Goal: Task Accomplishment & Management: Manage account settings

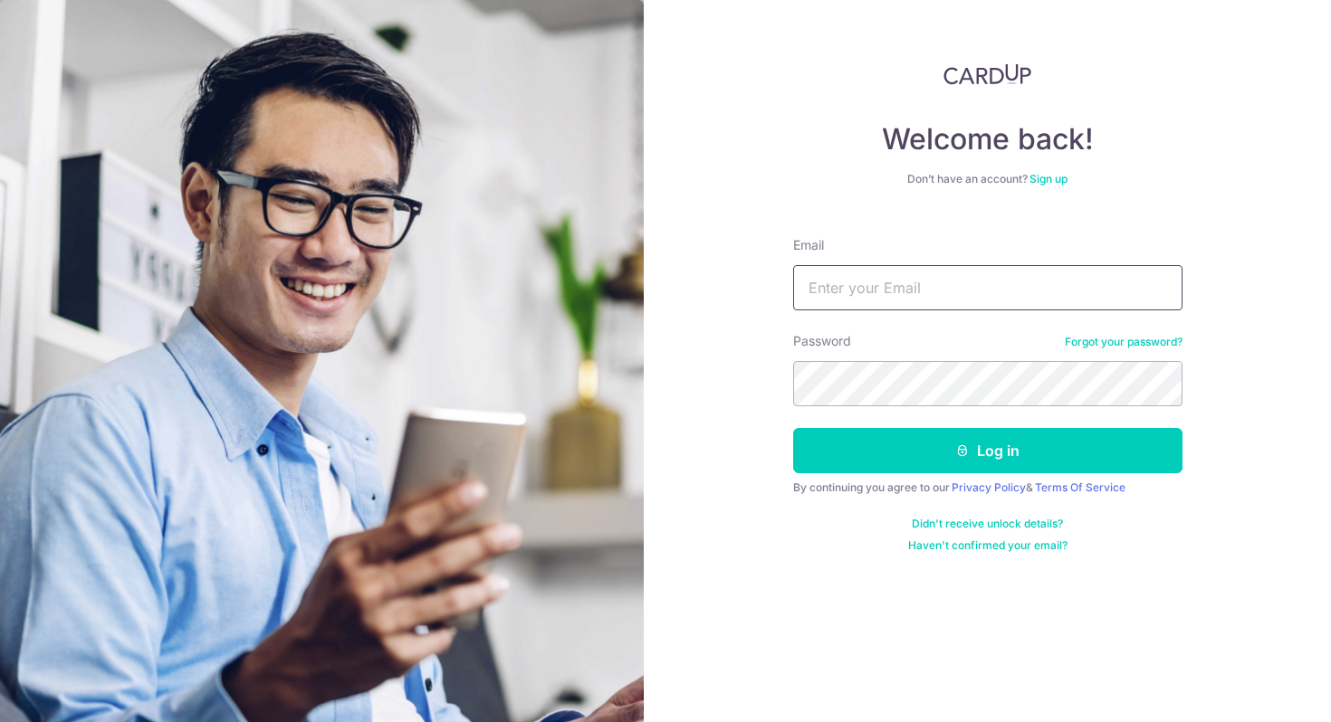
type input "[PERSON_NAME][EMAIL_ADDRESS][PERSON_NAME][DOMAIN_NAME]"
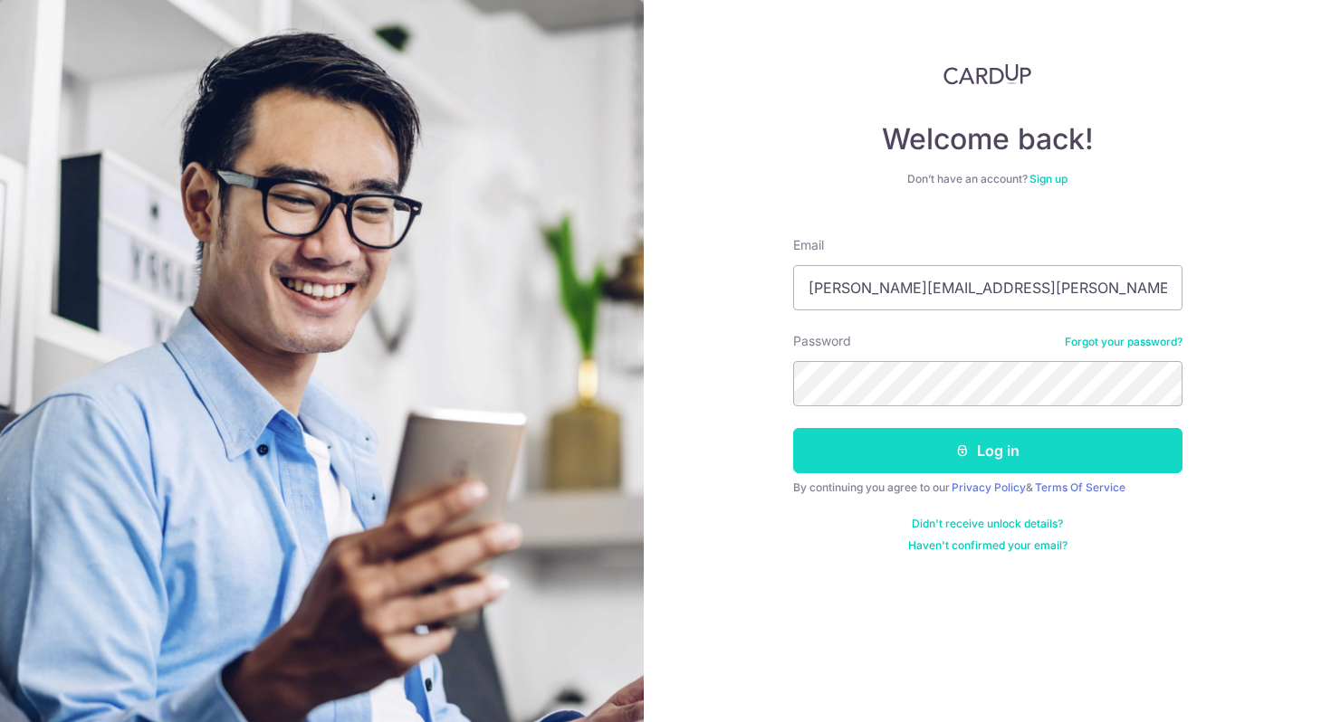
click at [998, 454] on button "Log in" at bounding box center [987, 450] width 389 height 45
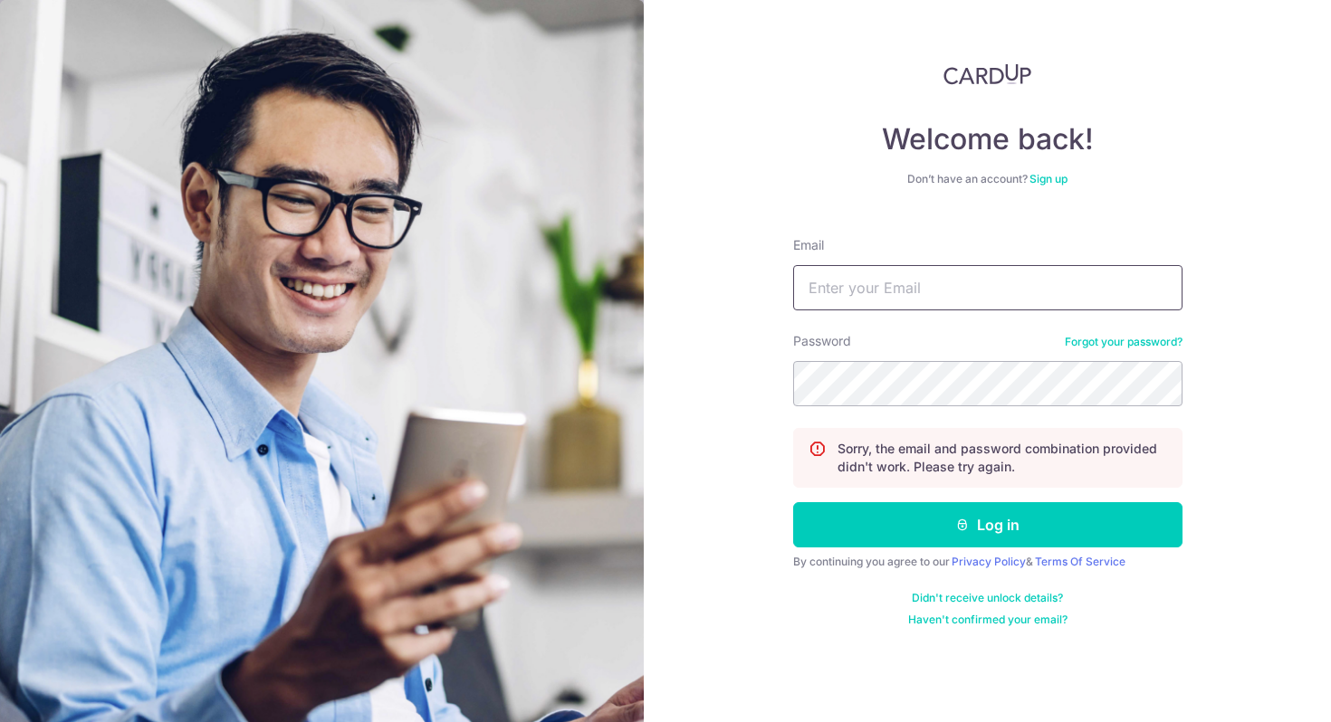
click at [951, 306] on input "Email" at bounding box center [987, 287] width 389 height 45
type input "bennett.chen@neurallab.io"
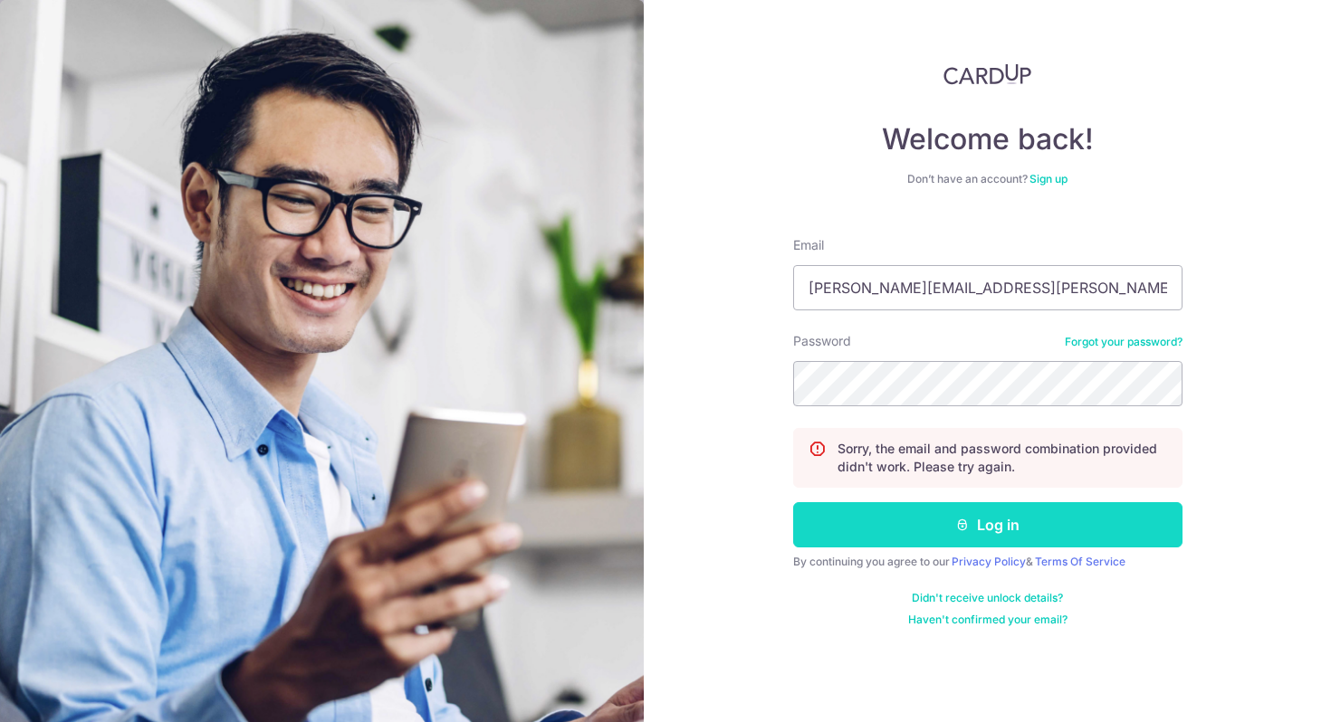
click at [989, 530] on button "Log in" at bounding box center [987, 524] width 389 height 45
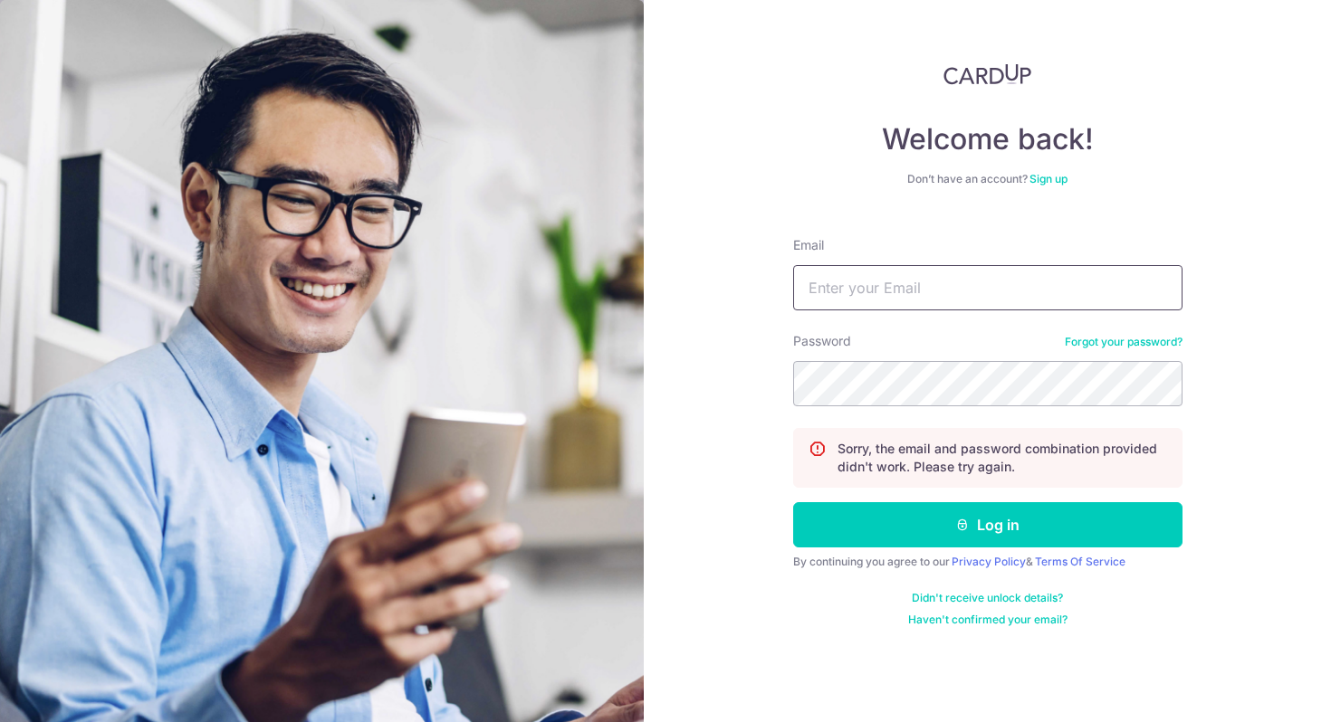
click at [891, 279] on input "Email" at bounding box center [987, 287] width 389 height 45
type input "[PERSON_NAME][EMAIL_ADDRESS][DOMAIN_NAME]"
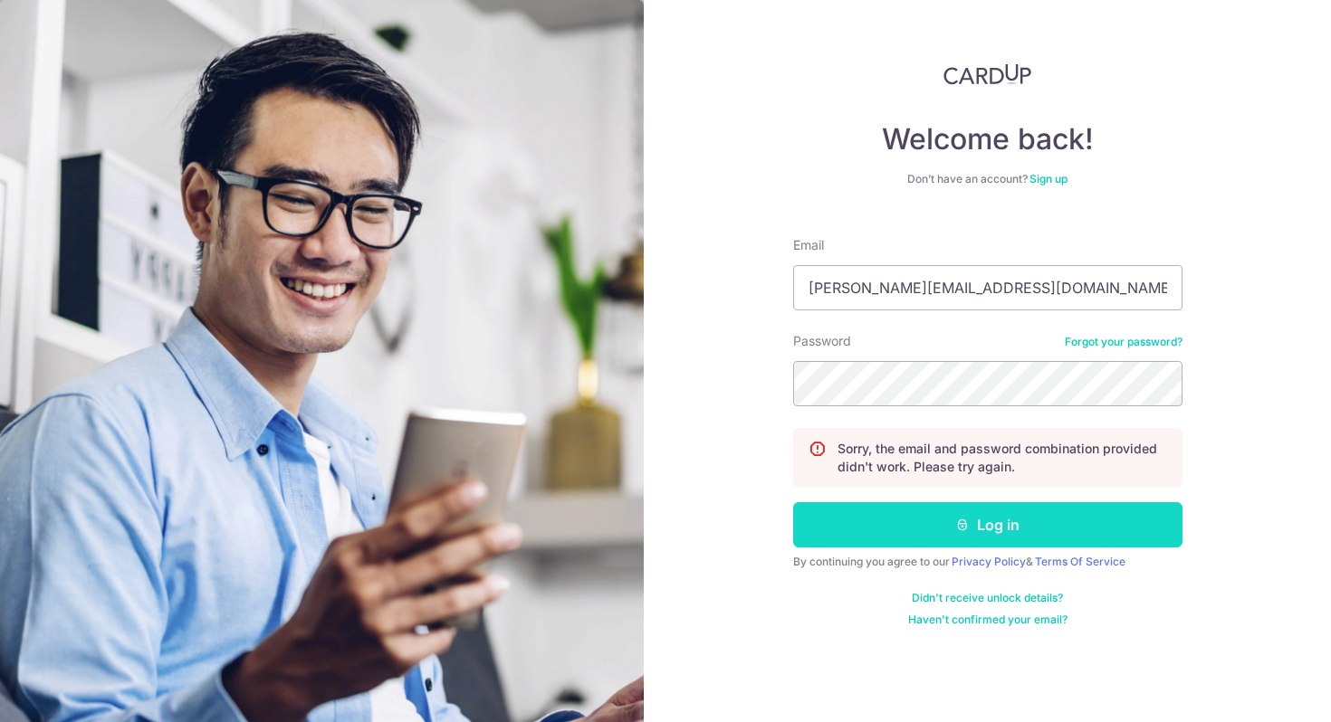
click at [979, 529] on button "Log in" at bounding box center [987, 524] width 389 height 45
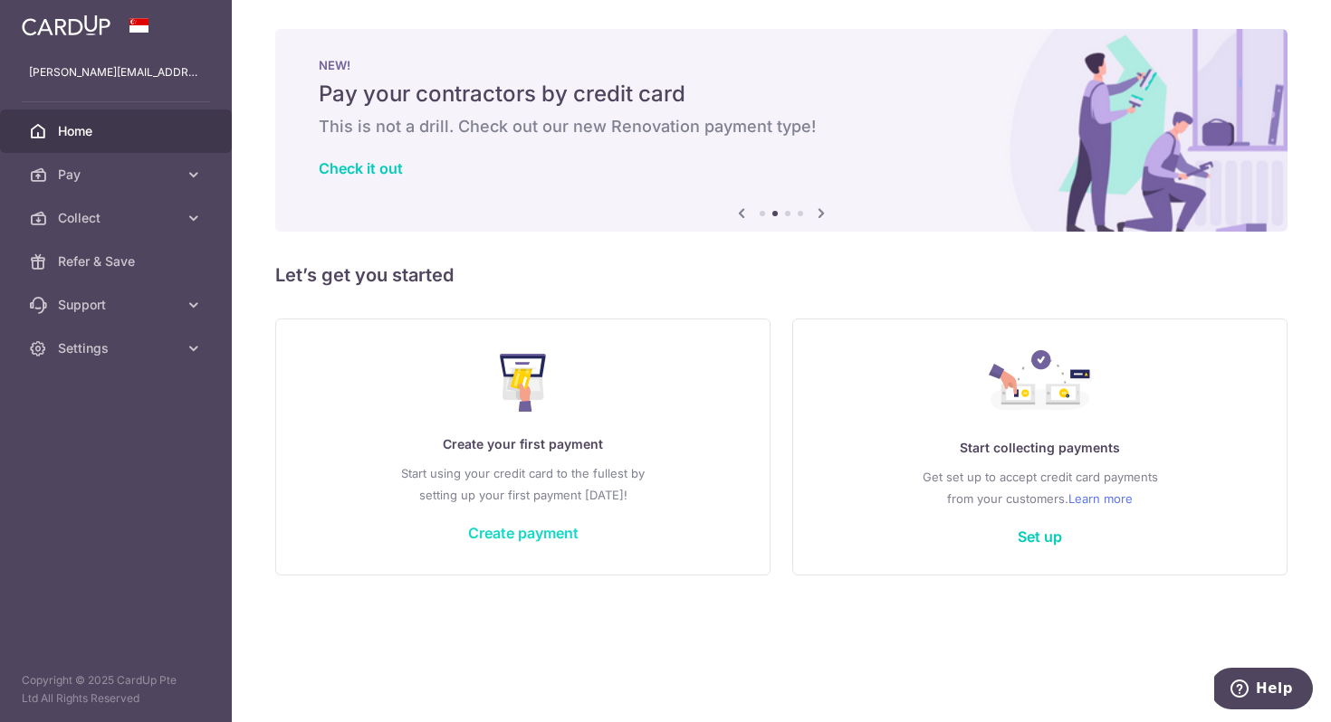
click at [521, 530] on link "Create payment" at bounding box center [523, 533] width 110 height 18
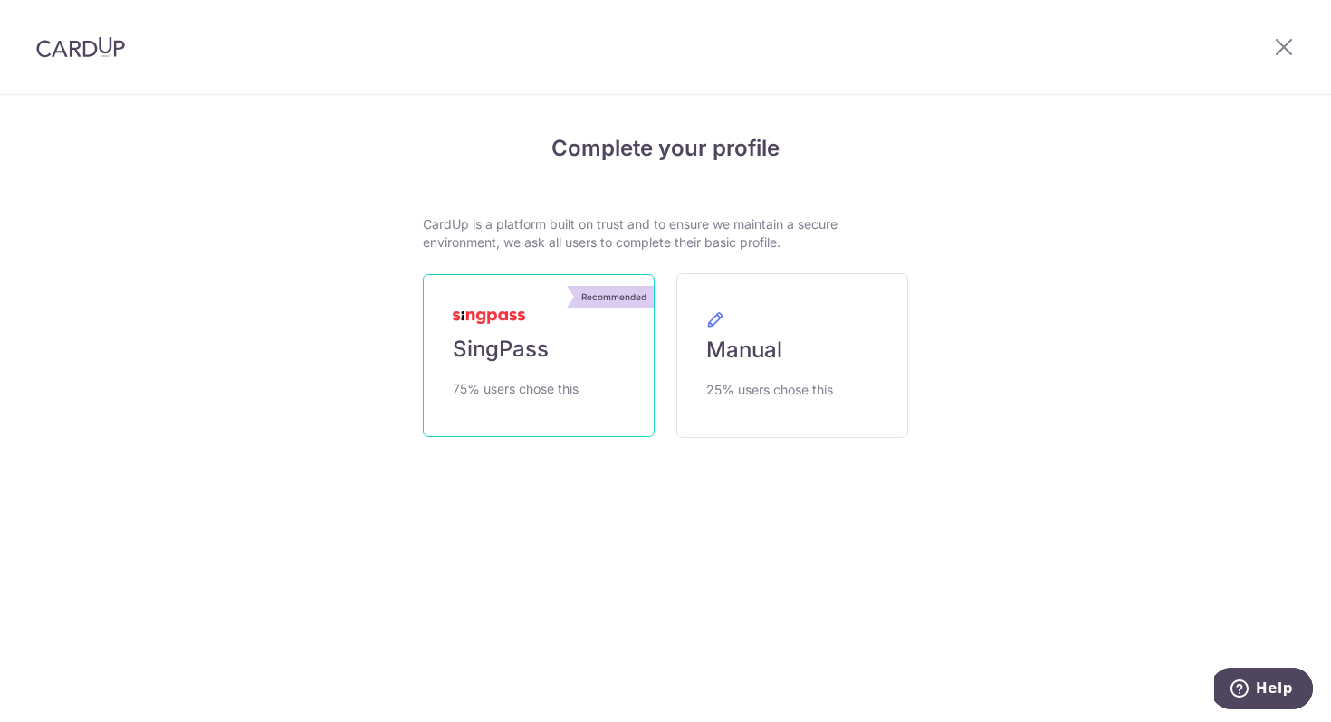
click at [517, 346] on span "SingPass" at bounding box center [501, 349] width 96 height 29
click at [613, 301] on div "Recommended" at bounding box center [614, 297] width 80 height 22
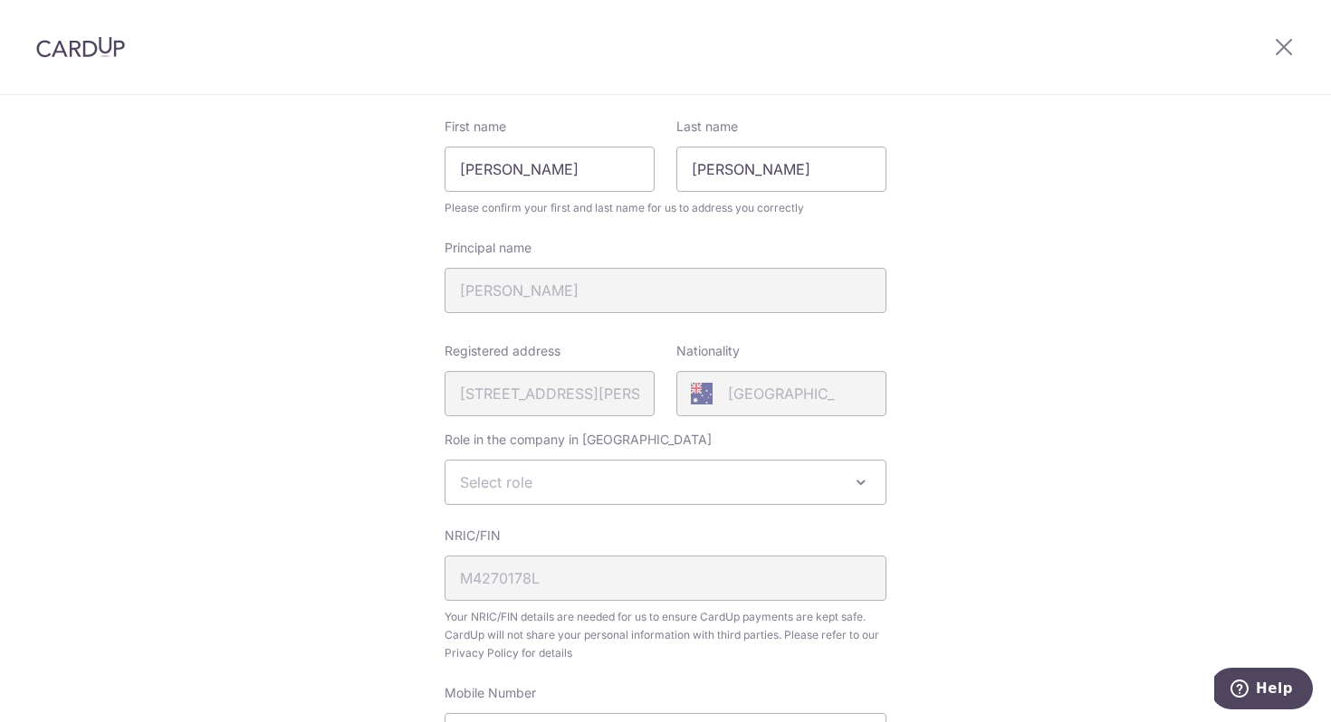
scroll to position [215, 0]
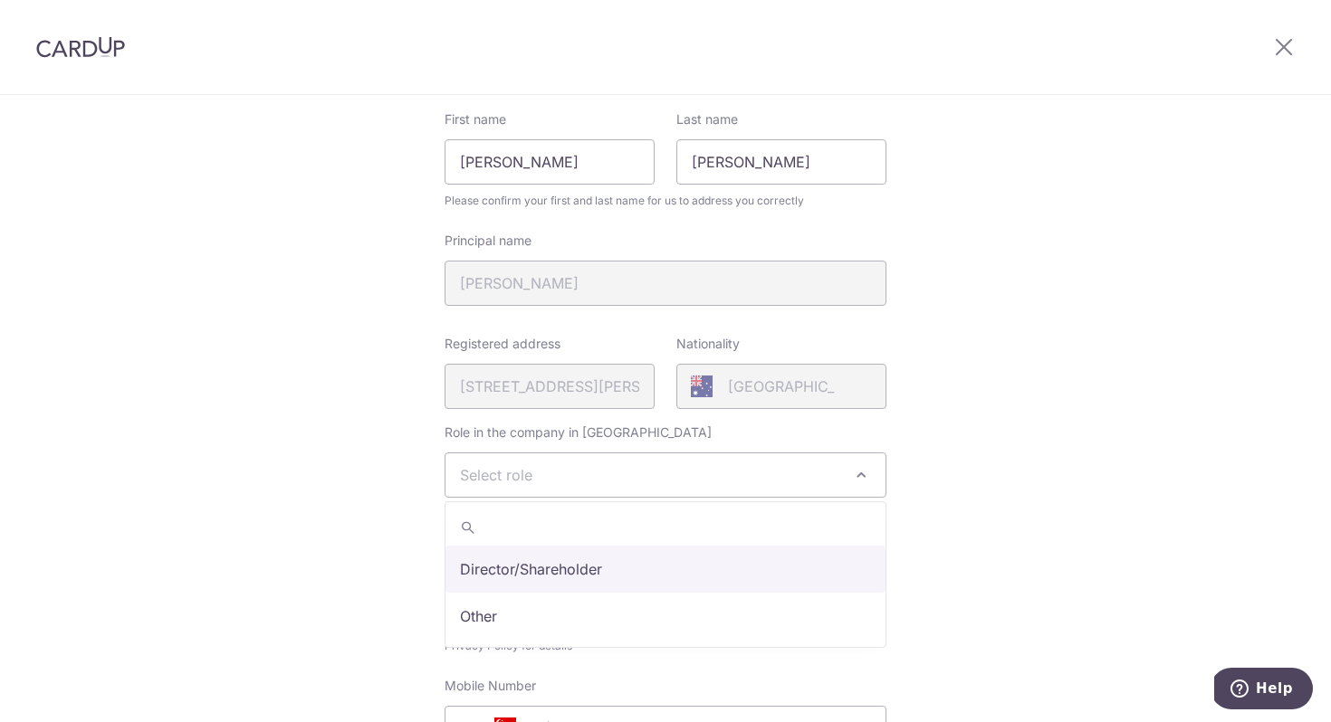
click at [751, 473] on span "Select role" at bounding box center [665, 475] width 440 height 43
select select "director"
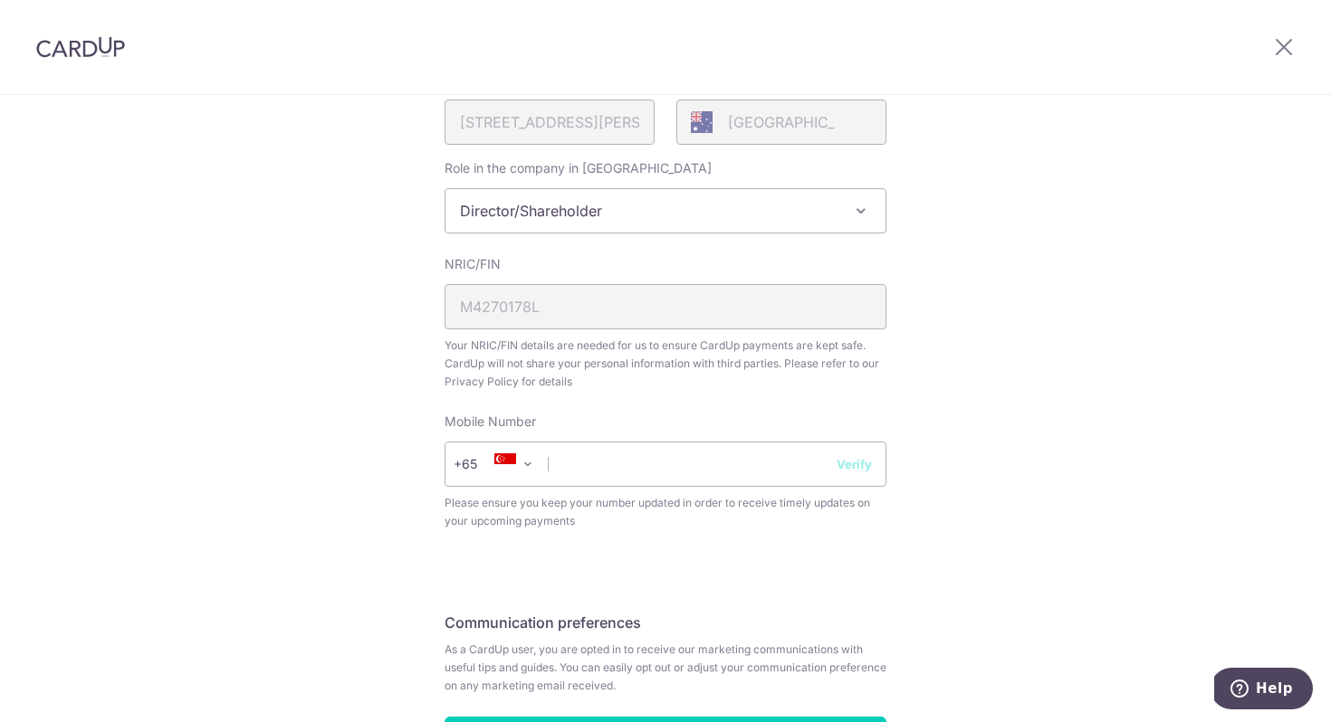
scroll to position [484, 0]
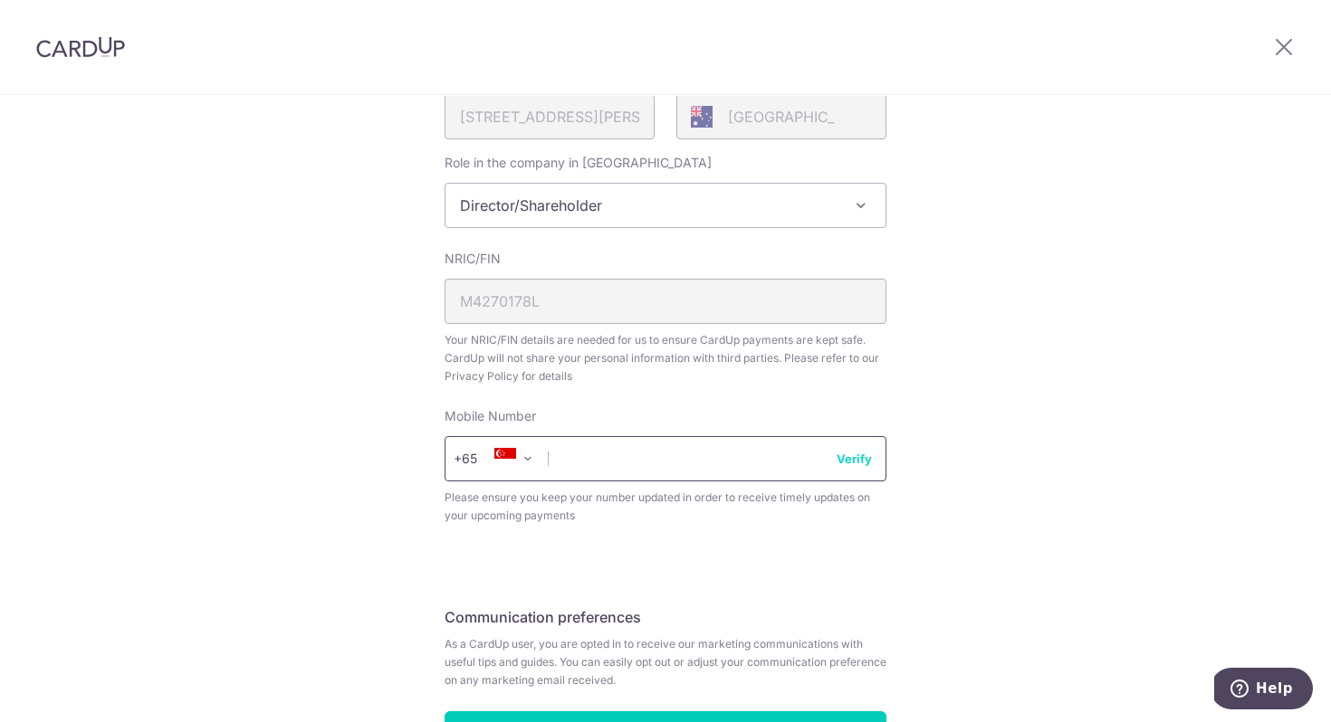
click at [658, 460] on input "text" at bounding box center [665, 458] width 442 height 45
type input "89147907"
click at [1088, 444] on div "Review your details Your Details Please provide your full name as per your NRIC…" at bounding box center [665, 234] width 1331 height 1245
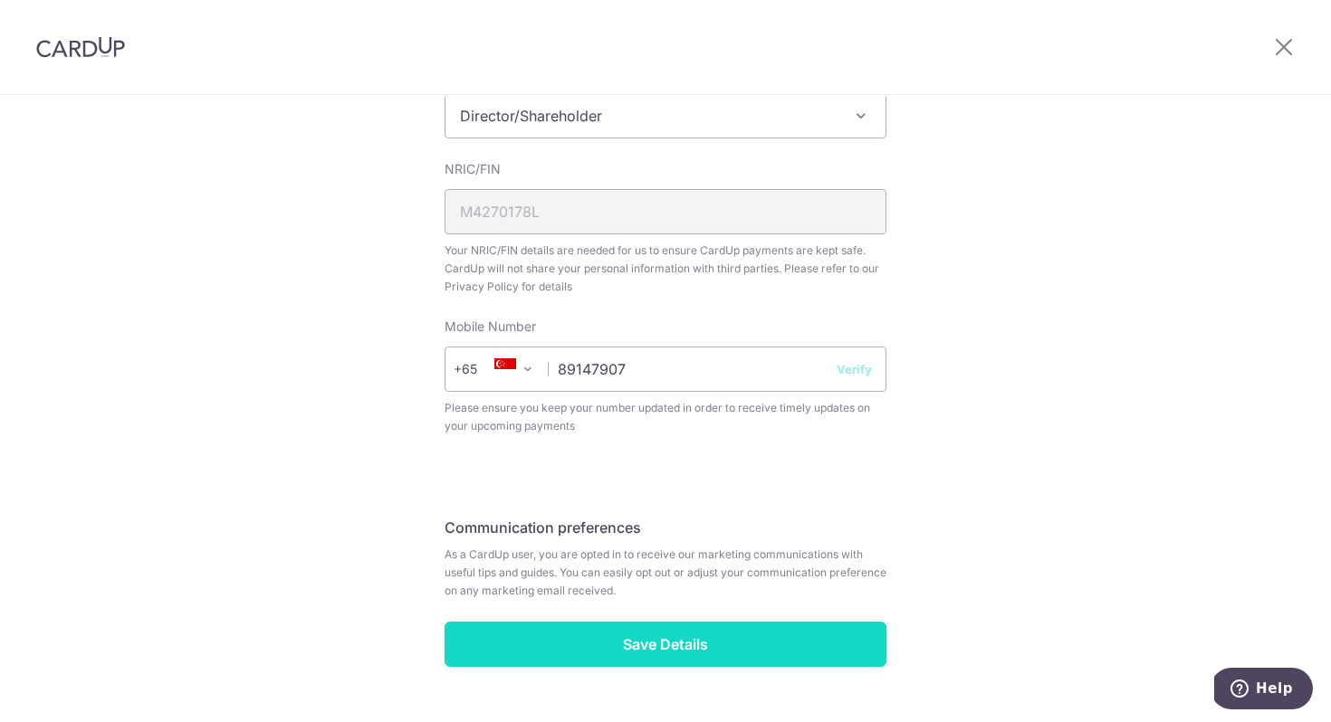
click at [656, 646] on input "Save Details" at bounding box center [665, 644] width 442 height 45
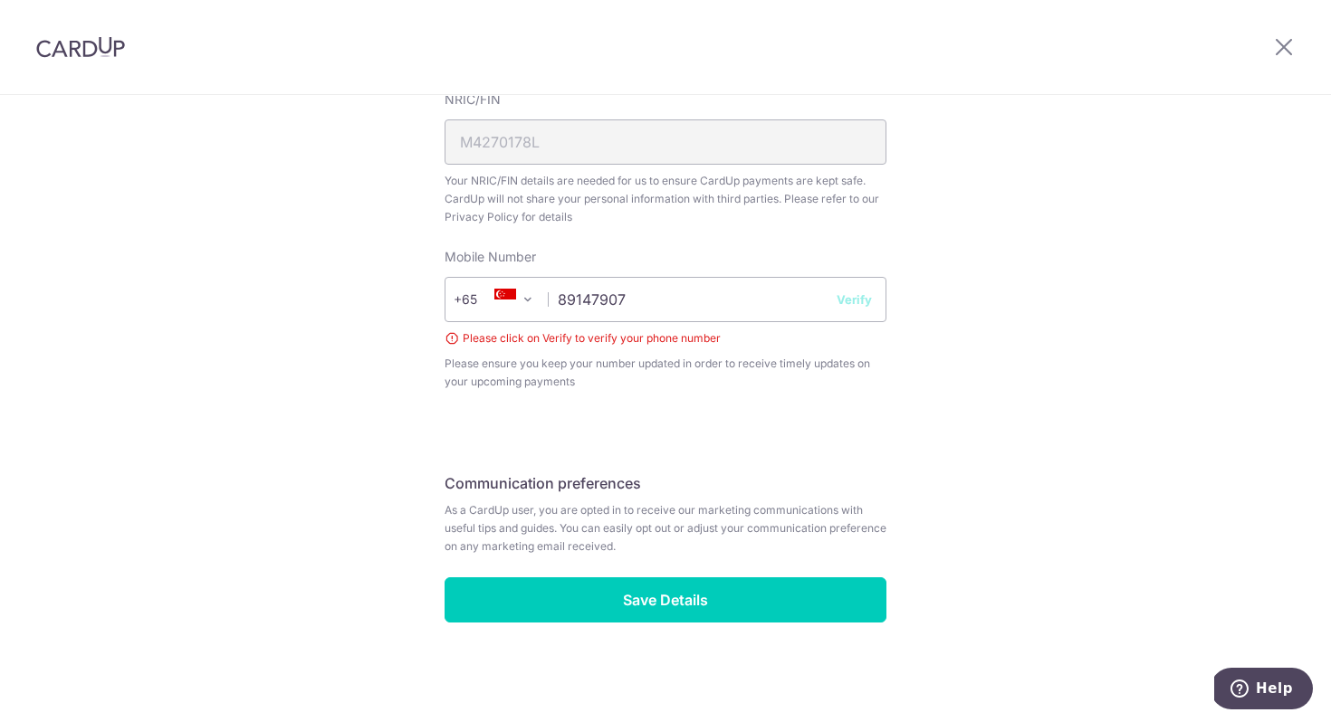
click at [855, 299] on button "Verify" at bounding box center [853, 300] width 35 height 18
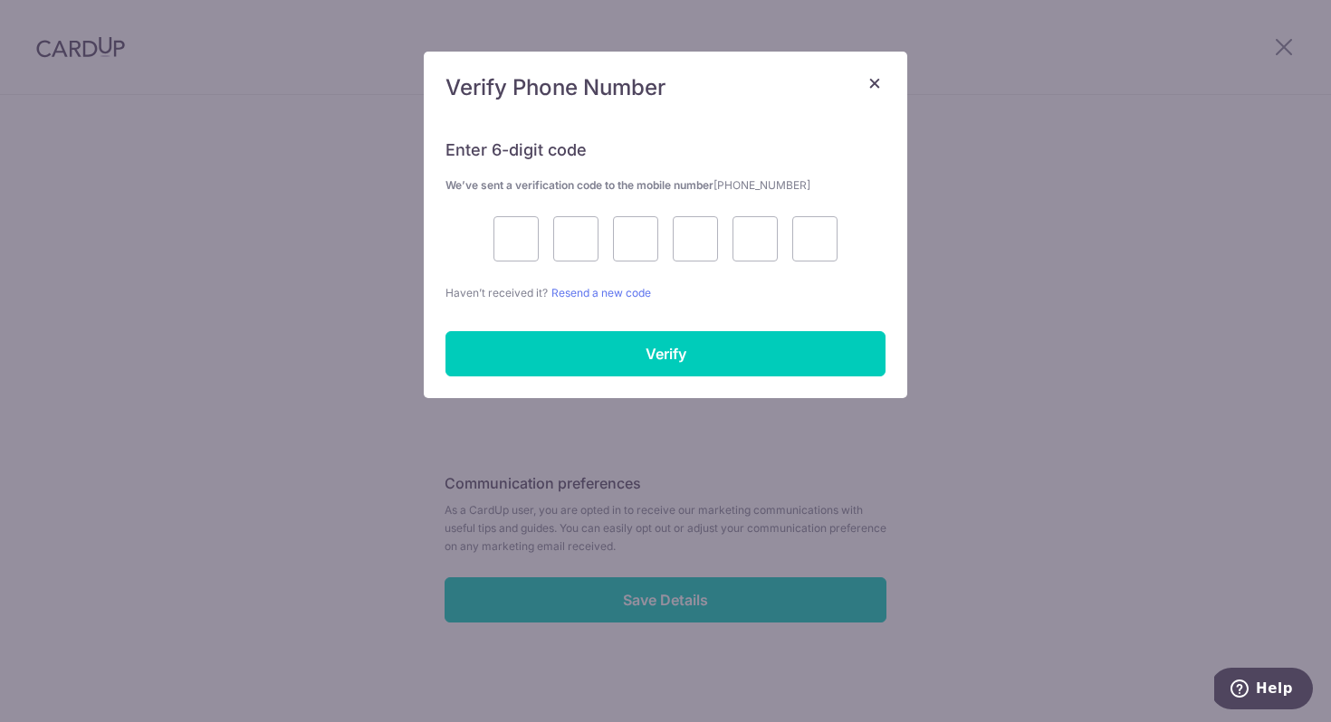
click at [855, 301] on p "Haven’t received it? Resend a new code" at bounding box center [665, 292] width 440 height 19
click at [518, 239] on input "text" at bounding box center [515, 238] width 45 height 45
type input "3"
type input "7"
type input "0"
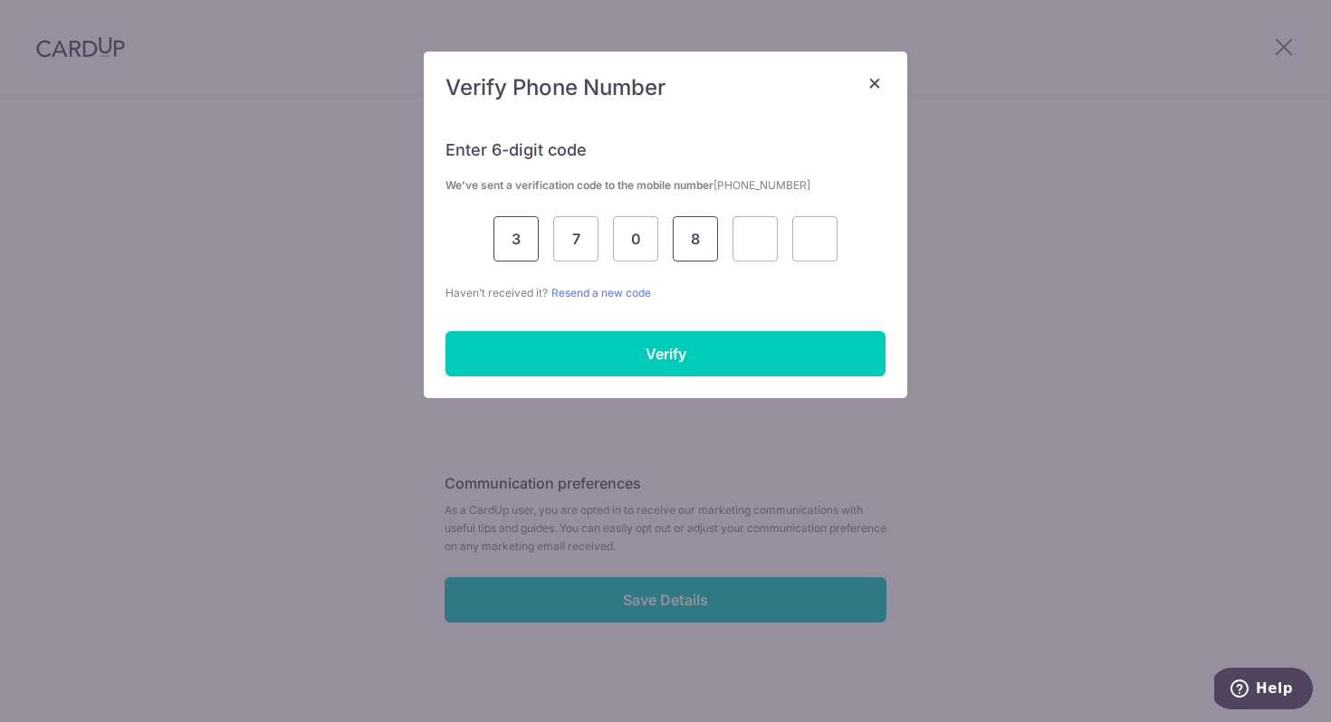
type input "8"
type input "6"
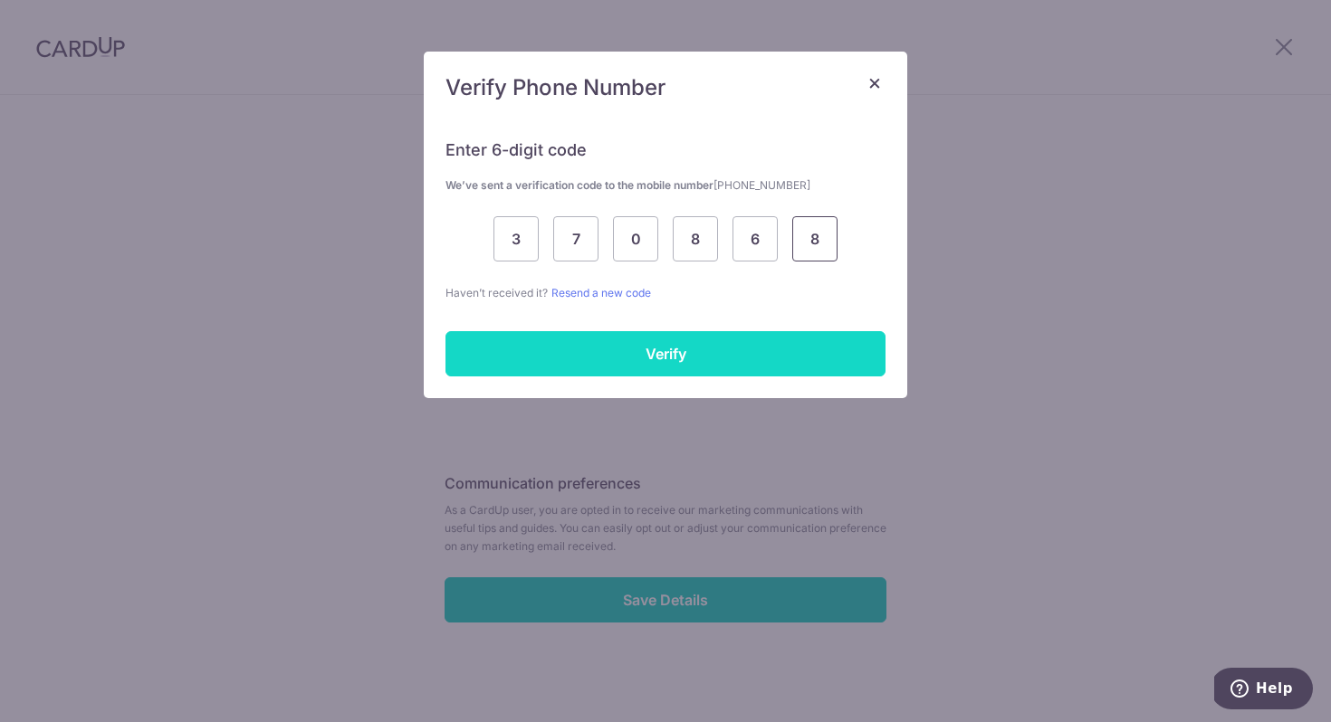
type input "8"
click at [672, 358] on input "Verify" at bounding box center [665, 353] width 440 height 45
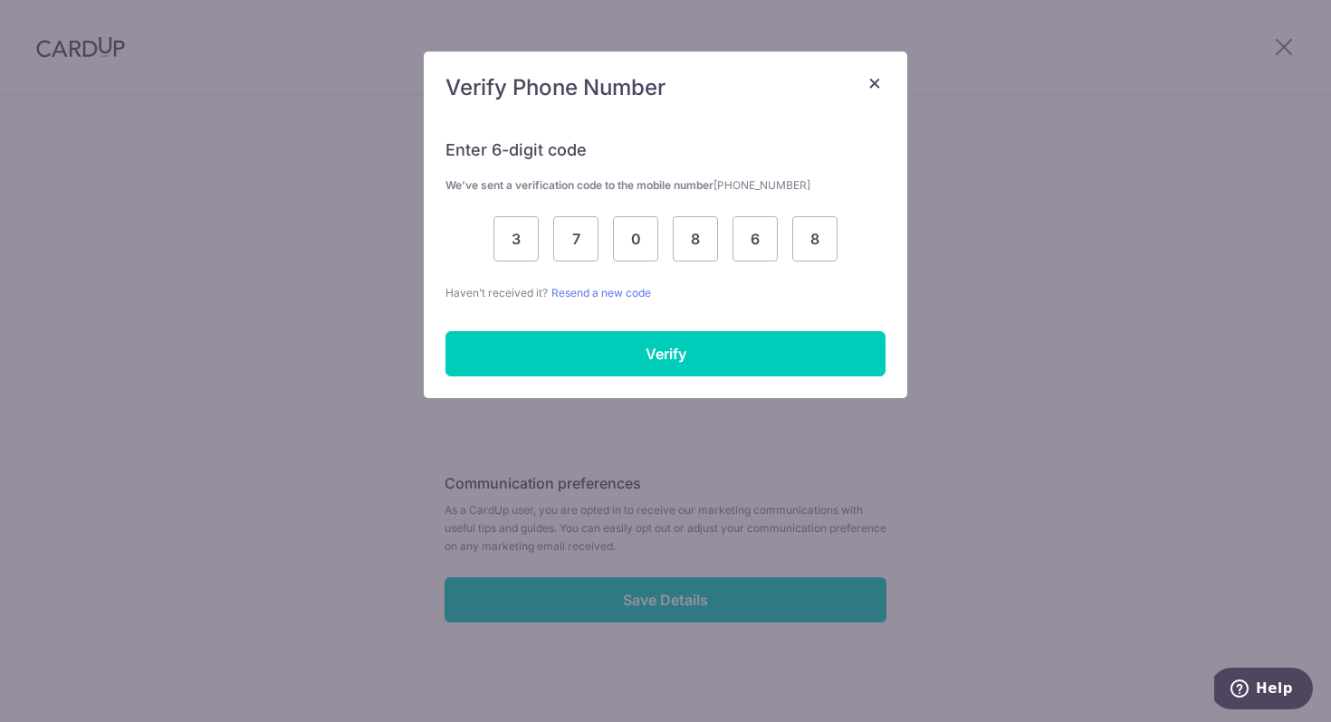
scroll to position [618, 0]
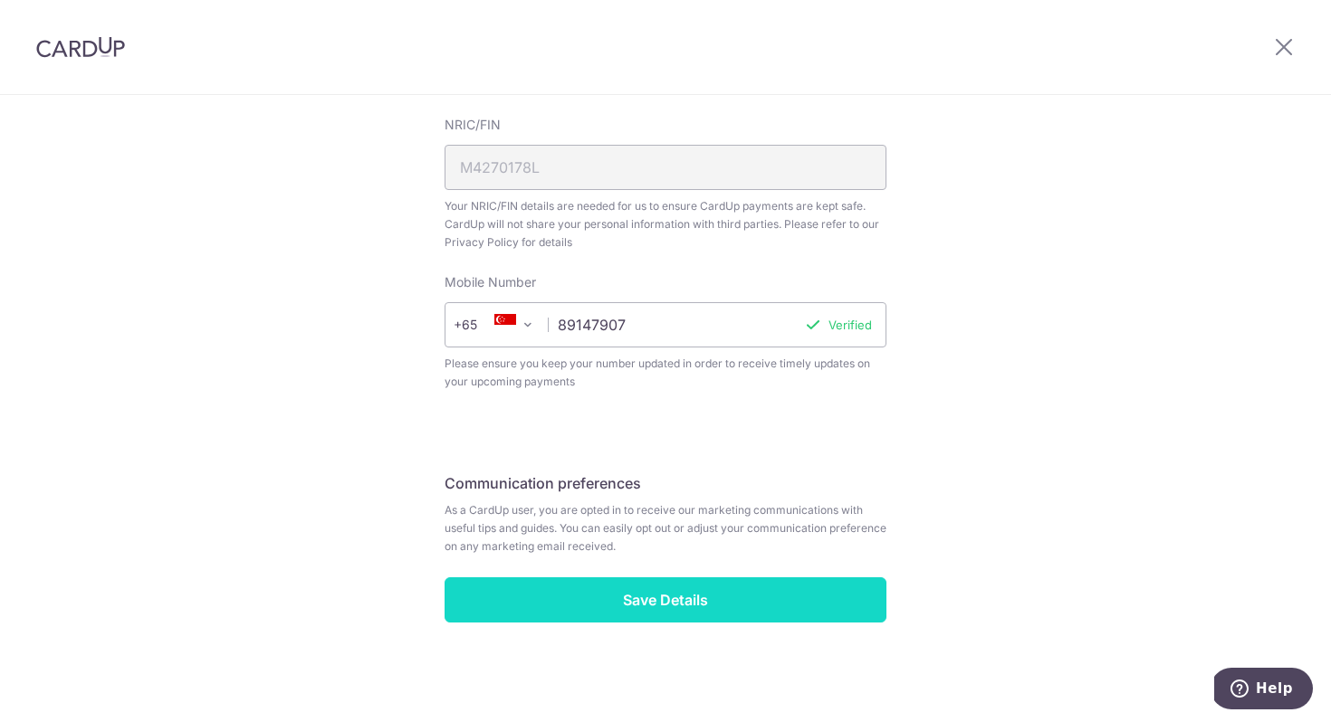
click at [682, 605] on input "Save Details" at bounding box center [665, 600] width 442 height 45
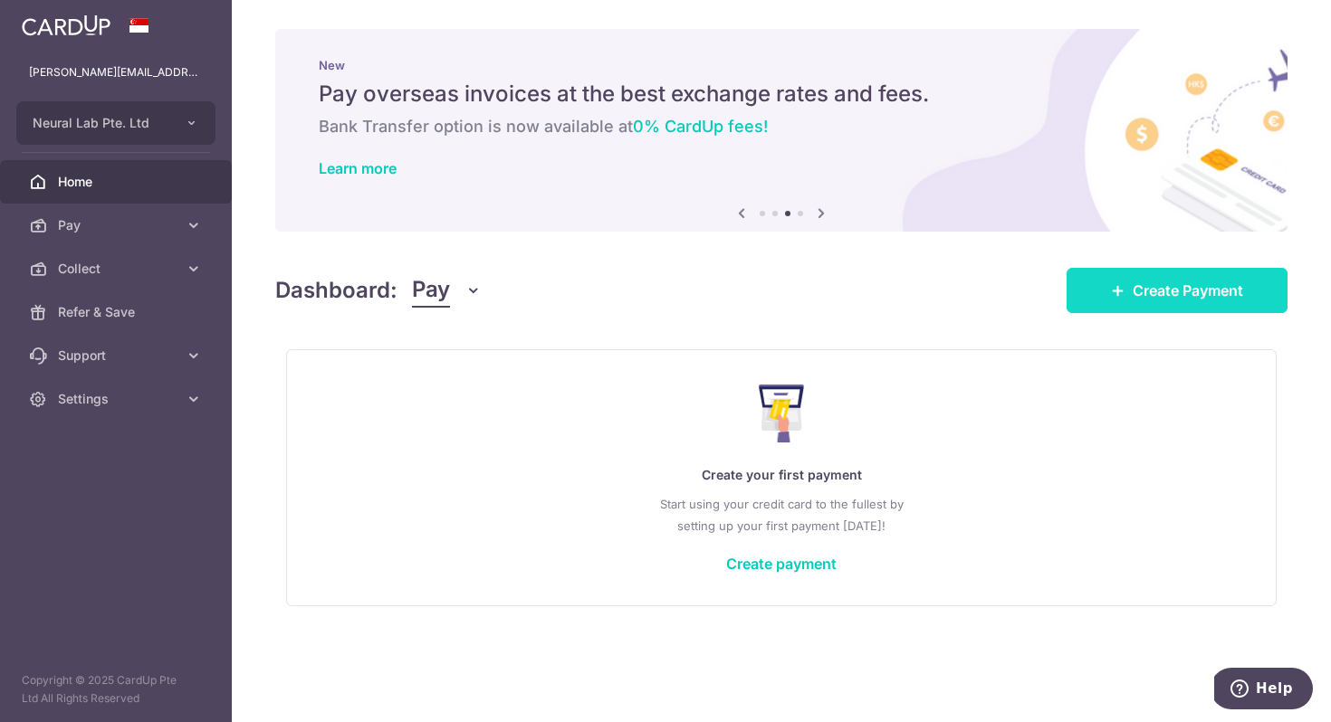
click at [1181, 293] on span "Create Payment" at bounding box center [1187, 291] width 110 height 22
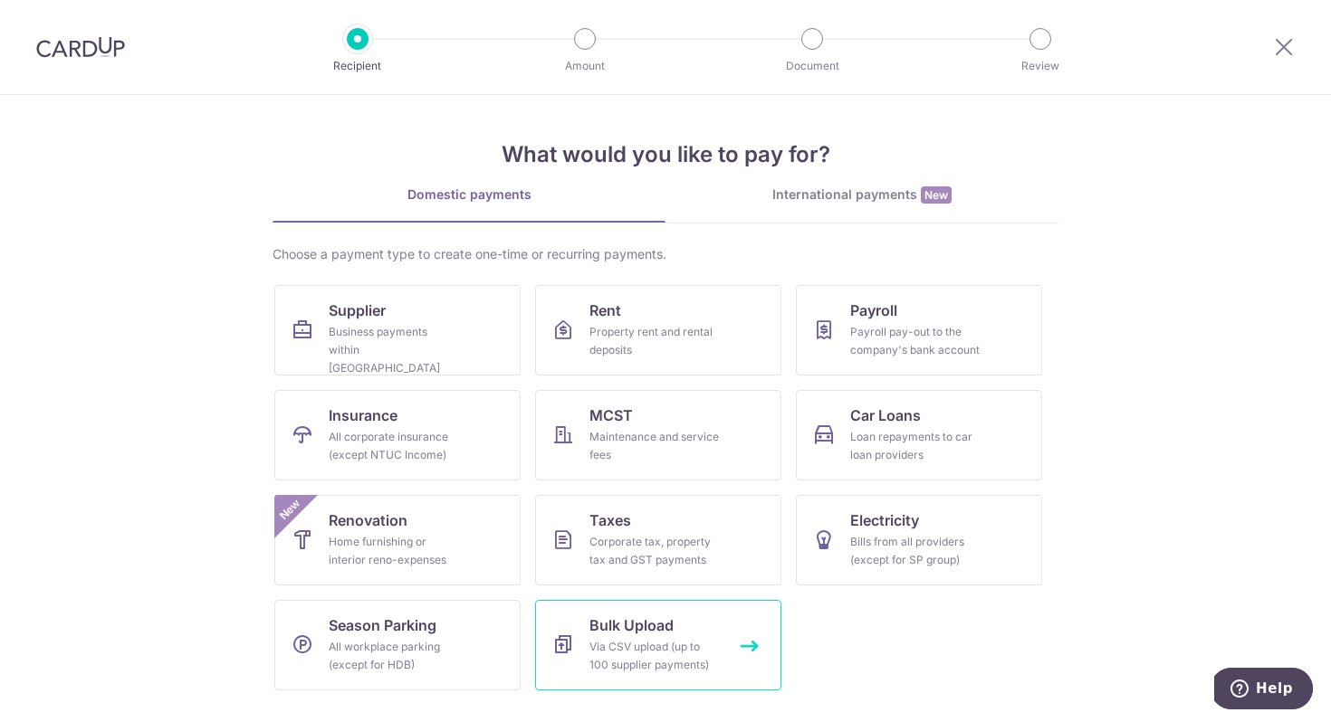
click at [673, 653] on div "Via CSV upload (up to 100 supplier payments)" at bounding box center [654, 656] width 130 height 36
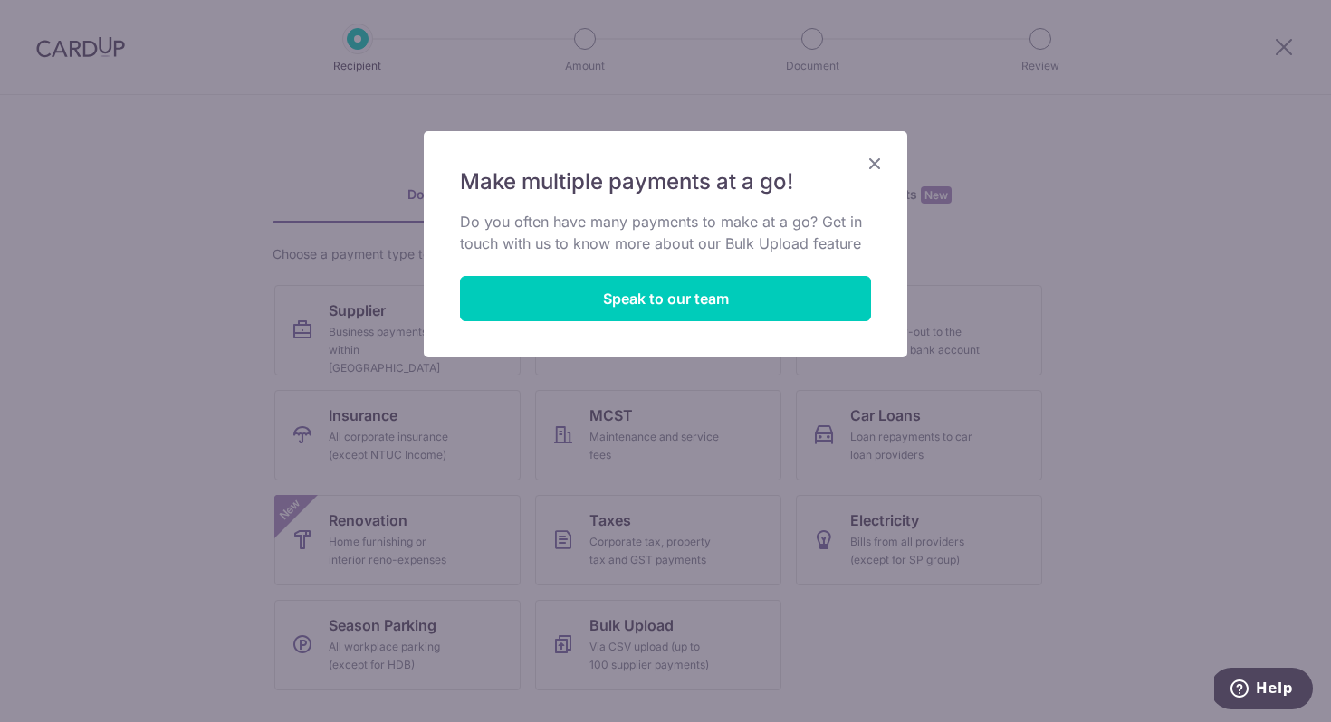
click at [872, 162] on icon "Close" at bounding box center [875, 163] width 22 height 23
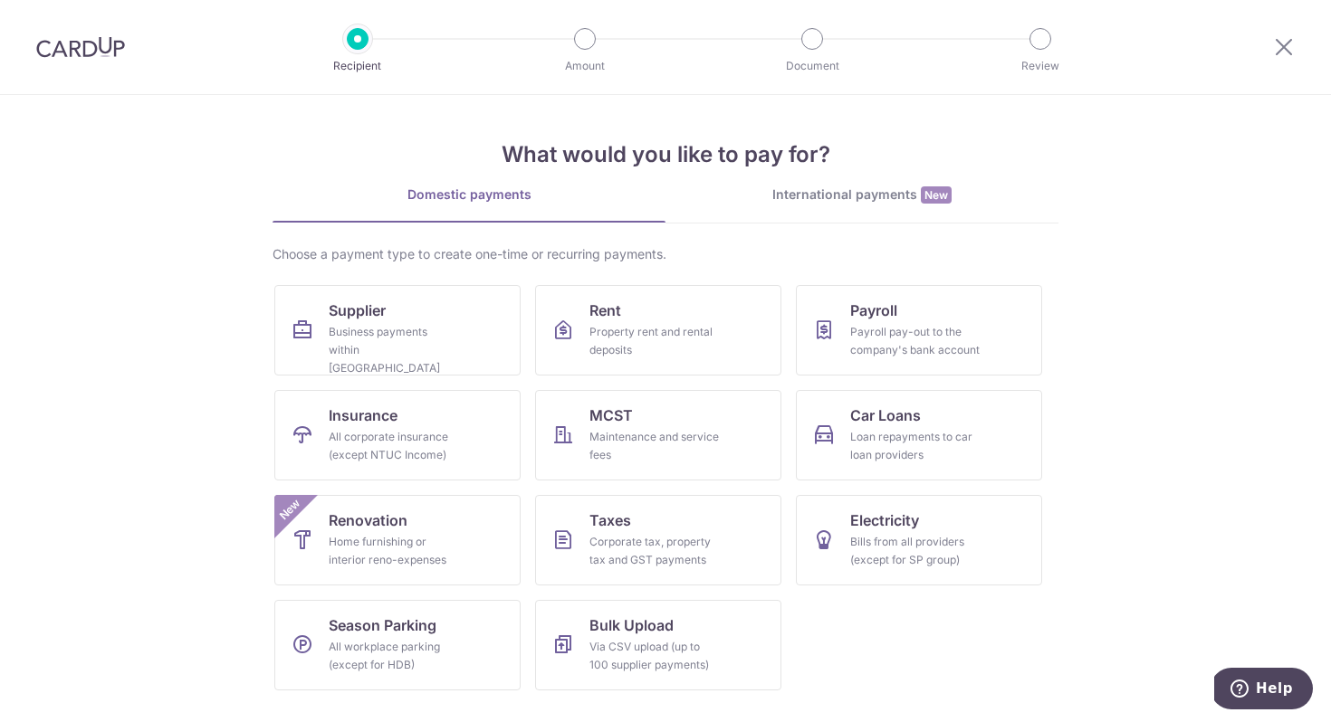
click at [510, 196] on div "Domestic payments" at bounding box center [468, 195] width 393 height 18
click at [947, 347] on div "Payroll pay-out to the company's bank account" at bounding box center [915, 341] width 130 height 36
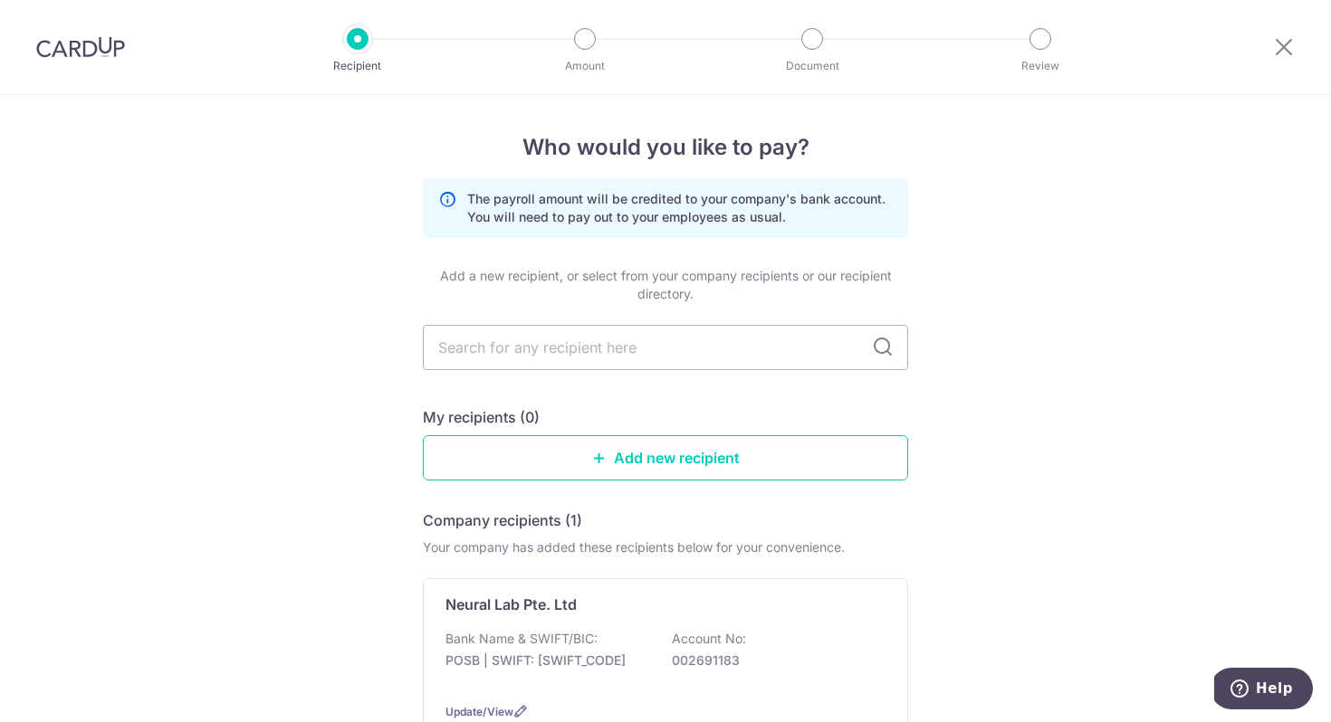
click at [79, 45] on img at bounding box center [80, 47] width 89 height 22
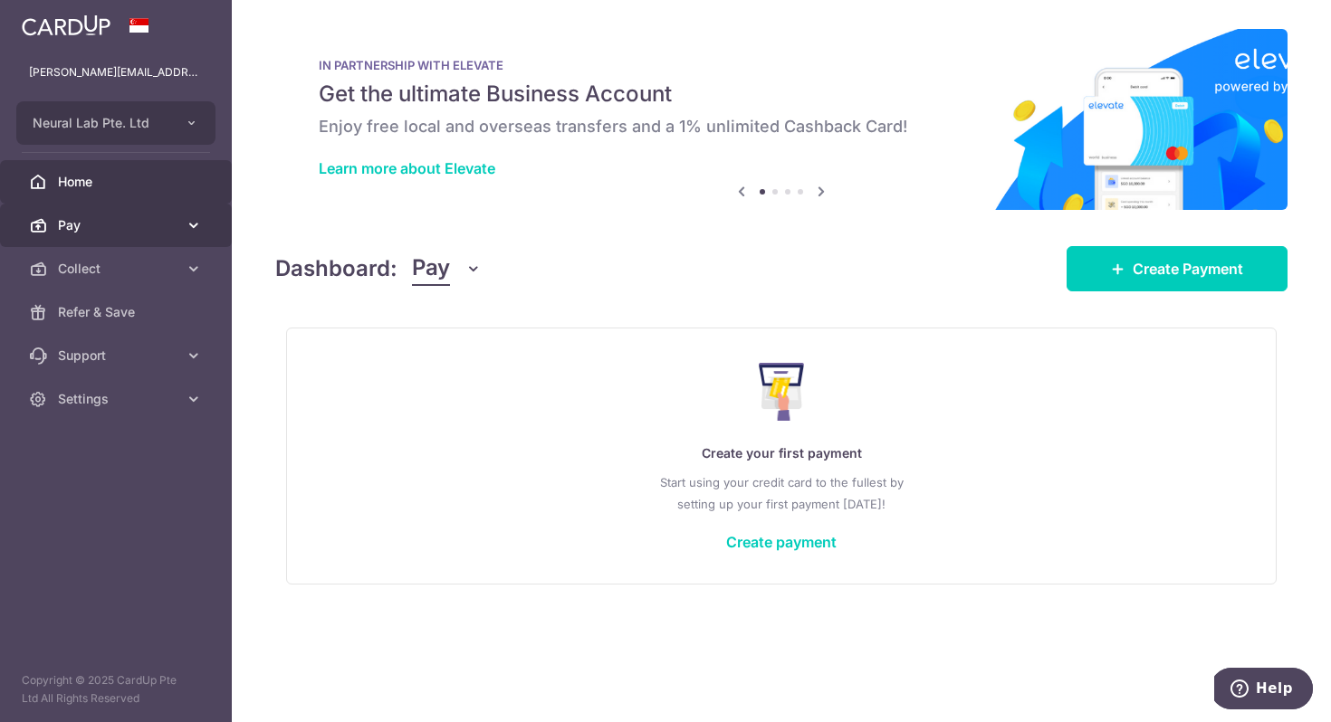
click at [205, 224] on link "Pay" at bounding box center [116, 225] width 232 height 43
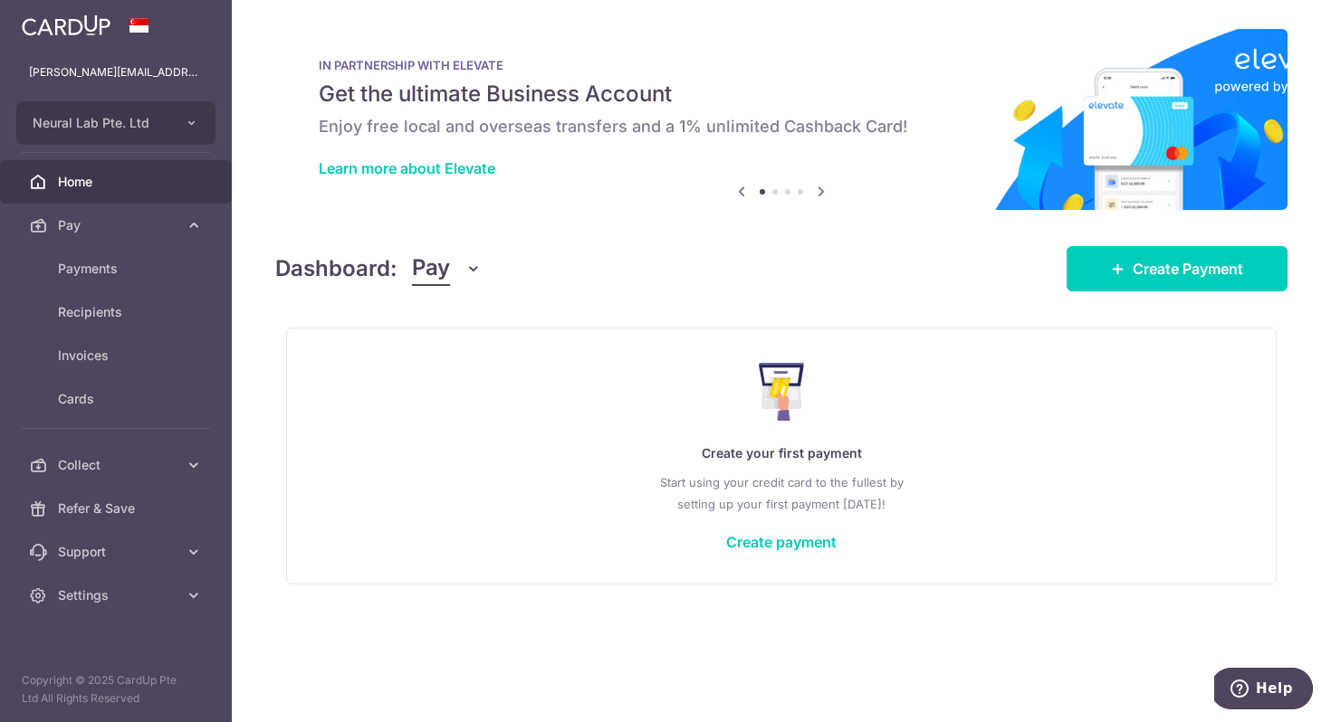
click at [816, 190] on icon at bounding box center [821, 191] width 22 height 23
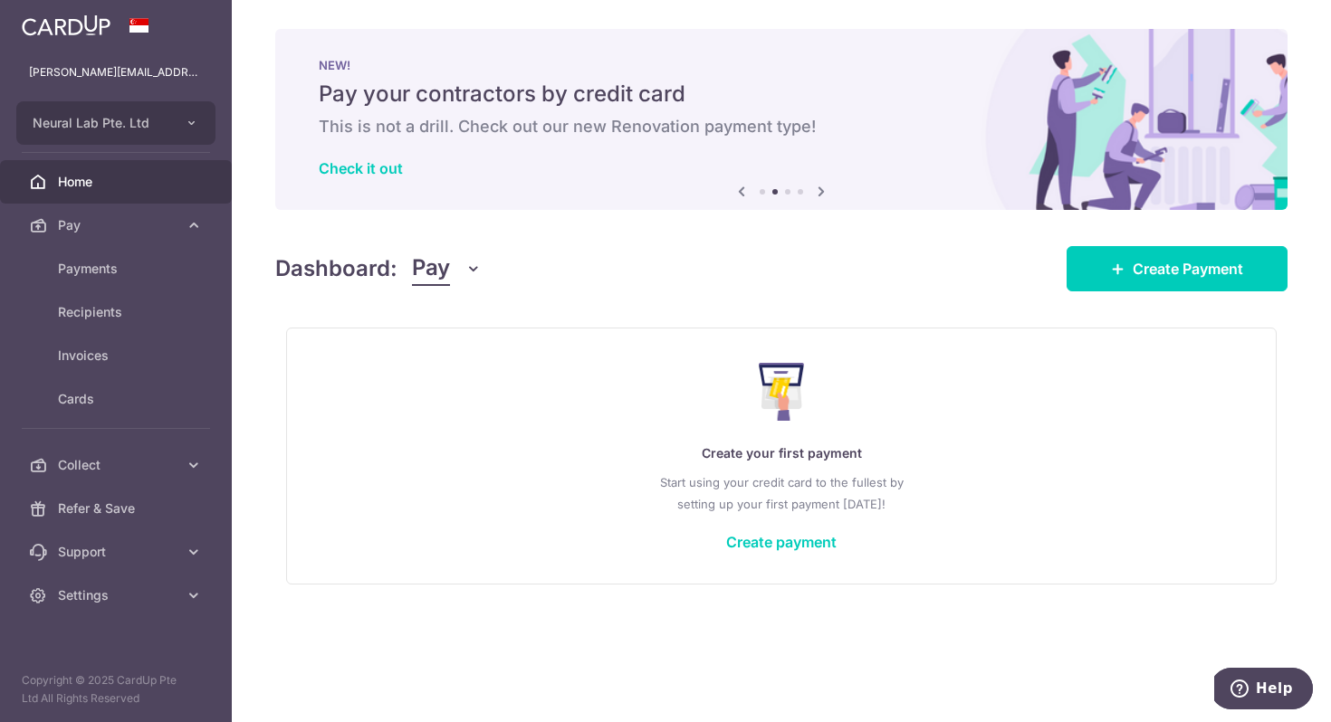
click at [742, 193] on icon at bounding box center [742, 191] width 22 height 23
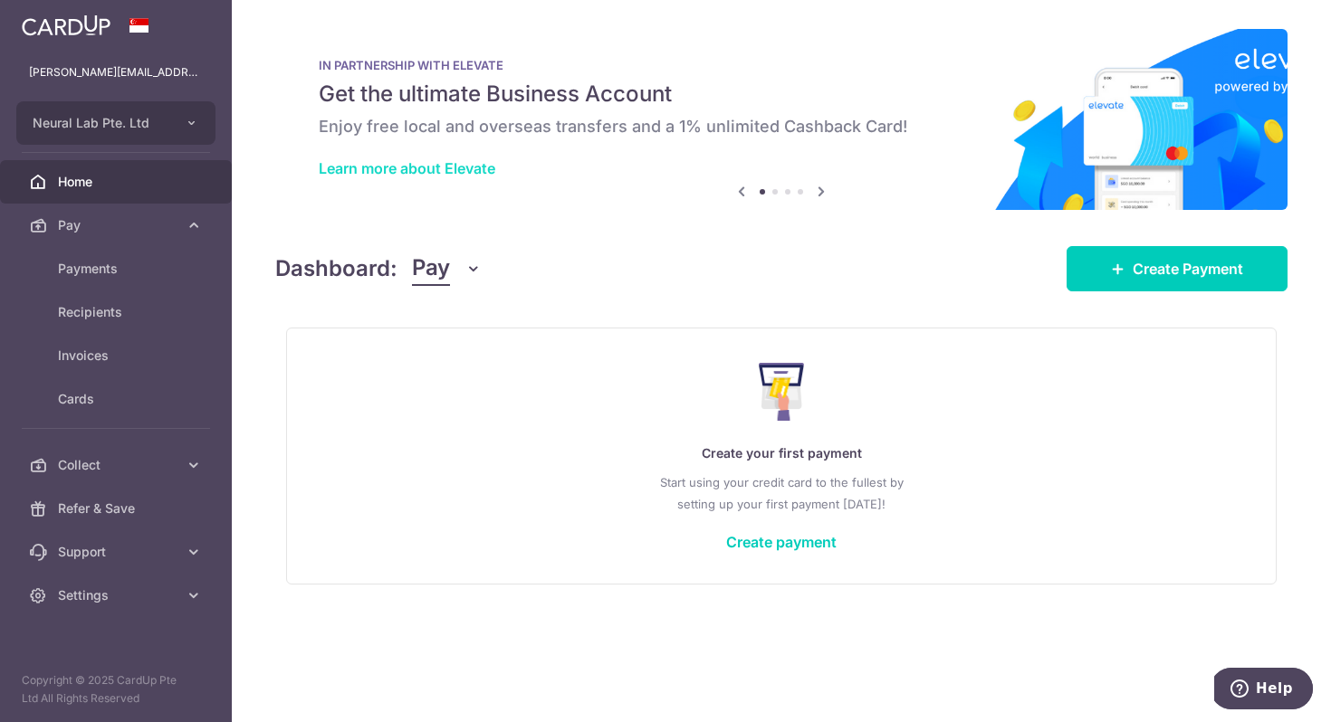
click at [415, 175] on link "Learn more about Elevate" at bounding box center [407, 168] width 177 height 18
click at [474, 265] on icon "button" at bounding box center [473, 269] width 18 height 18
click at [512, 224] on div "× Pause Schedule Pause all future payments in this series Pause just this one p…" at bounding box center [781, 361] width 1099 height 722
click at [99, 323] on link "Recipients" at bounding box center [116, 312] width 232 height 43
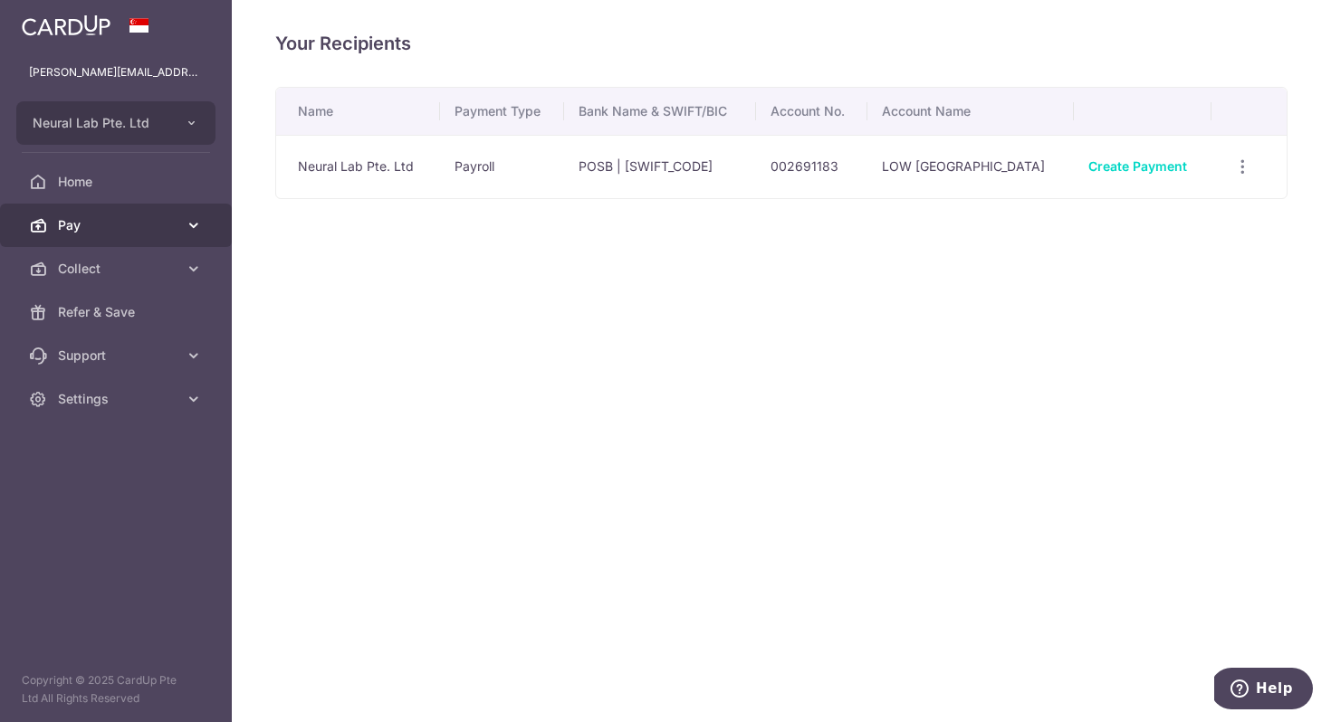
click at [197, 228] on icon at bounding box center [194, 225] width 18 height 18
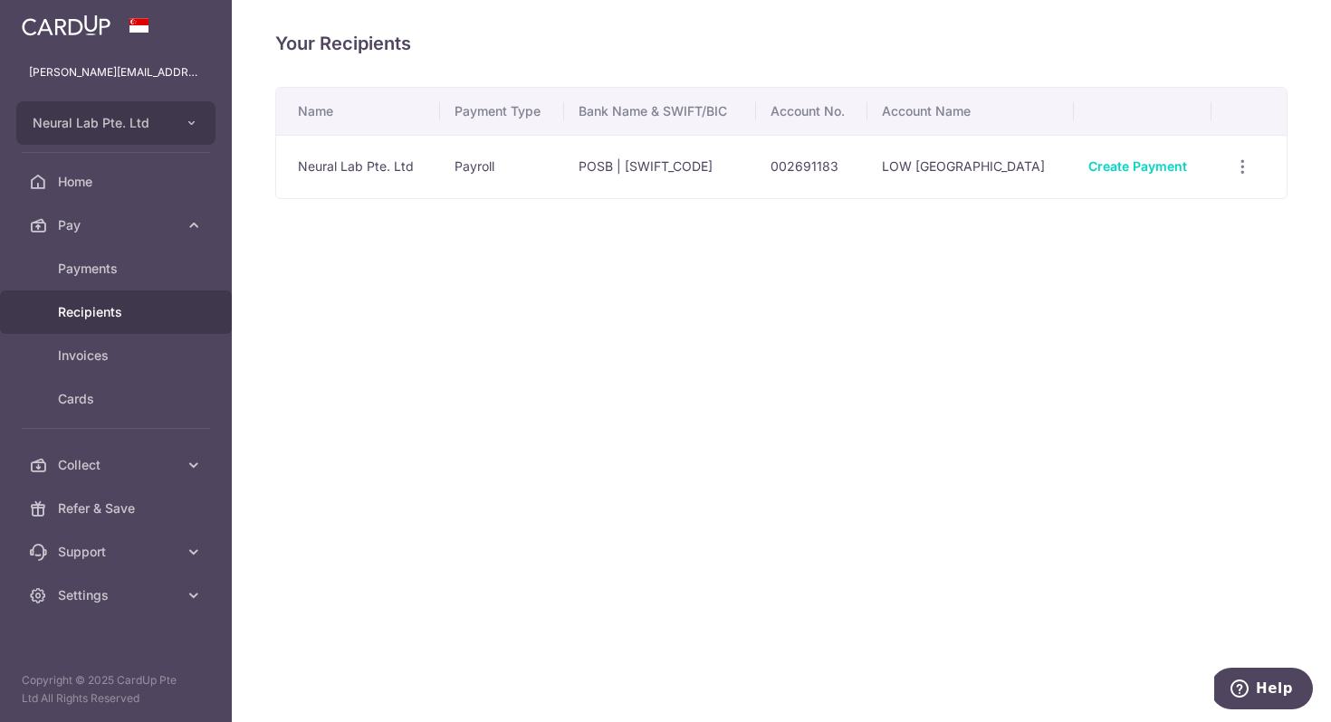
click at [503, 358] on div "Your Recipients Name Payment Type Bank Name & SWIFT/BIC Account No. Account Nam…" at bounding box center [781, 361] width 1099 height 722
click at [155, 263] on span "Payments" at bounding box center [117, 269] width 119 height 18
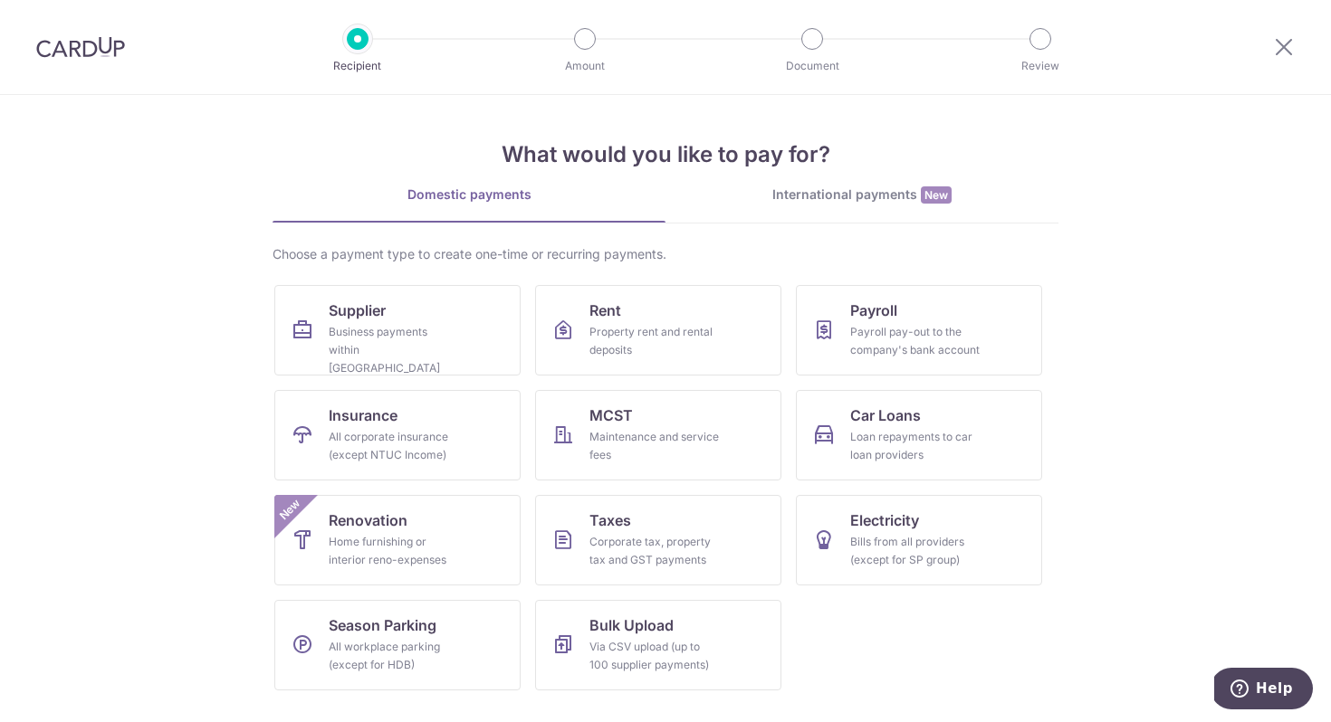
click at [862, 199] on div "International payments New" at bounding box center [861, 195] width 393 height 19
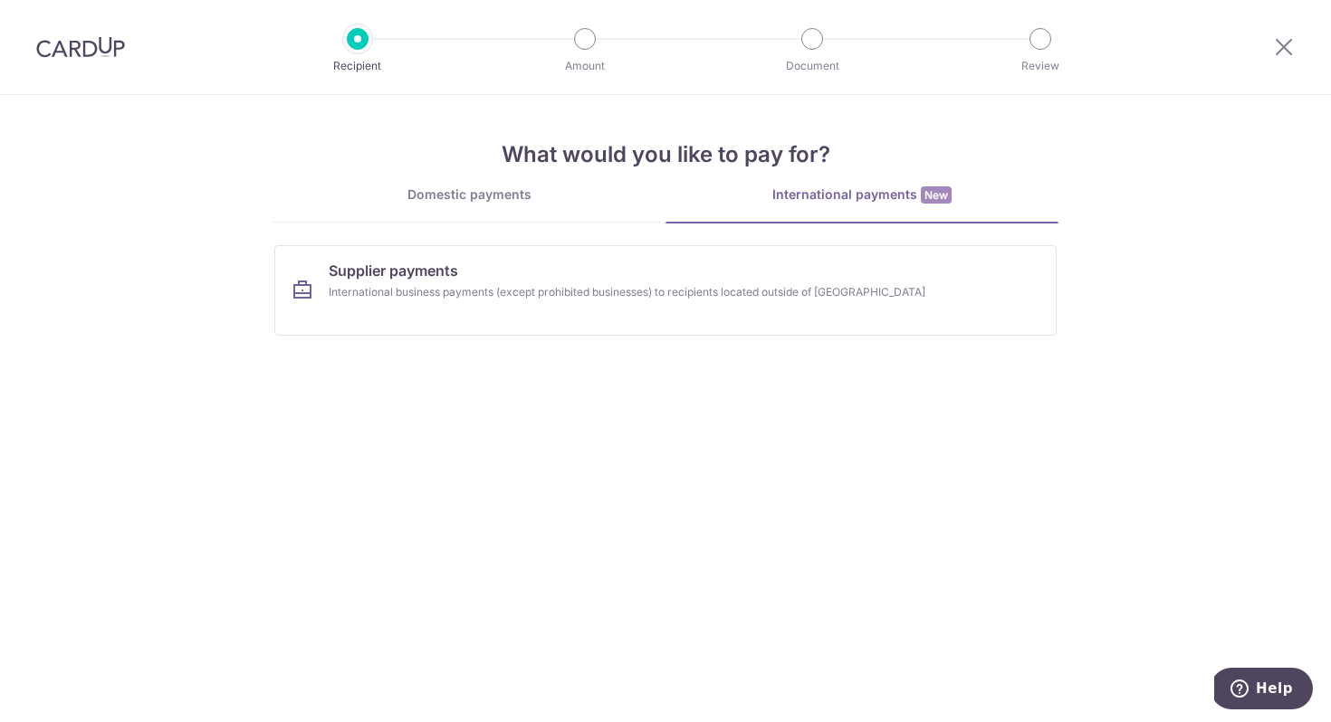
click at [473, 200] on div "Domestic payments" at bounding box center [468, 195] width 393 height 18
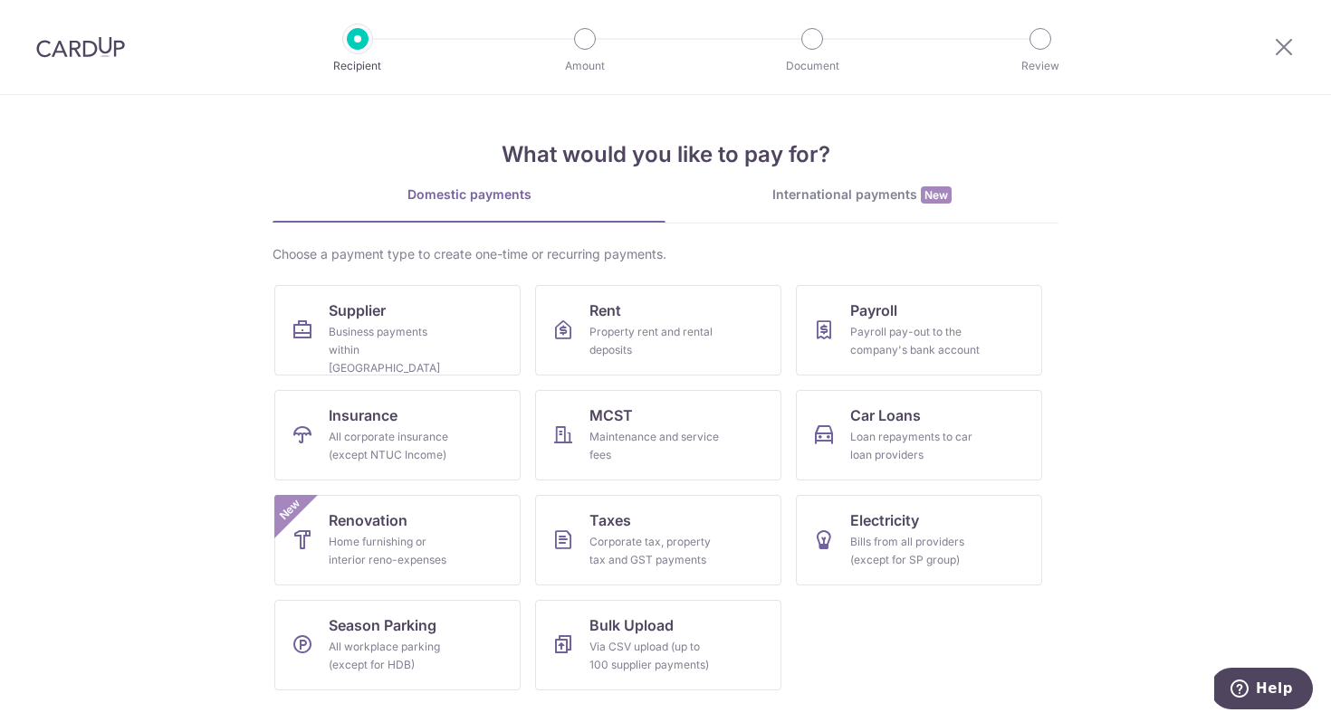
click at [87, 49] on img at bounding box center [80, 47] width 89 height 22
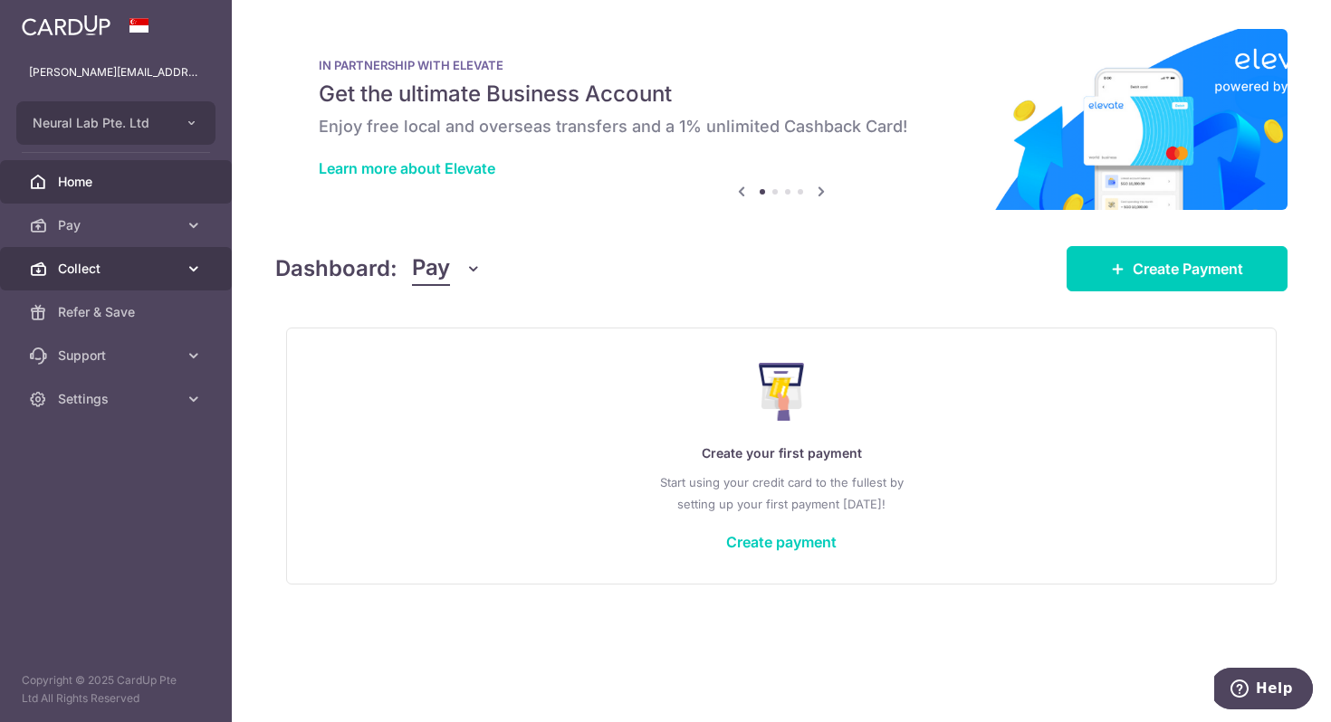
click at [196, 265] on icon at bounding box center [194, 269] width 18 height 18
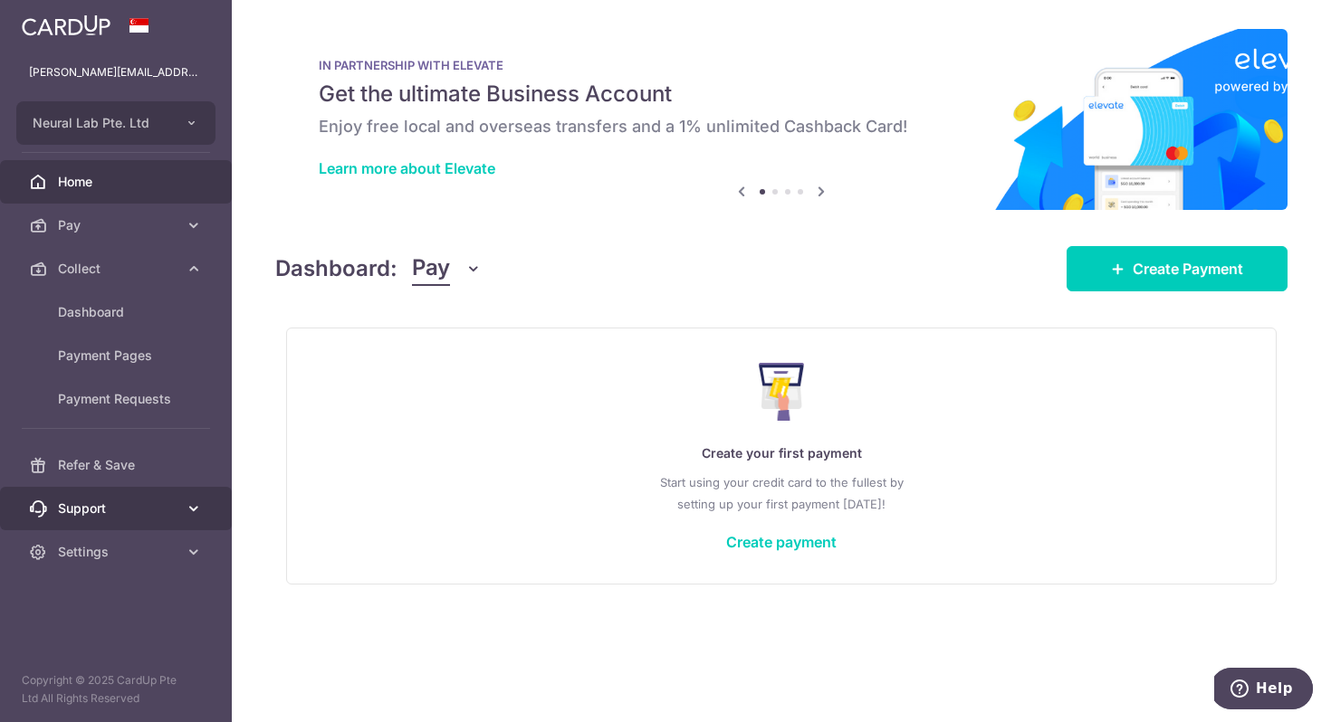
click at [187, 517] on icon at bounding box center [194, 509] width 18 height 18
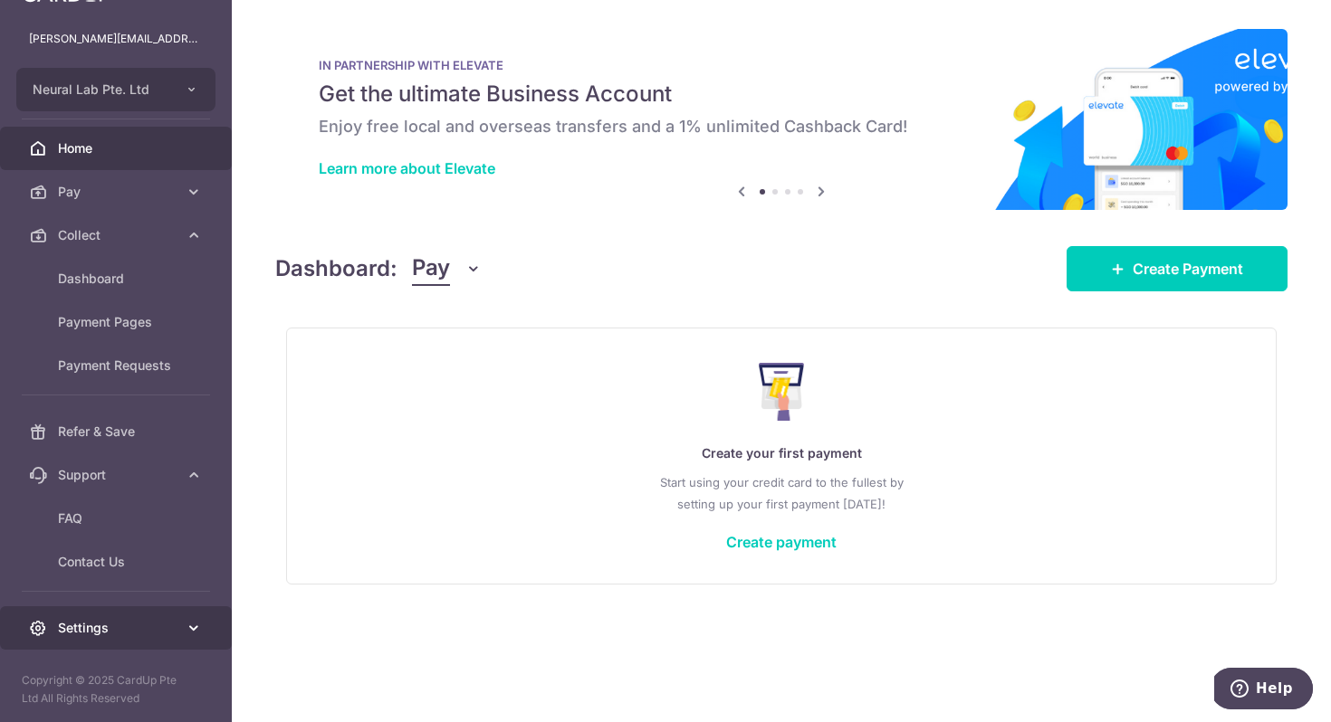
click at [194, 620] on icon at bounding box center [194, 628] width 18 height 18
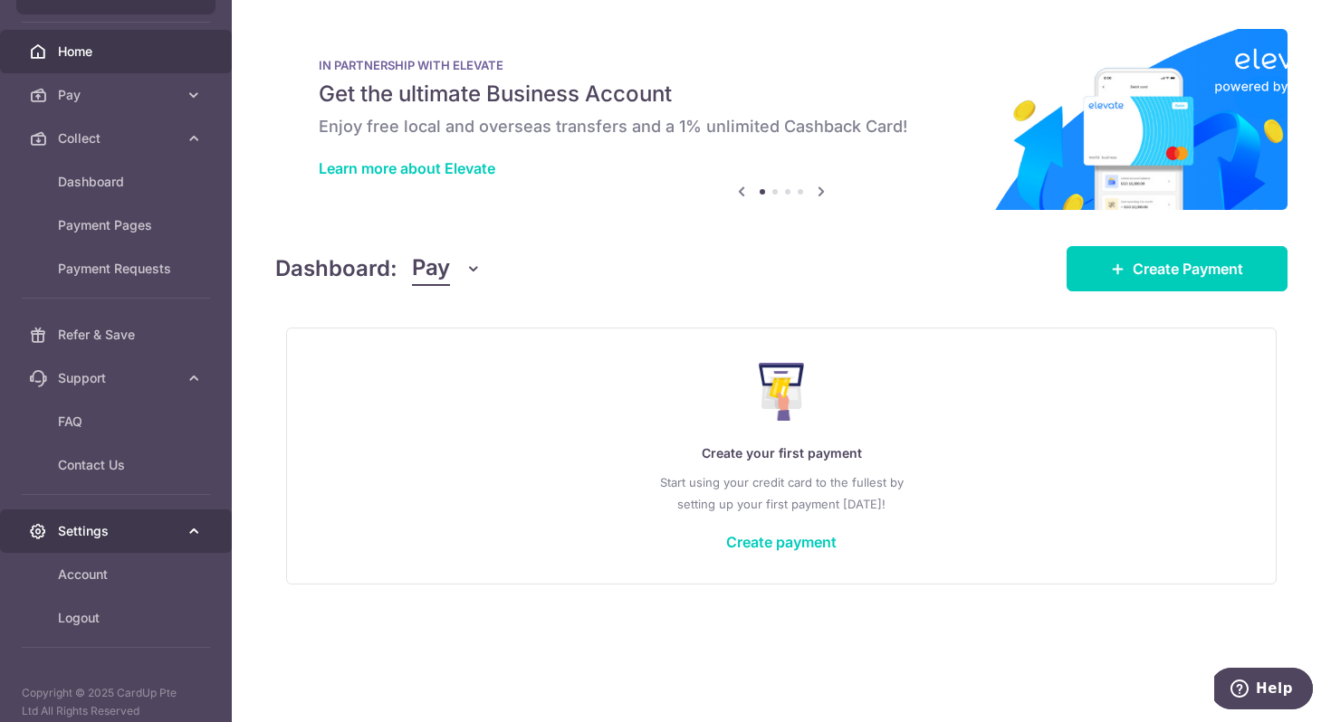
scroll to position [143, 0]
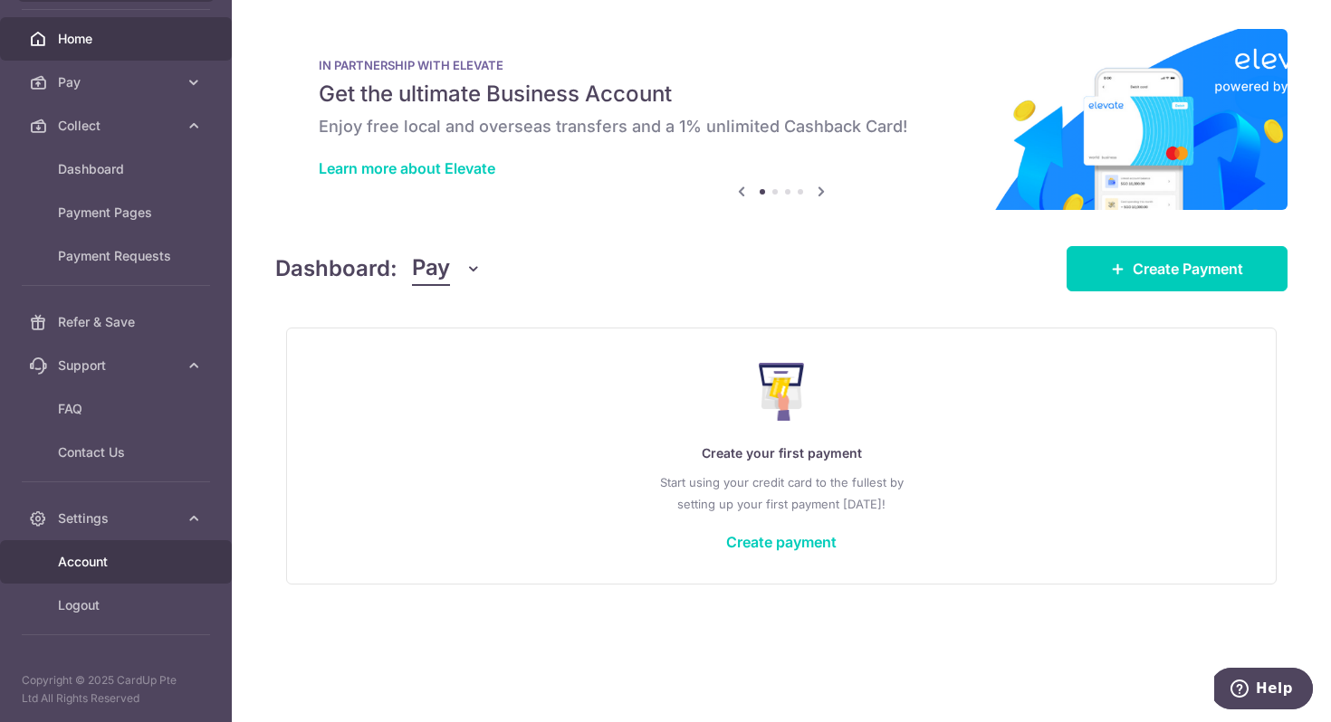
click at [137, 559] on span "Account" at bounding box center [117, 562] width 119 height 18
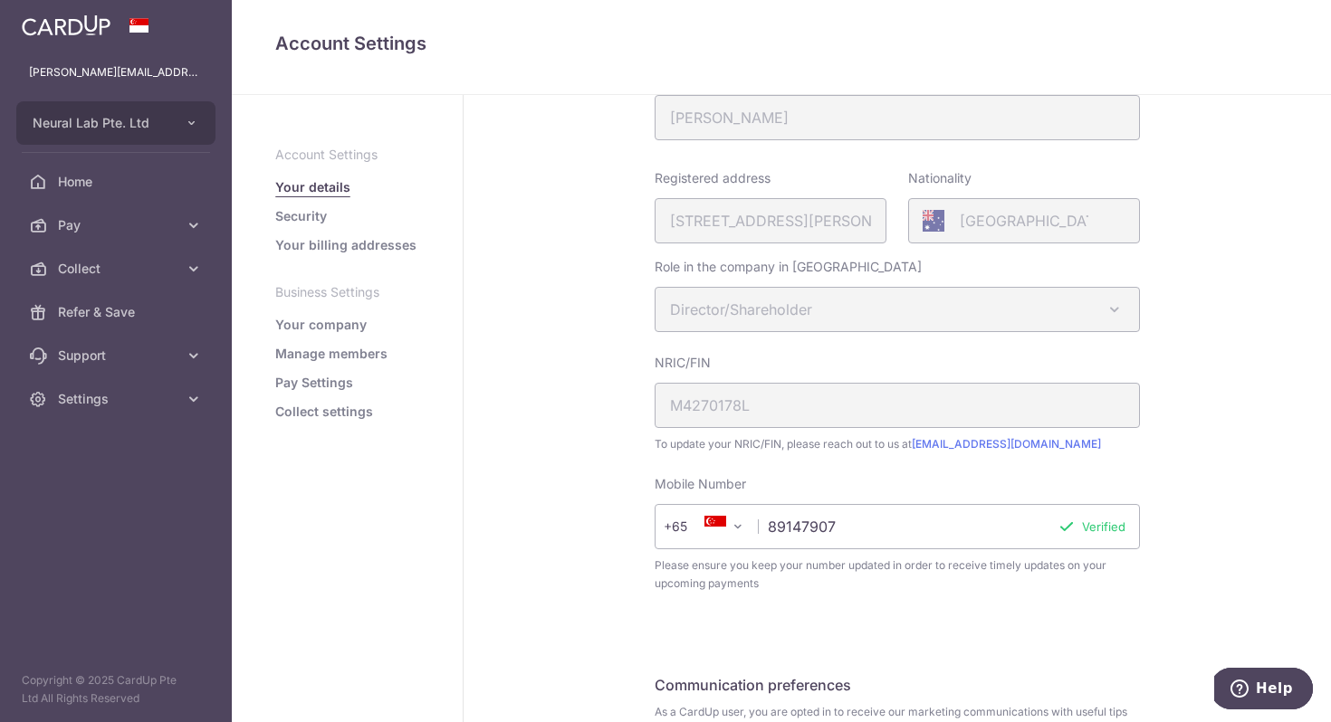
scroll to position [259, 0]
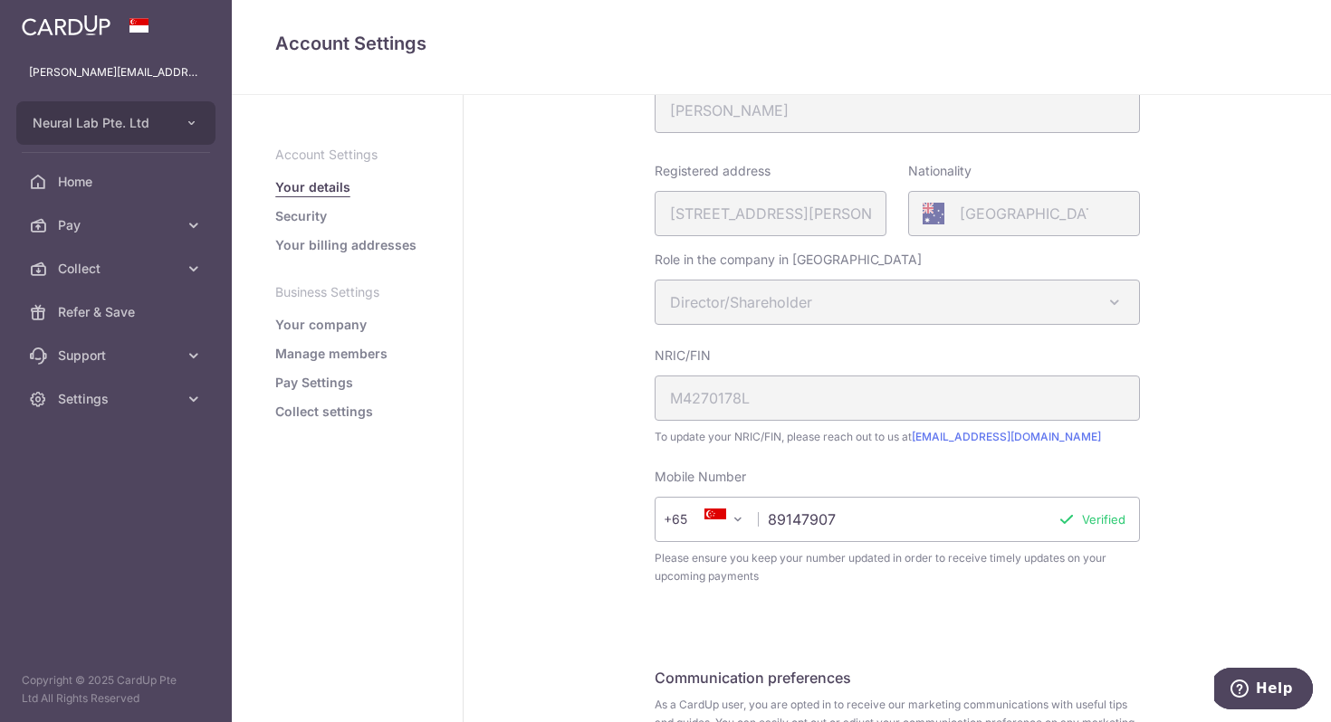
click at [351, 247] on link "Your billing addresses" at bounding box center [345, 245] width 141 height 18
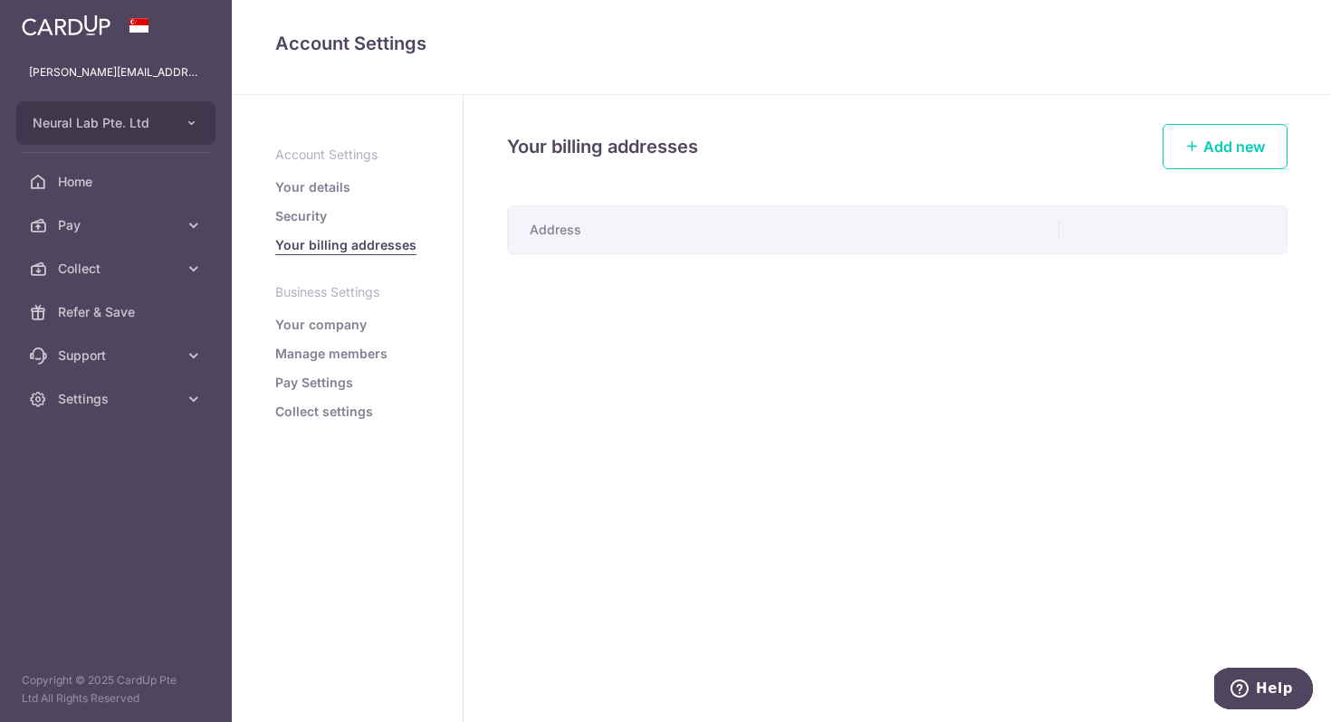
click at [570, 225] on th "Address" at bounding box center [783, 229] width 551 height 47
click at [1224, 147] on span "Add new" at bounding box center [1234, 147] width 62 height 18
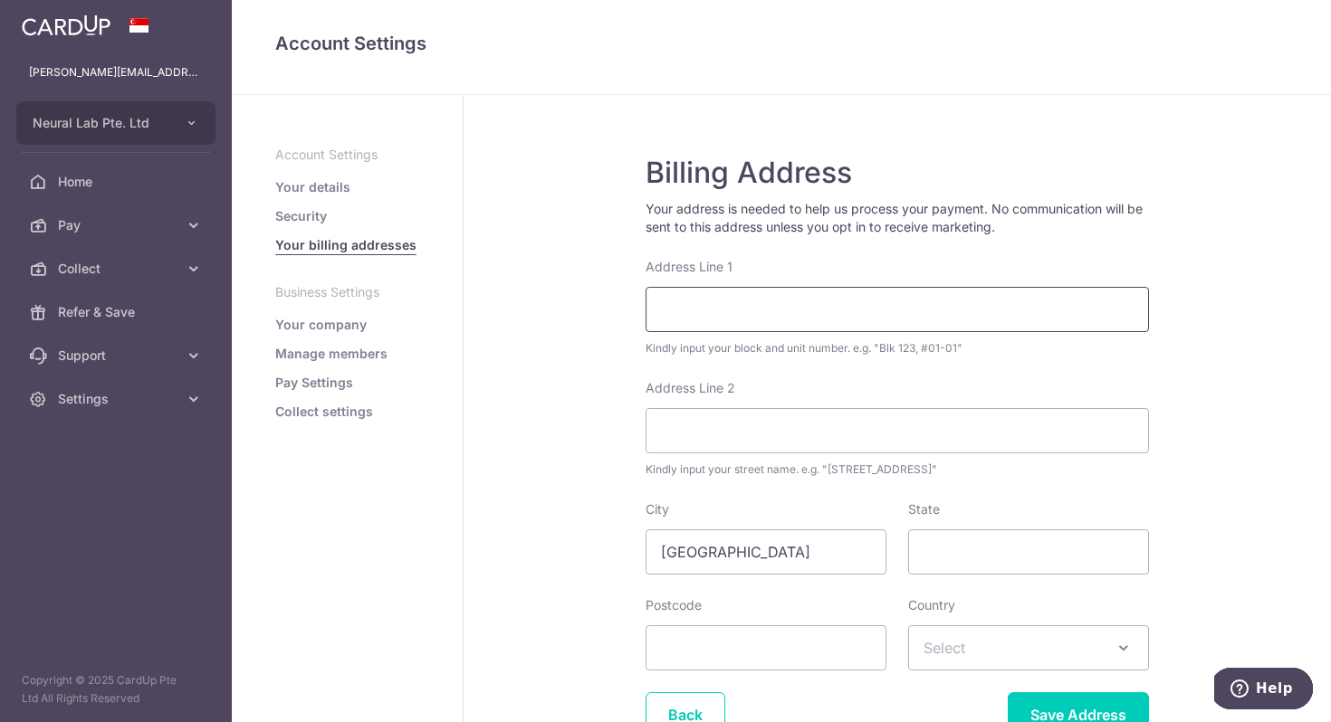
click at [714, 314] on input "Address Line 1" at bounding box center [896, 309] width 503 height 45
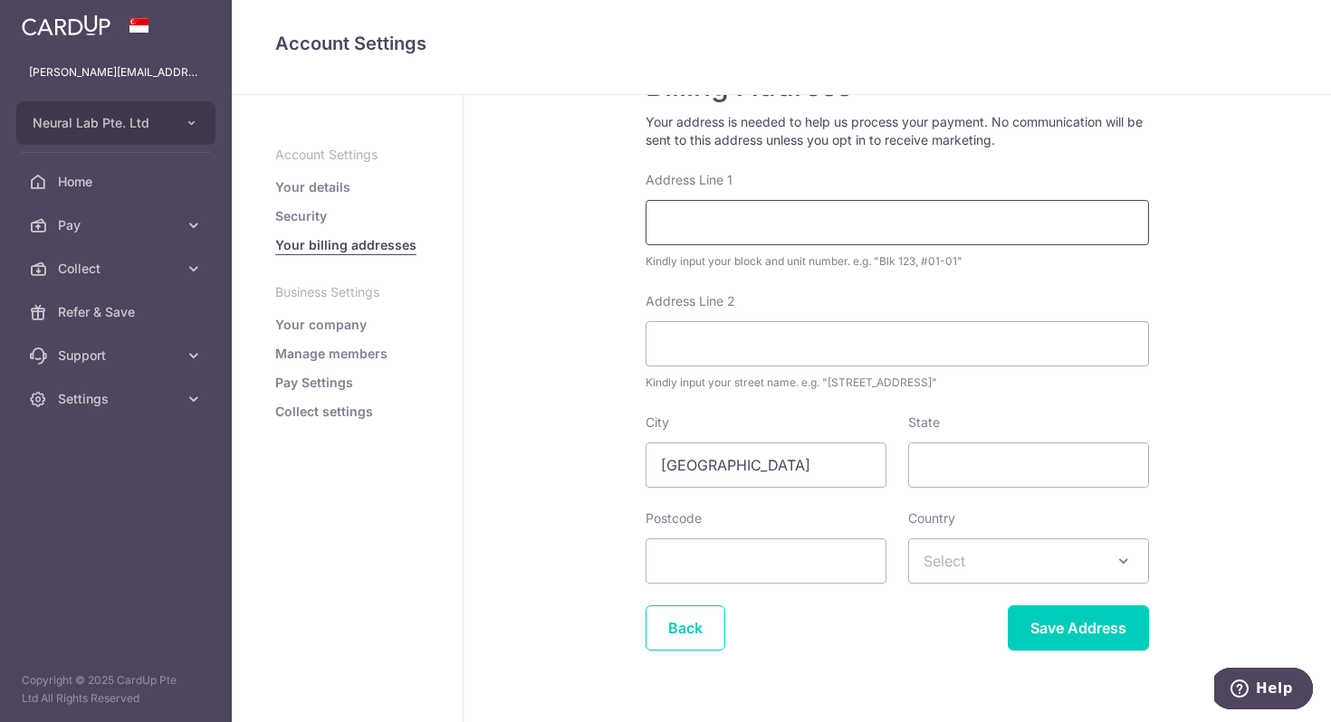
scroll to position [122, 0]
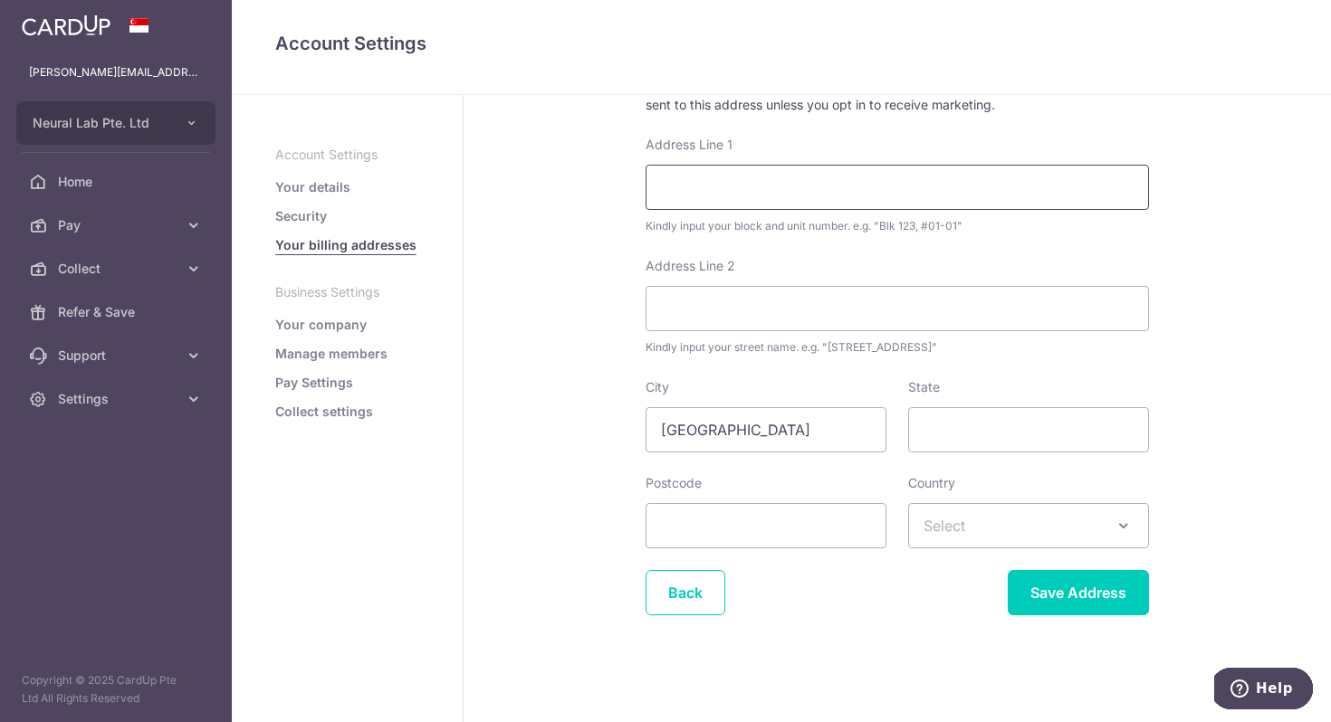
paste input "65 Airport Boulevard Terminal 3, #03-37, Singapore 819663"
type input "65 Airport Boulevard Terminal 3, #03-37, Singapore 819663"
click at [684, 533] on input "Postcode" at bounding box center [765, 525] width 241 height 45
type input "819663"
click at [981, 534] on span "Select" at bounding box center [1028, 525] width 239 height 43
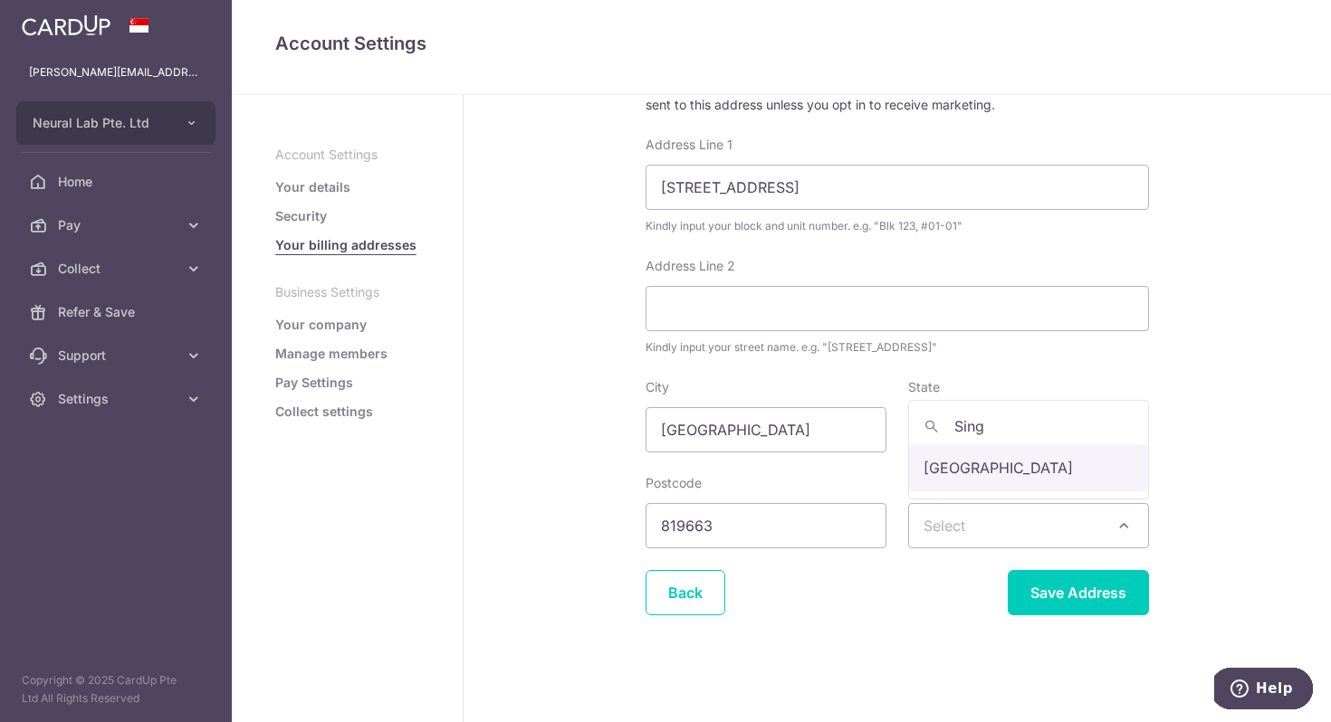
type input "Sing"
select select "199"
click at [1131, 187] on input "65 Airport Boulevard Terminal 3, #03-37, Singapore 819663" at bounding box center [896, 187] width 503 height 45
drag, startPoint x: 979, startPoint y: 187, endPoint x: 1142, endPoint y: 196, distance: 163.2
click at [1142, 196] on input "65 Airport Boulevard Terminal 3, #03-37, Singapore 819663" at bounding box center [896, 187] width 503 height 45
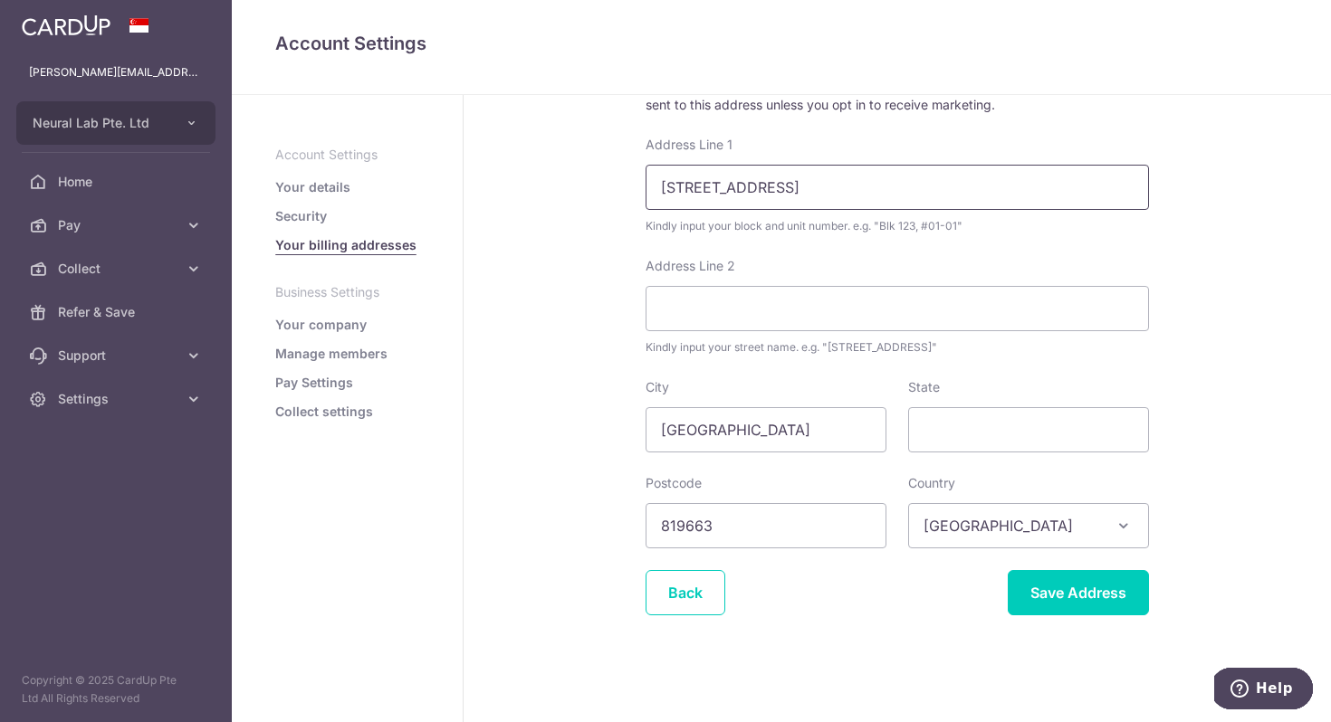
click at [700, 189] on input "65 Airport Boulevard Terminal 3, #03-37" at bounding box center [896, 187] width 503 height 45
type input "65 Airport Boulevard Terminal 3, #03-37"
click at [1061, 594] on input "Save Address" at bounding box center [1078, 592] width 141 height 45
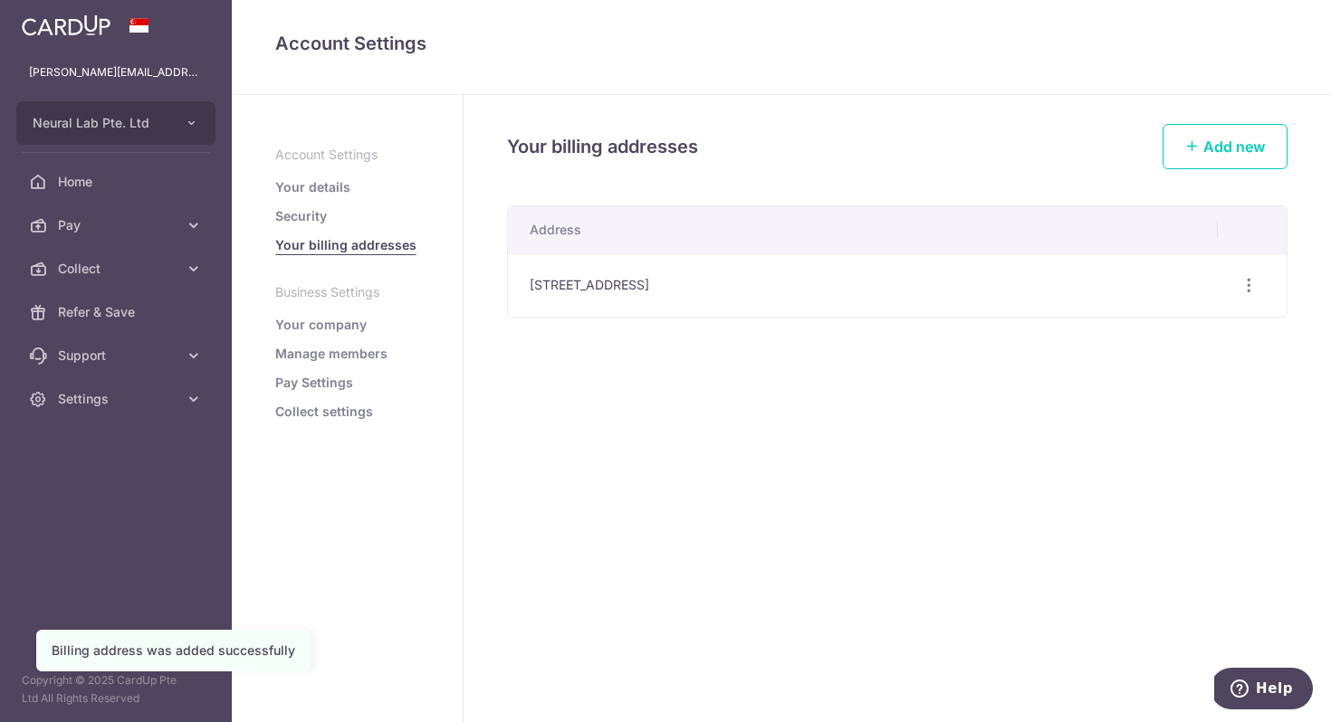
click at [355, 326] on link "Your company" at bounding box center [320, 325] width 91 height 18
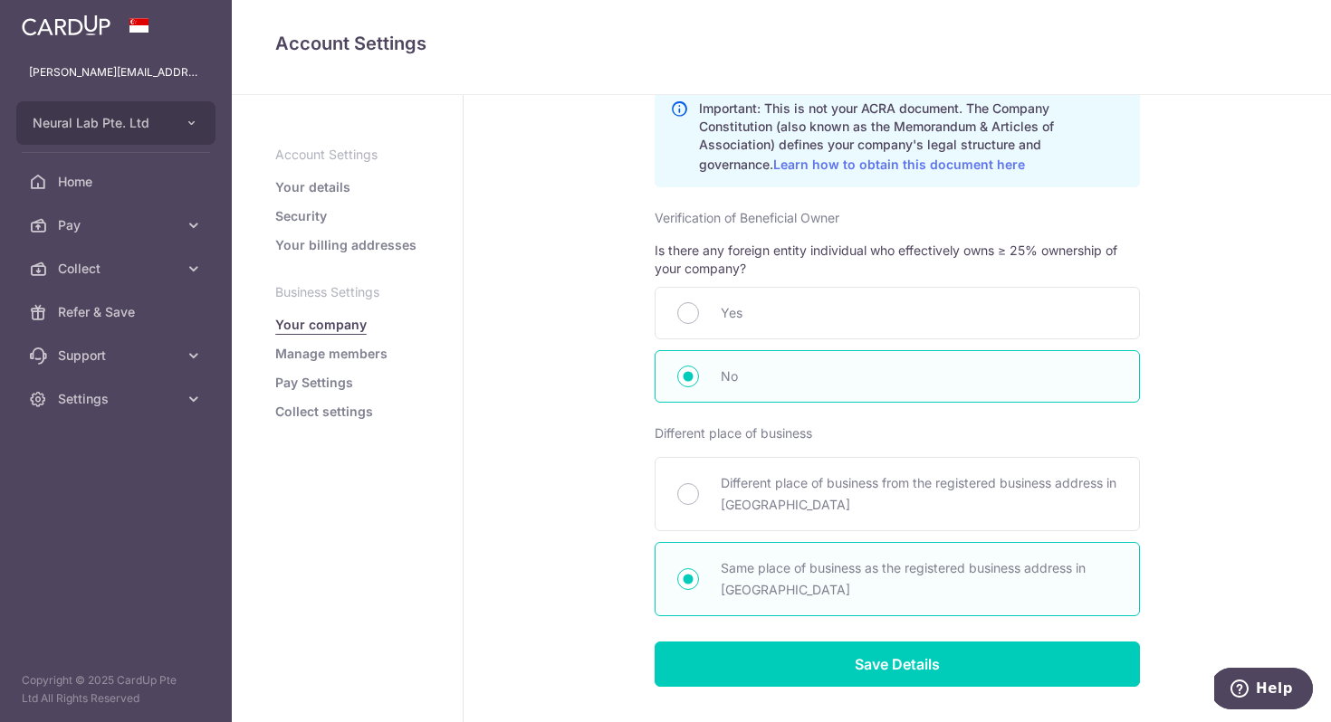
scroll to position [1042, 0]
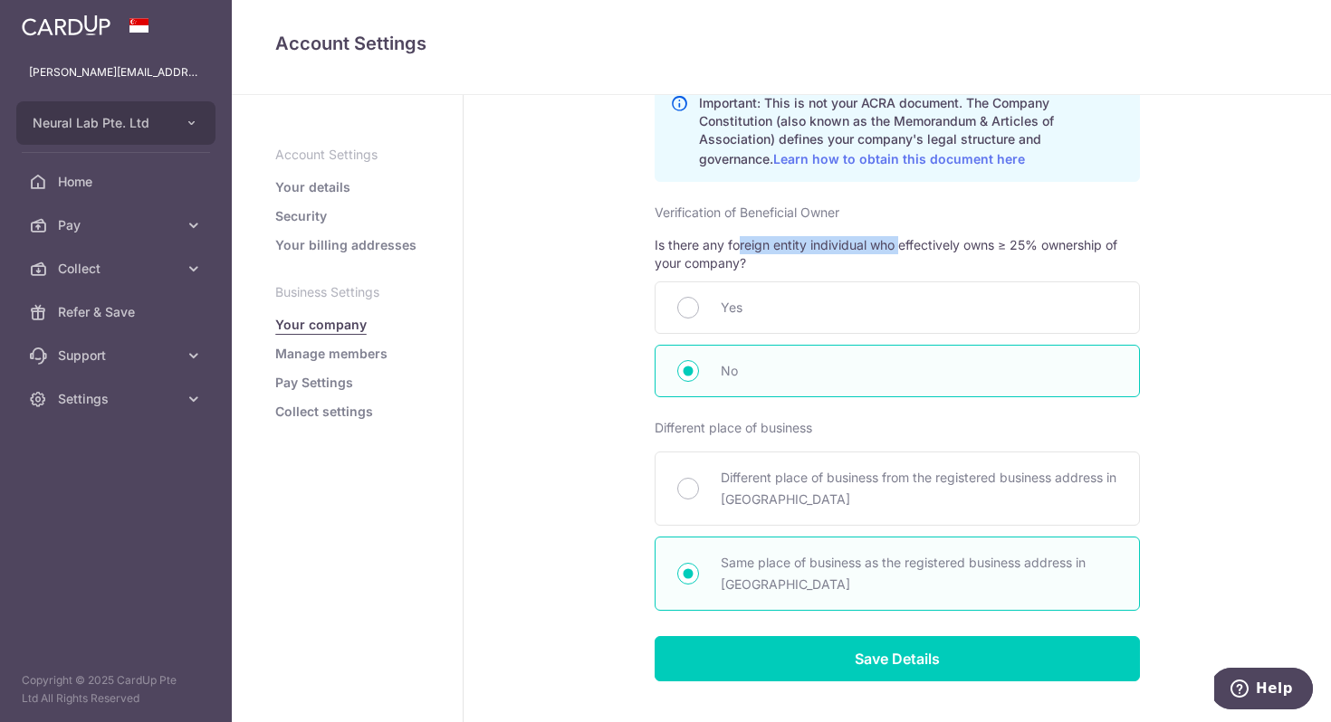
drag, startPoint x: 740, startPoint y: 244, endPoint x: 901, endPoint y: 246, distance: 160.3
click at [901, 246] on p "Is there any foreign entity individual who effectively owns ≥ 25% ownership of …" at bounding box center [896, 254] width 485 height 36
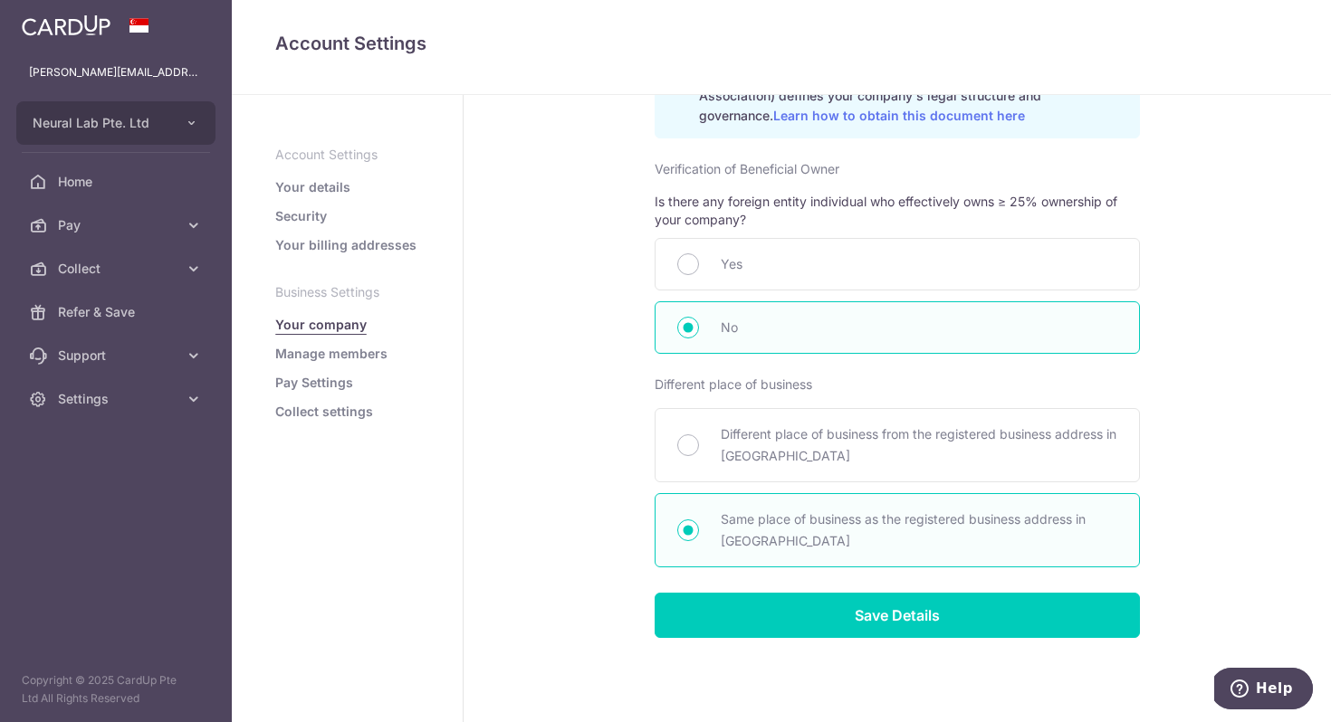
click at [377, 356] on link "Manage members" at bounding box center [331, 354] width 112 height 18
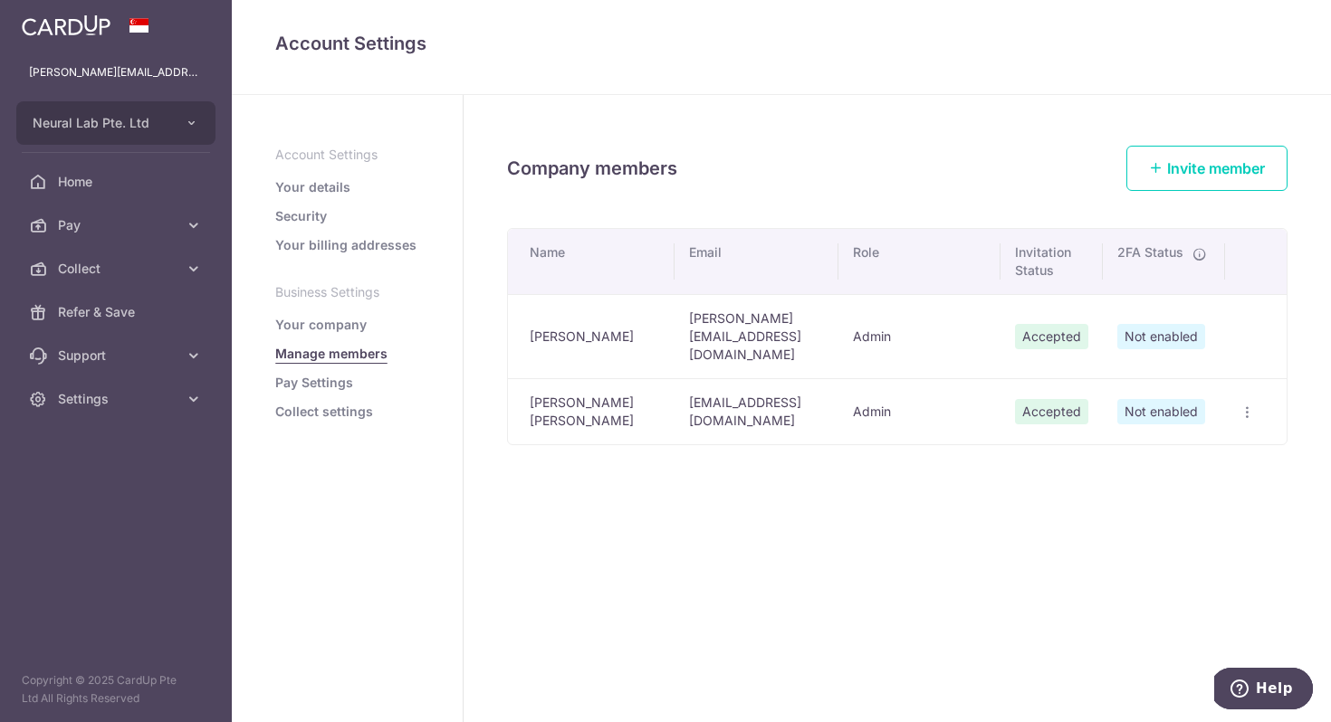
click at [1245, 406] on icon "button" at bounding box center [1246, 413] width 14 height 14
click at [968, 490] on div "Name Email Role Invitation Status 2FA Status Bennett Chen bennett@neurallab.co …" at bounding box center [897, 391] width 780 height 326
click at [751, 325] on td "[PERSON_NAME][EMAIL_ADDRESS][DOMAIN_NAME]" at bounding box center [756, 336] width 164 height 84
click at [587, 324] on td "Bennett Chen" at bounding box center [591, 336] width 167 height 84
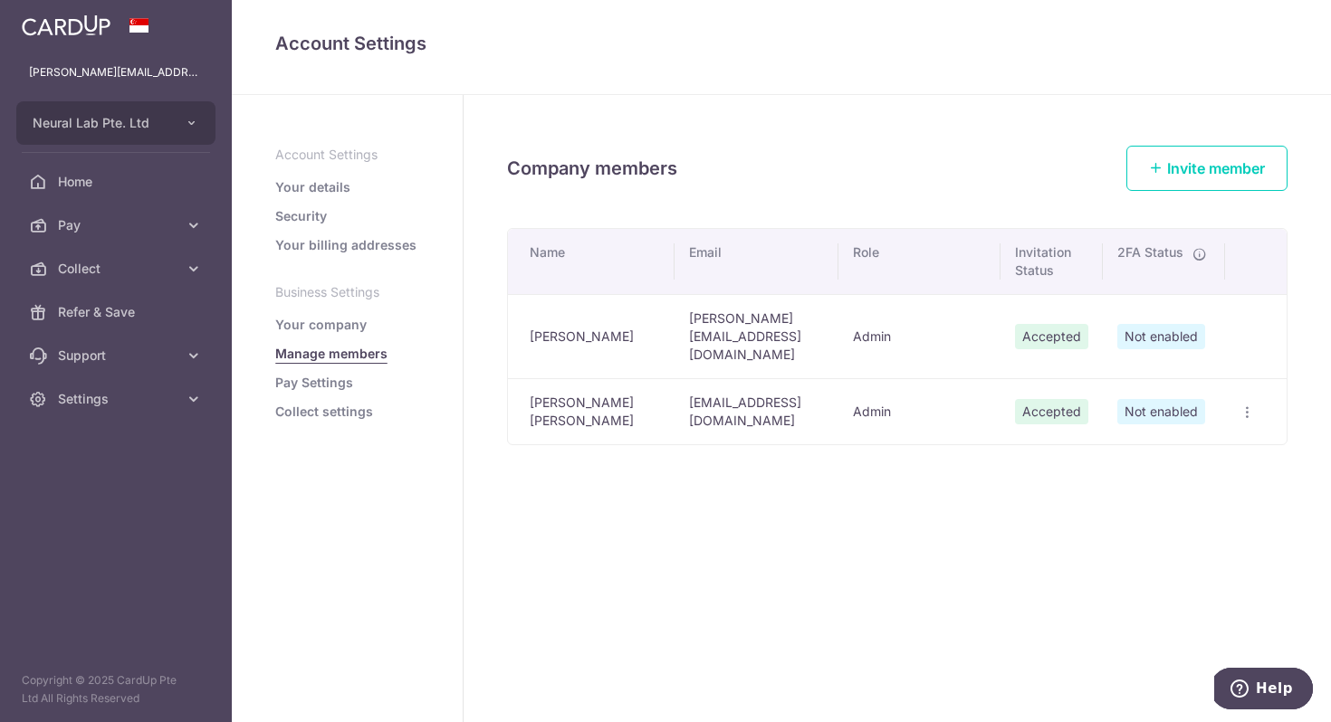
click at [1126, 324] on span "Not enabled" at bounding box center [1161, 336] width 88 height 25
click at [1089, 310] on td "Accepted" at bounding box center [1051, 336] width 102 height 84
click at [1052, 324] on span "Accepted" at bounding box center [1051, 336] width 73 height 25
click at [1157, 324] on span "Not enabled" at bounding box center [1161, 336] width 88 height 25
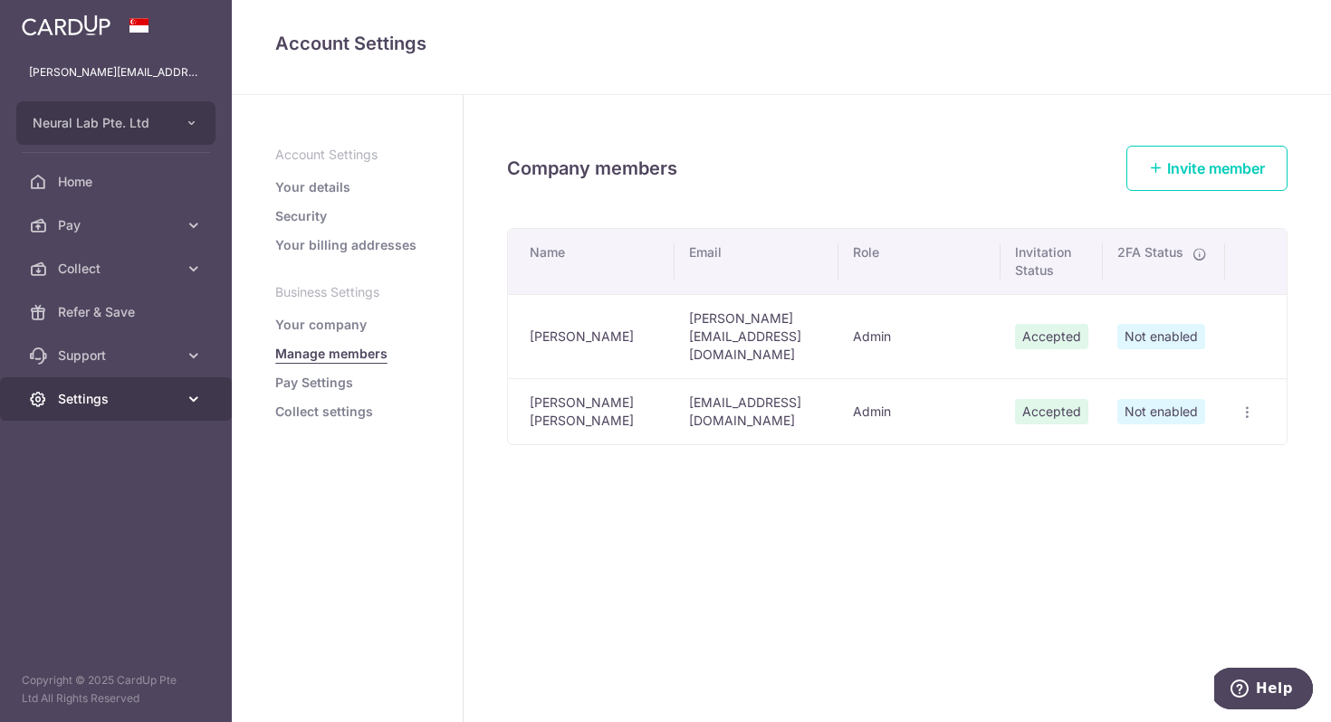
click at [193, 404] on icon at bounding box center [194, 399] width 18 height 18
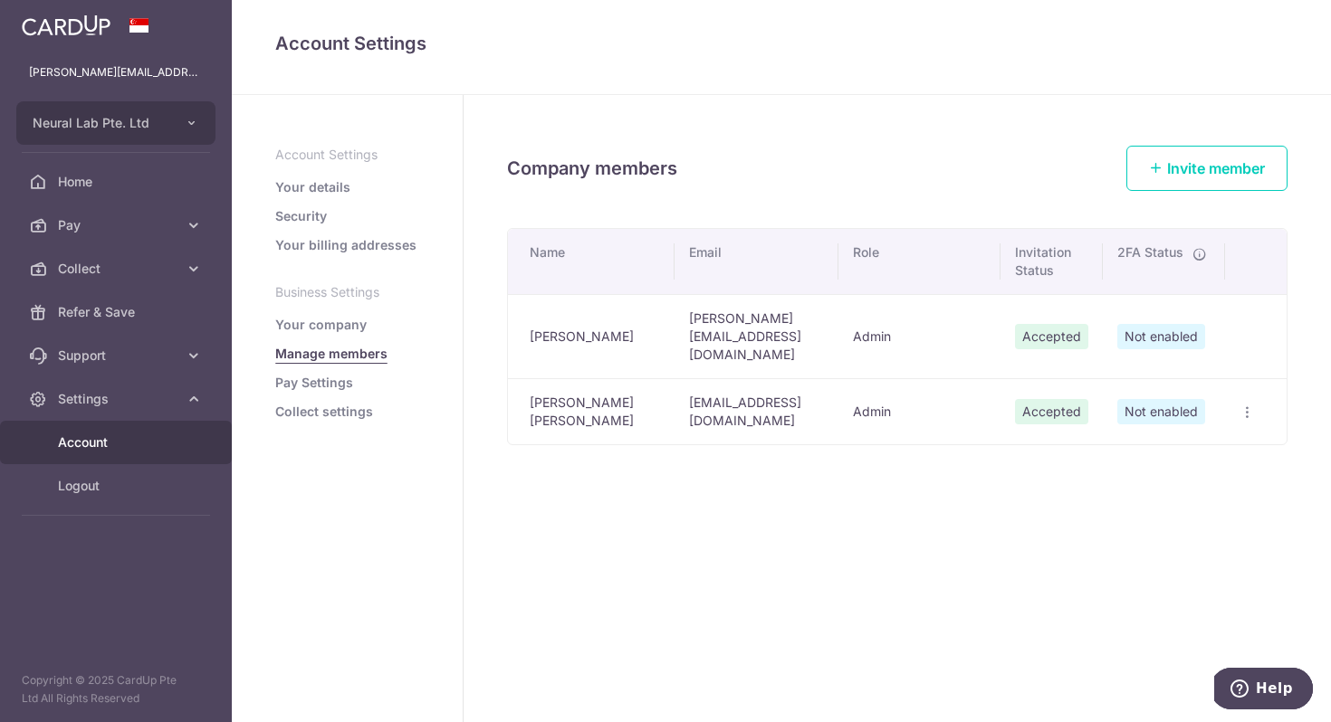
click at [699, 505] on div "Company members Invite member Name Email Role Invitation Status 2FA Status Benn…" at bounding box center [896, 408] width 867 height 627
click at [1242, 406] on icon "button" at bounding box center [1246, 413] width 14 height 14
click at [1174, 443] on span "Edit Member" at bounding box center [1176, 454] width 123 height 22
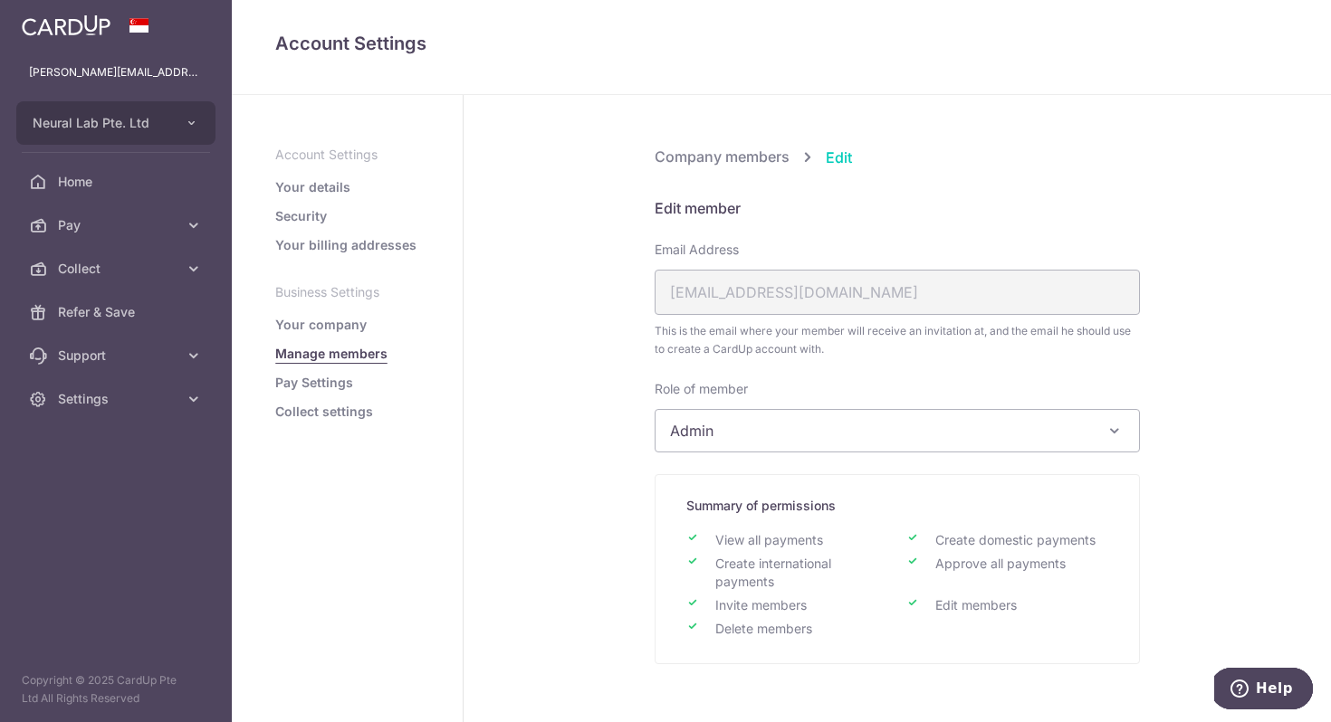
click at [839, 155] on span "Edit" at bounding box center [839, 158] width 26 height 22
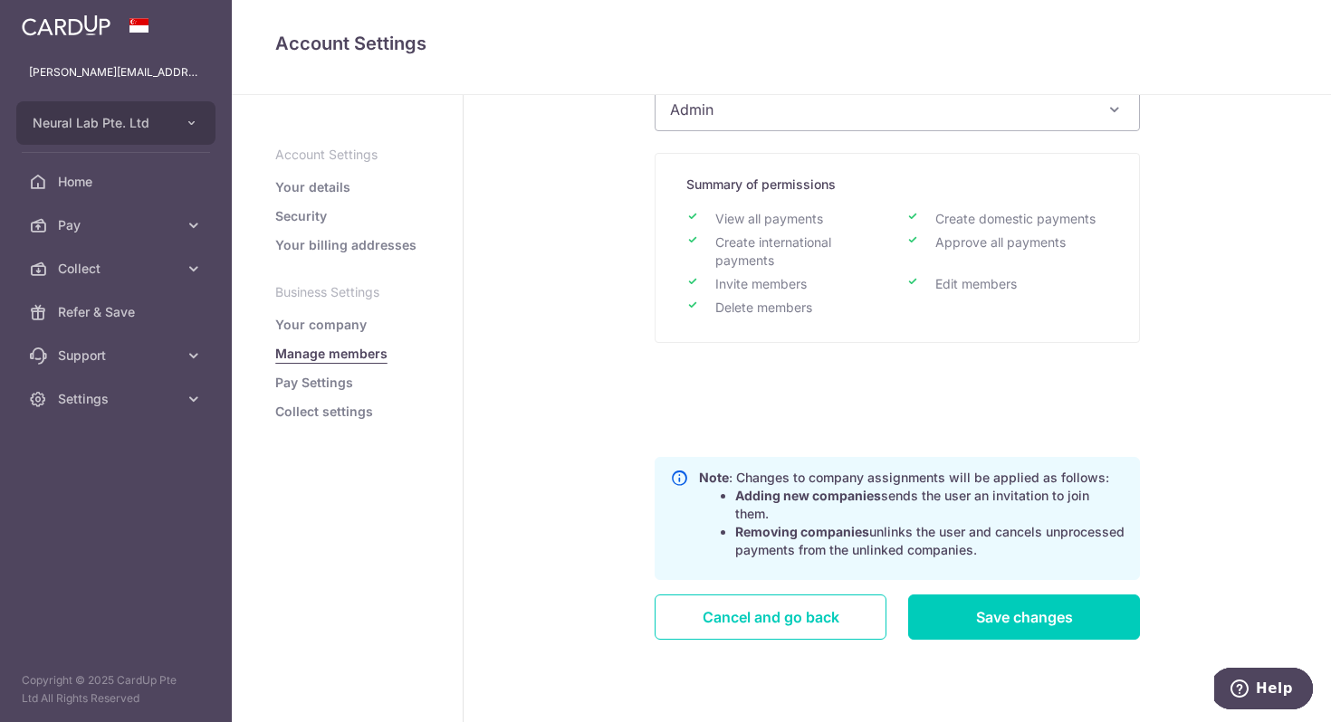
scroll to position [345, 0]
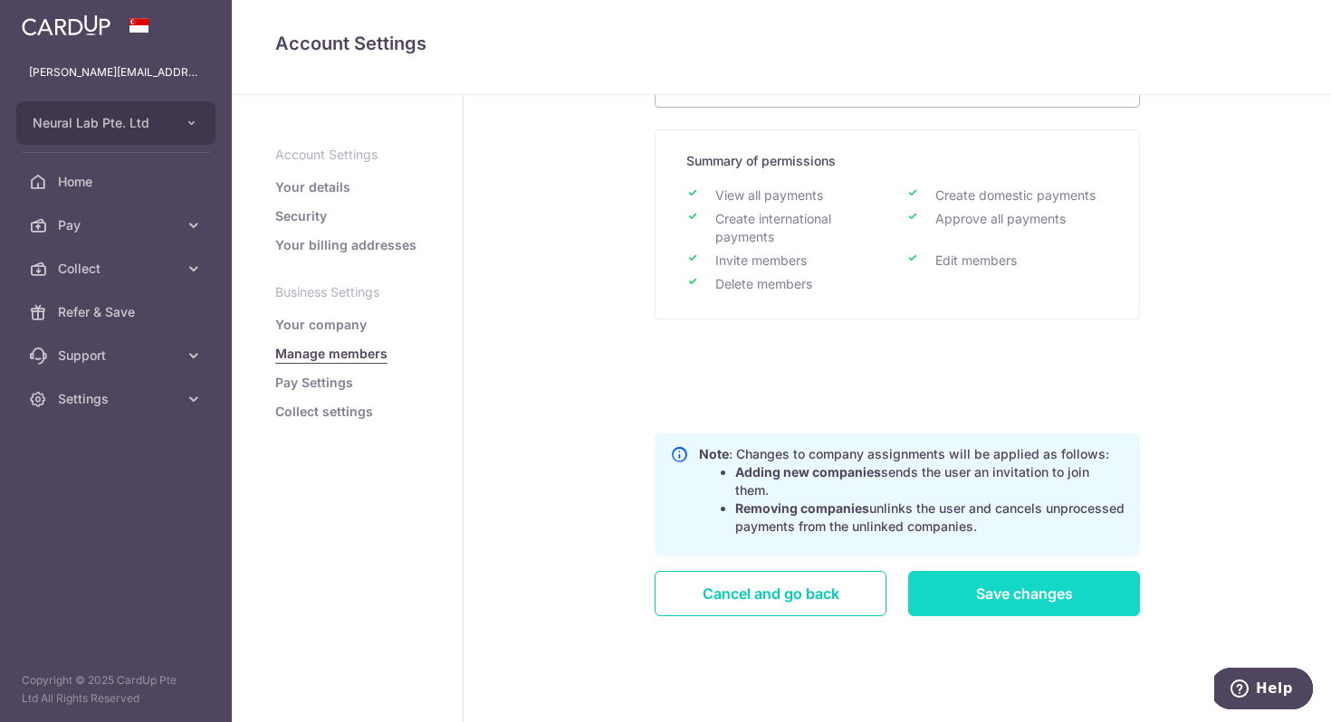
click at [1011, 605] on input "Save changes" at bounding box center [1024, 593] width 232 height 45
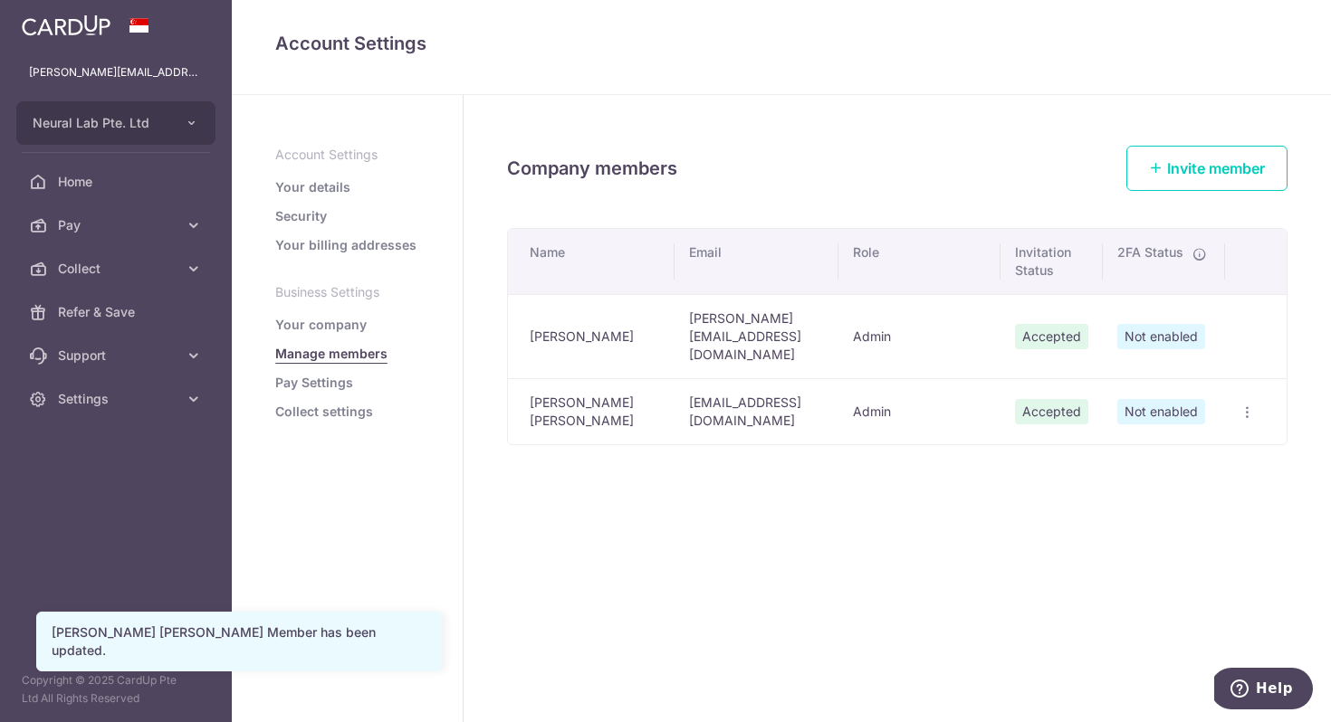
click at [1166, 399] on span "Not enabled" at bounding box center [1161, 411] width 88 height 25
click at [1161, 324] on span "Not enabled" at bounding box center [1161, 336] width 88 height 25
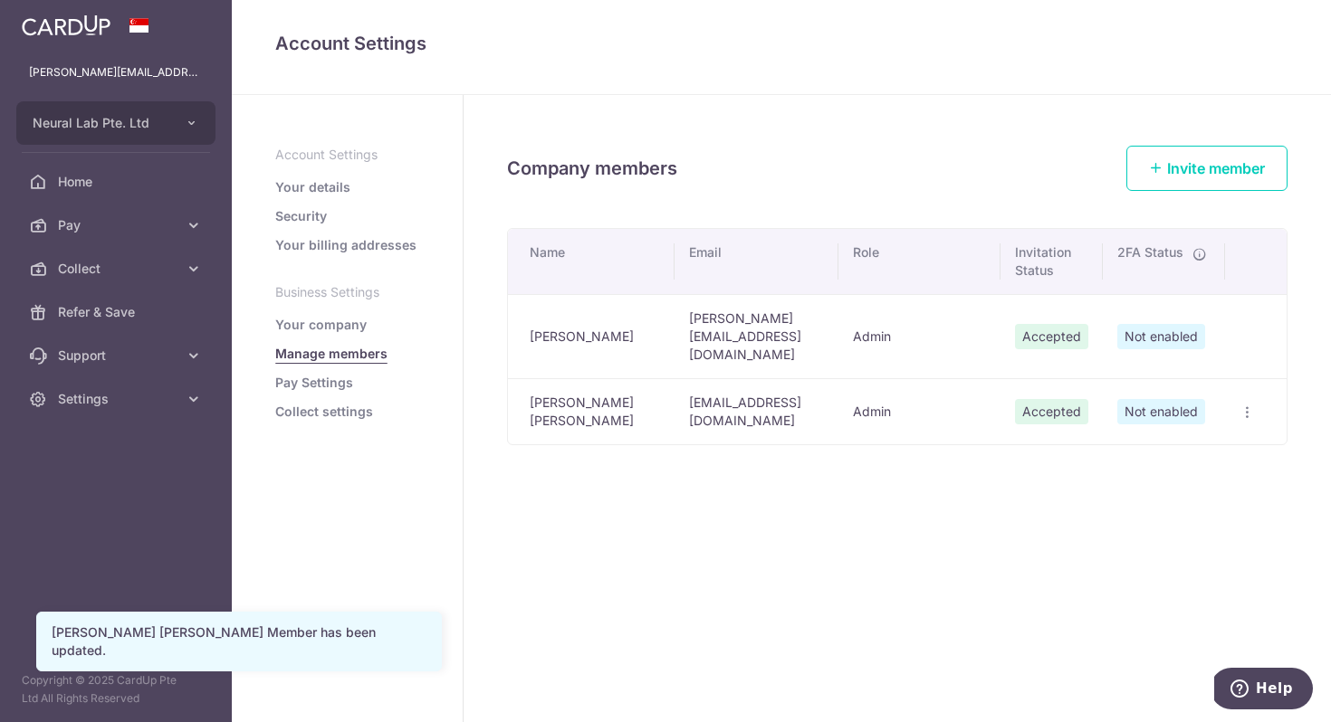
click at [1161, 324] on span "Not enabled" at bounding box center [1161, 336] width 88 height 25
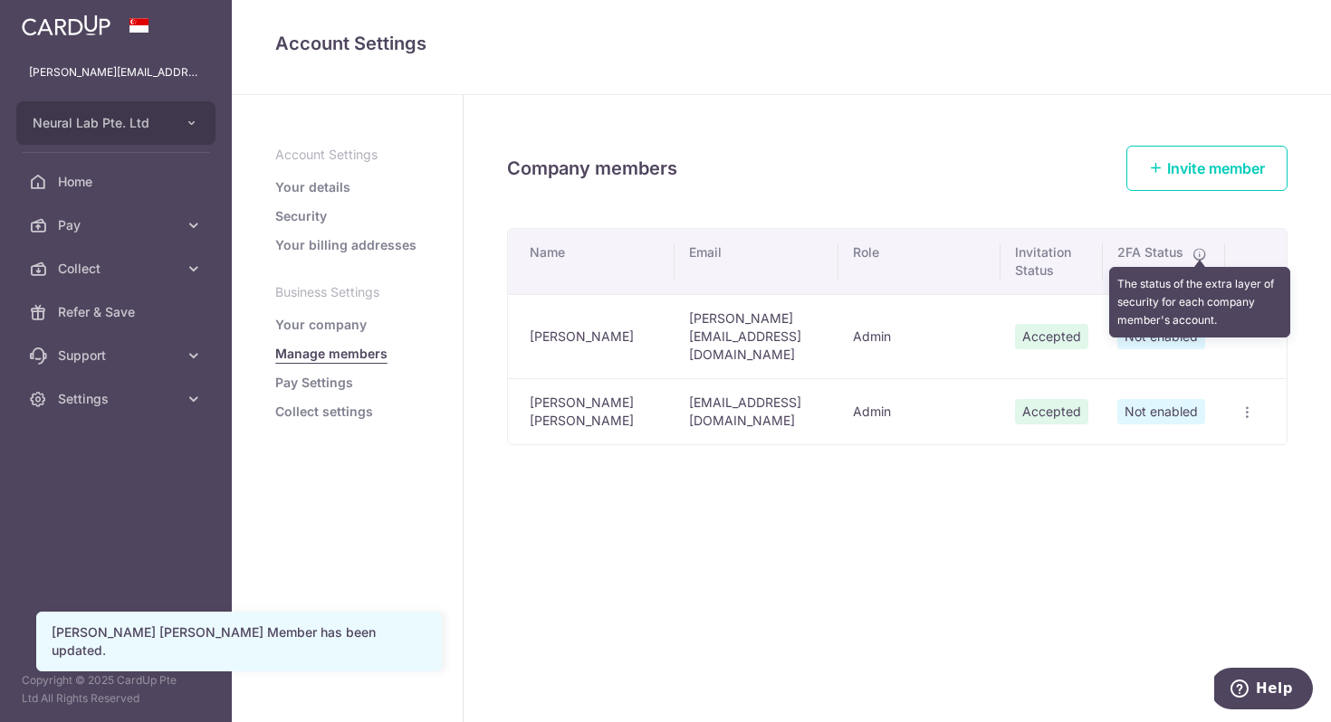
click at [1202, 253] on icon at bounding box center [1199, 254] width 14 height 14
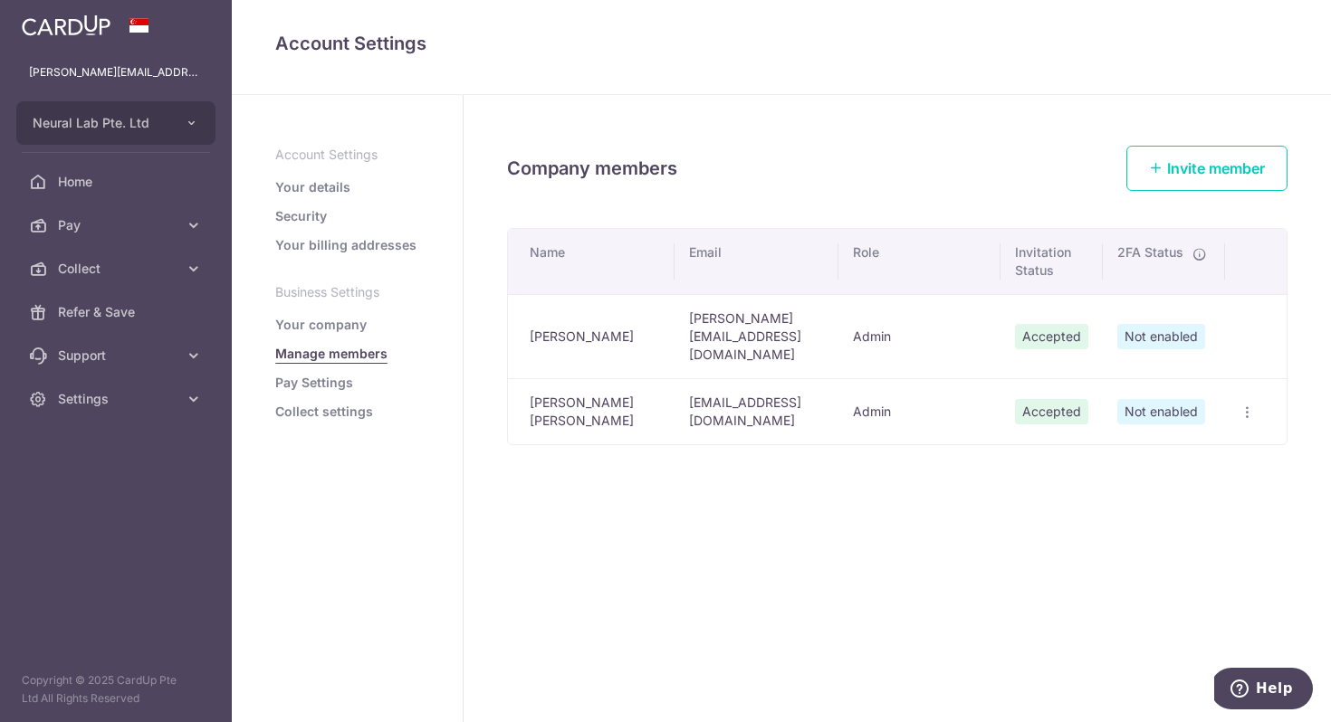
click at [1053, 482] on div "Company members Invite member Name Email Role Invitation Status 2FA Status Benn…" at bounding box center [896, 408] width 867 height 627
click at [311, 384] on link "Pay Settings" at bounding box center [314, 383] width 78 height 18
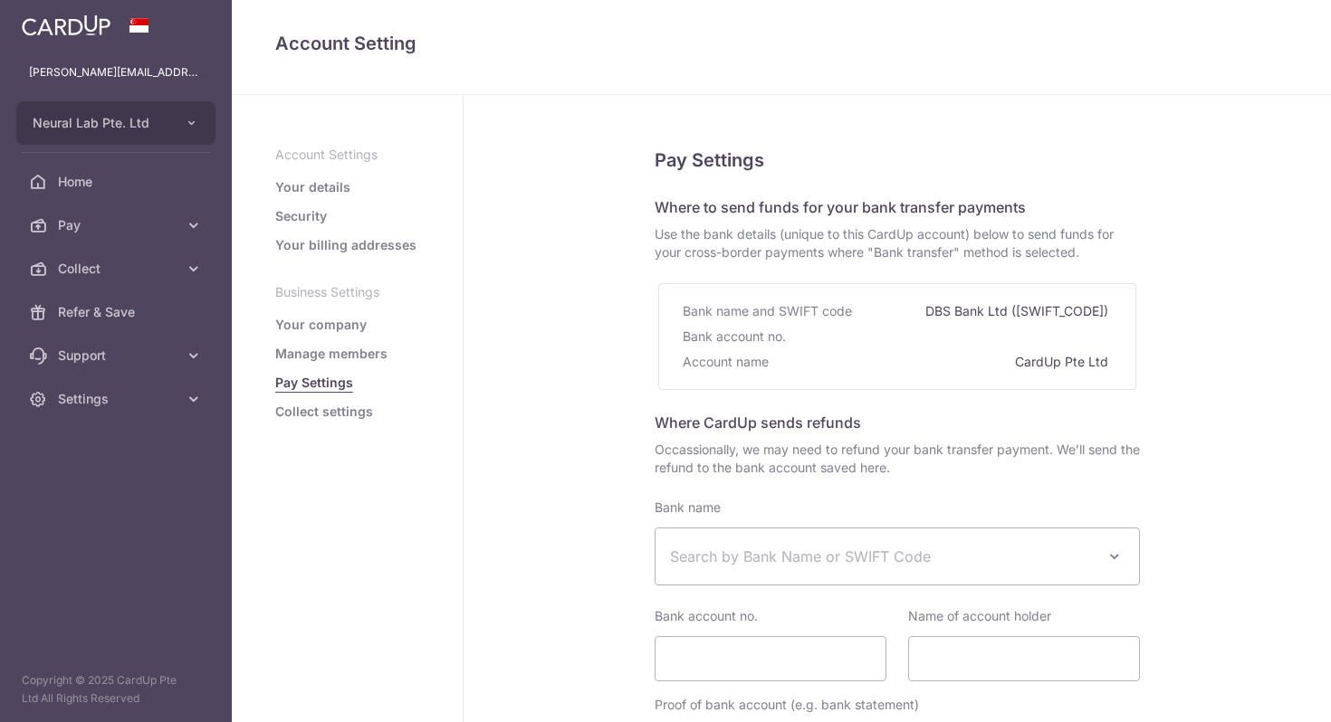
select select
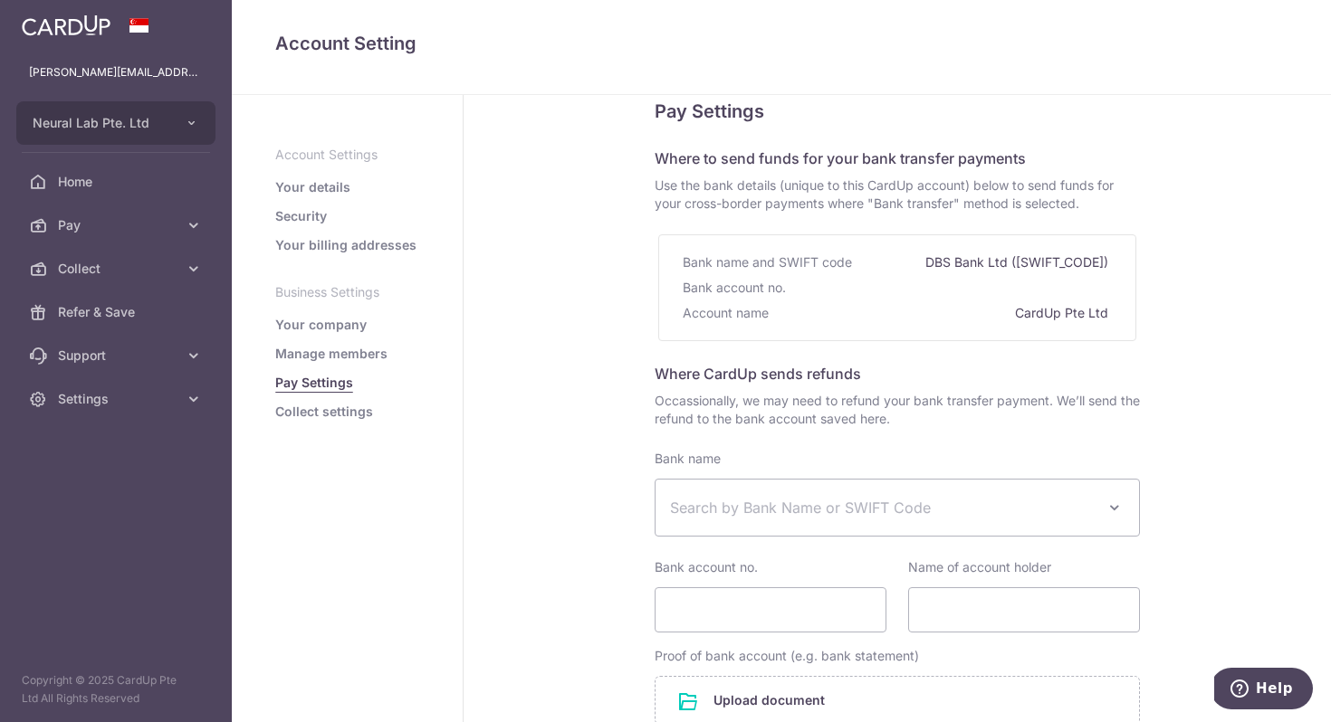
scroll to position [48, 0]
click at [351, 409] on link "Collect settings" at bounding box center [324, 412] width 98 height 18
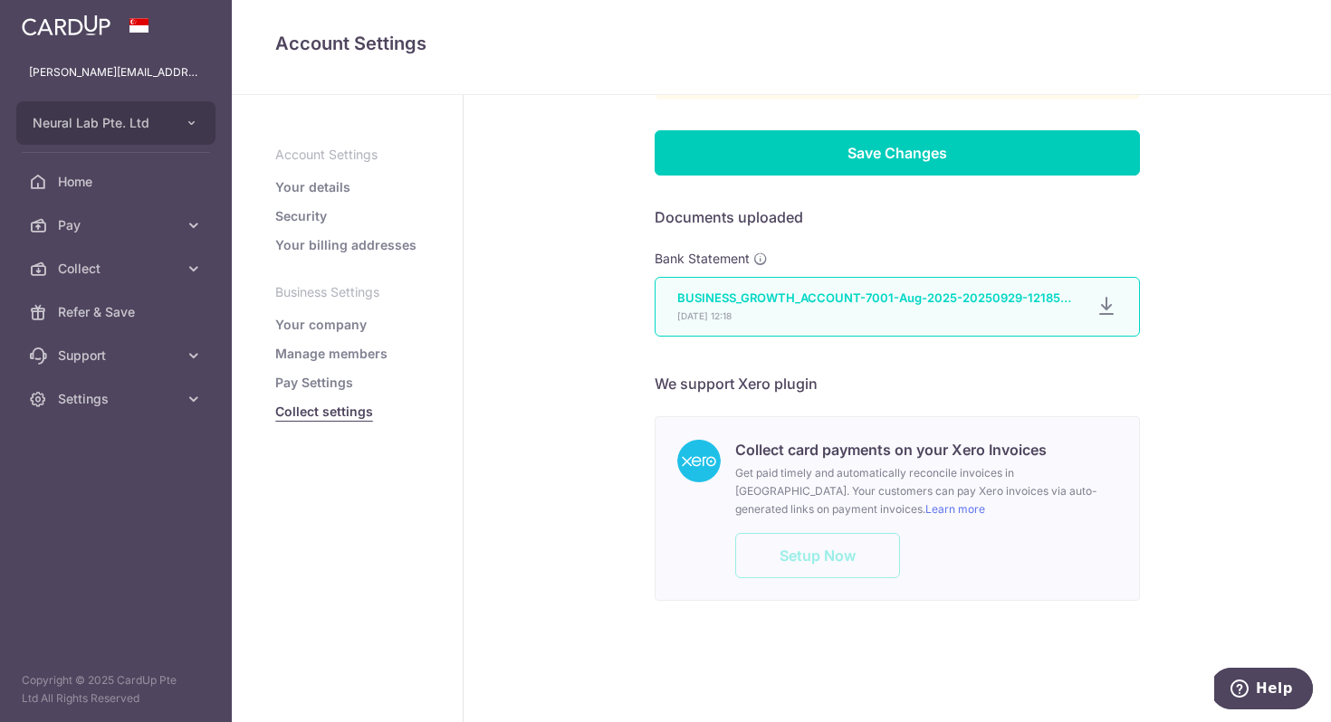
scroll to position [749, 0]
click at [327, 383] on link "Pay Settings" at bounding box center [314, 383] width 78 height 18
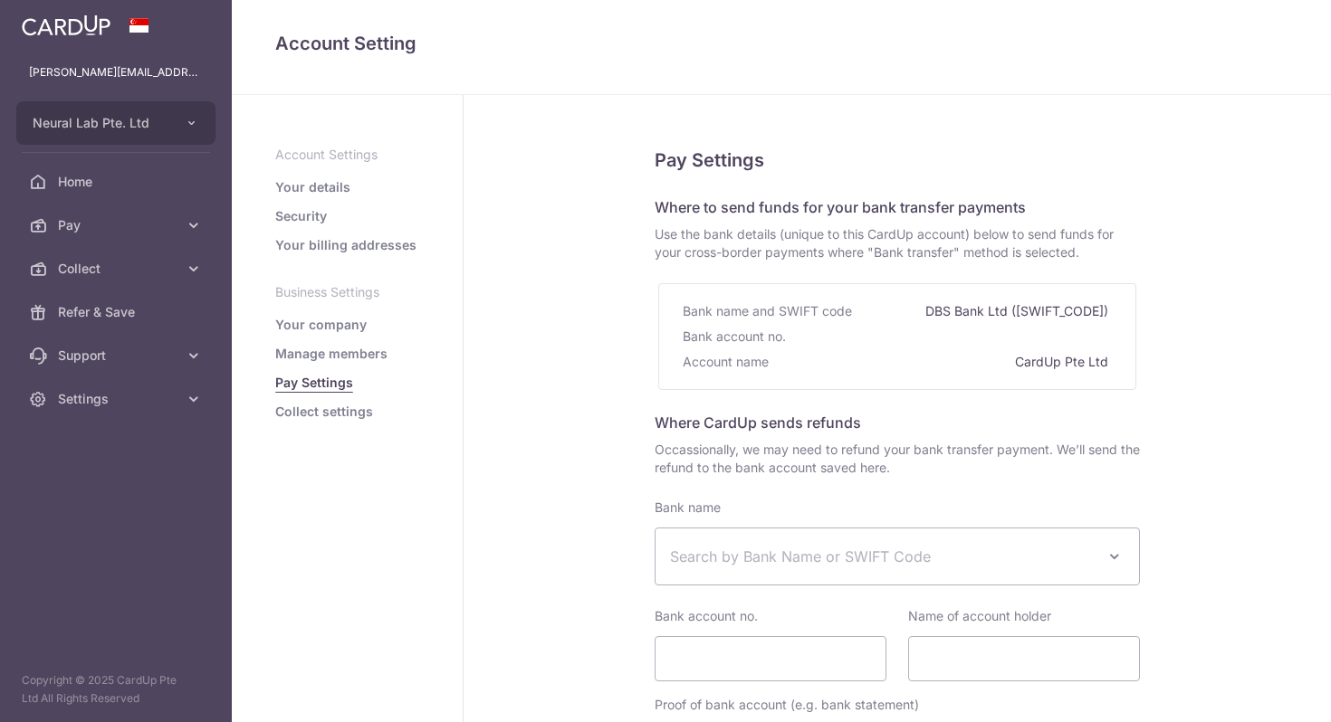
select select
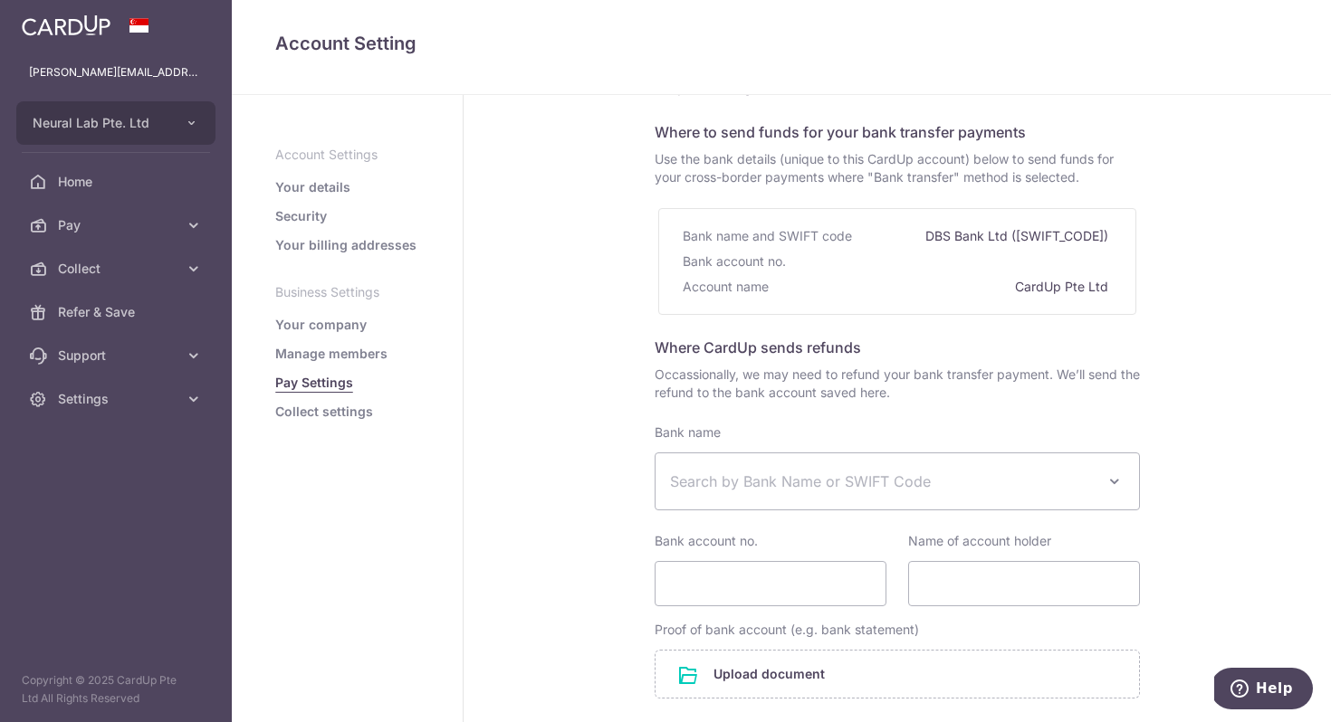
scroll to position [74, 0]
click at [345, 184] on link "Your details" at bounding box center [312, 187] width 75 height 18
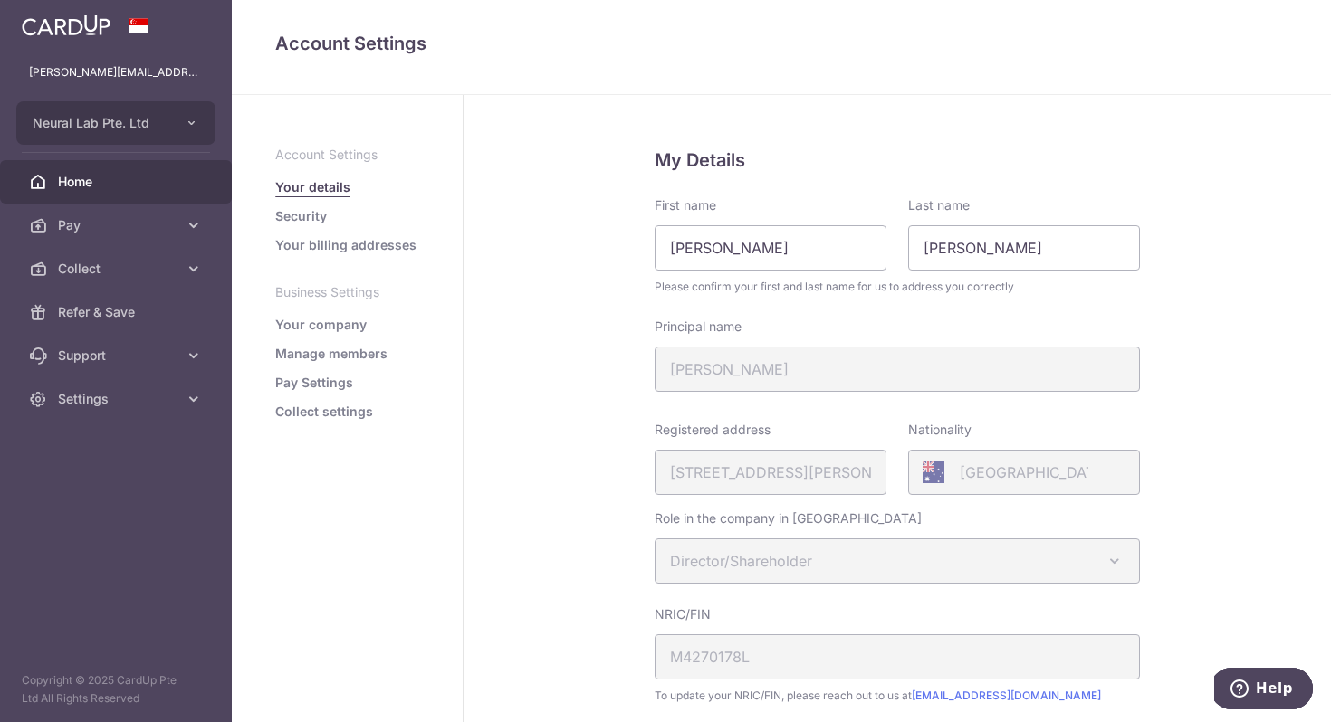
click at [110, 179] on span "Home" at bounding box center [117, 182] width 119 height 18
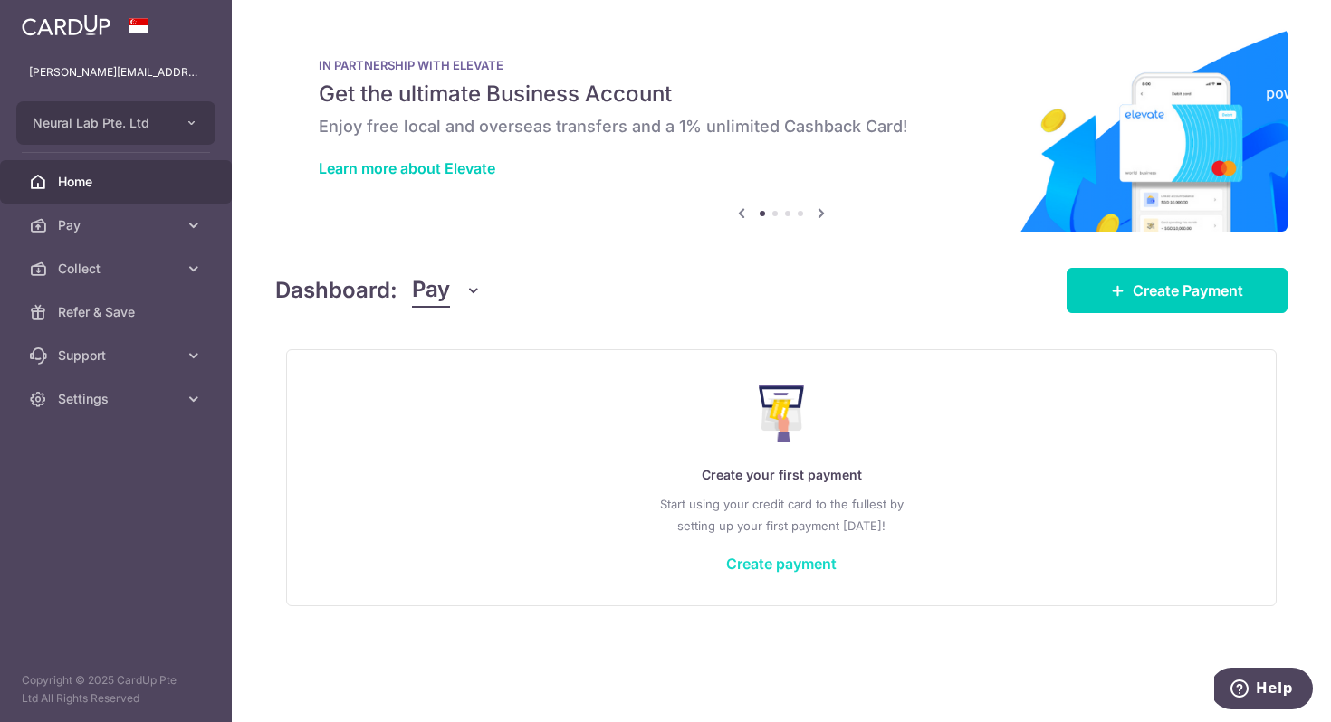
click at [808, 563] on link "Create payment" at bounding box center [781, 564] width 110 height 18
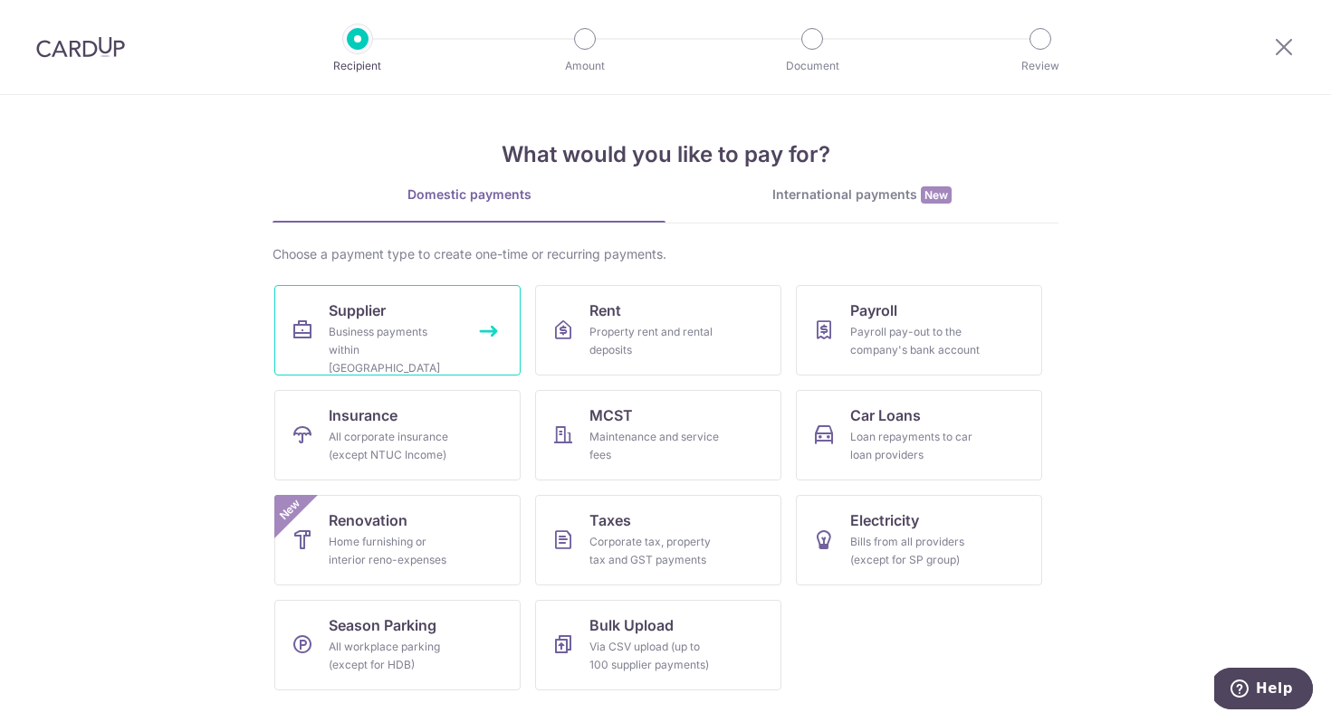
click at [367, 335] on div "Business payments within [GEOGRAPHIC_DATA]" at bounding box center [394, 350] width 130 height 54
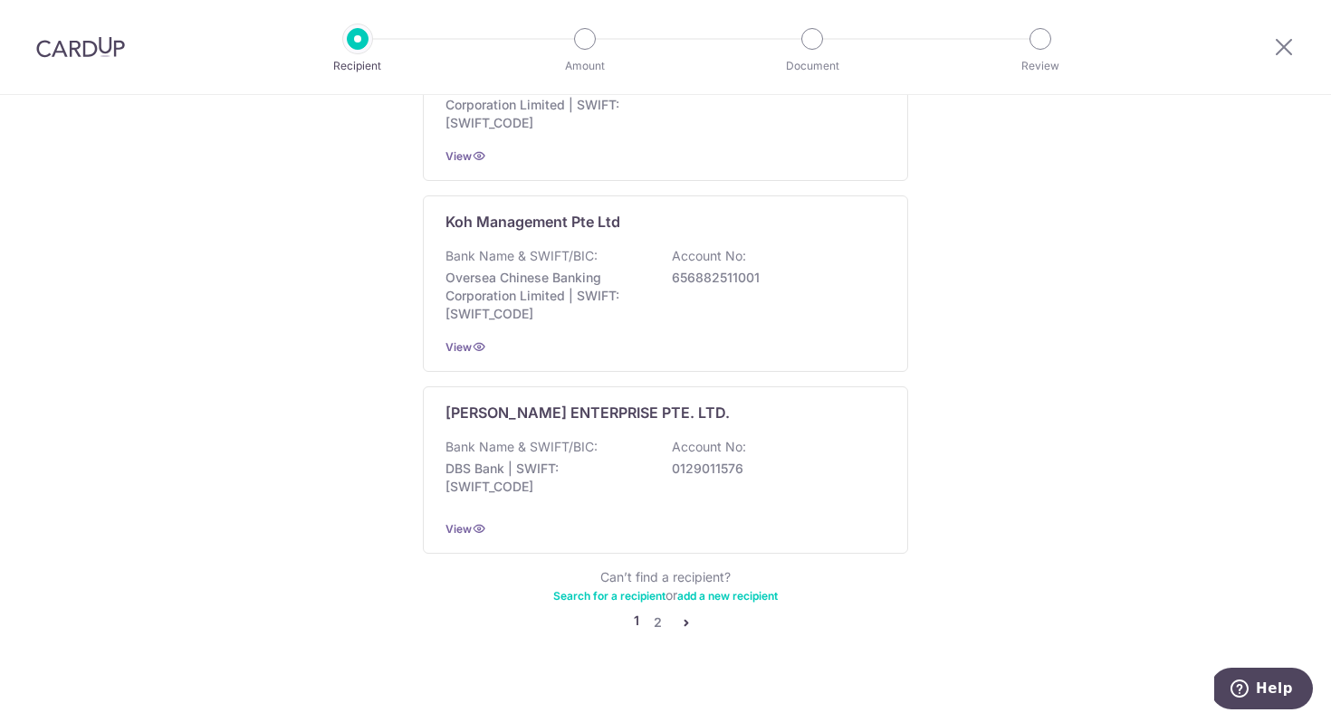
scroll to position [1844, 0]
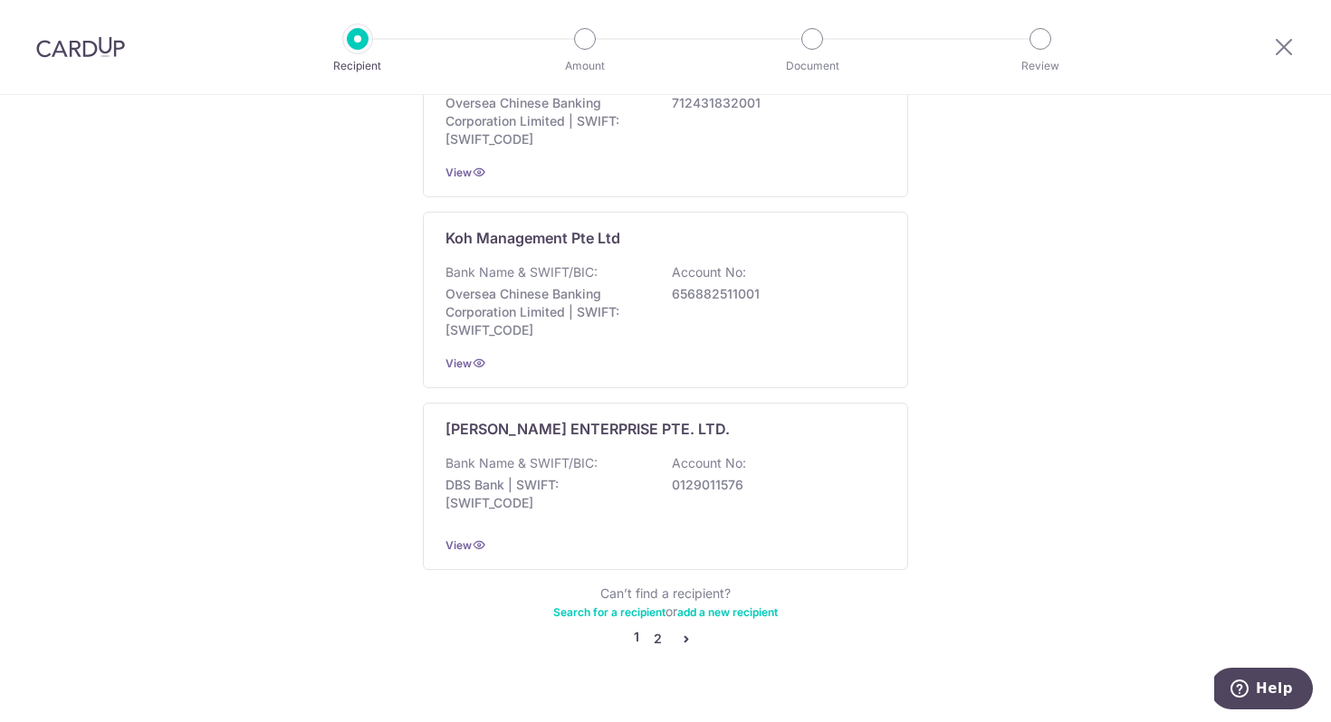
click at [655, 628] on link "2" at bounding box center [657, 639] width 22 height 22
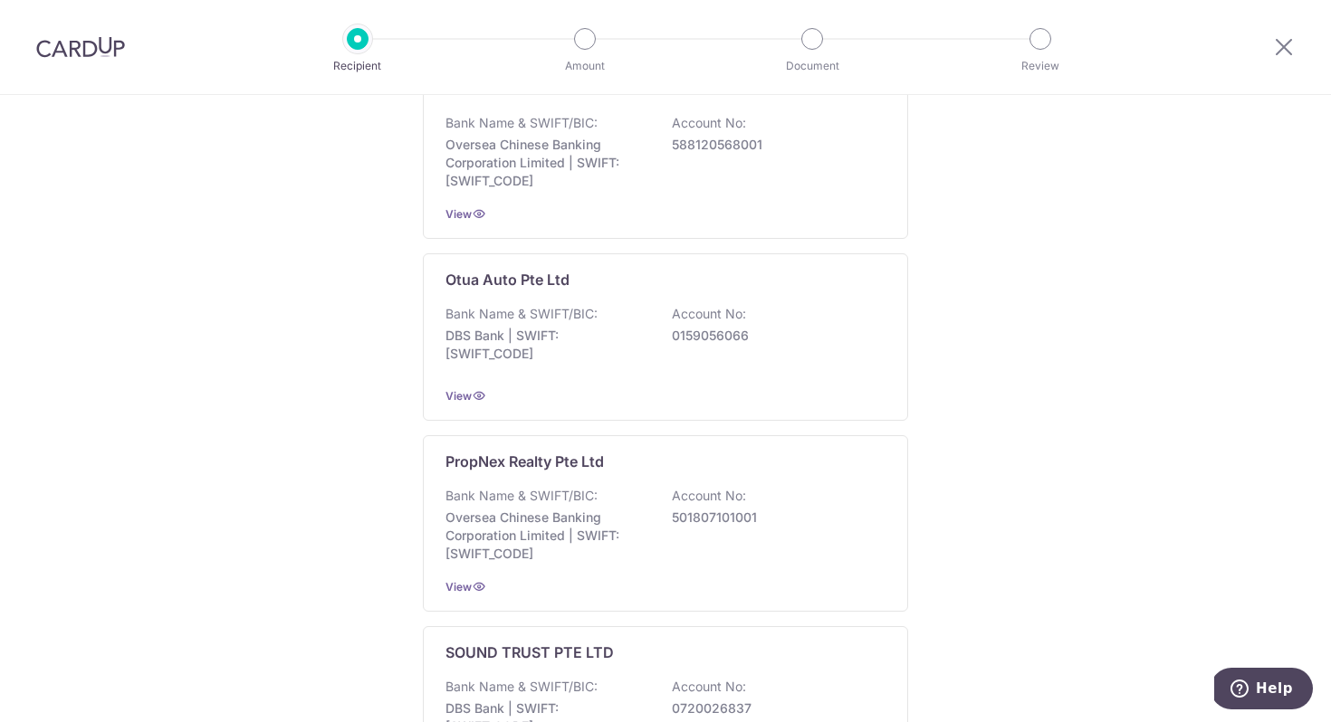
scroll to position [630, 0]
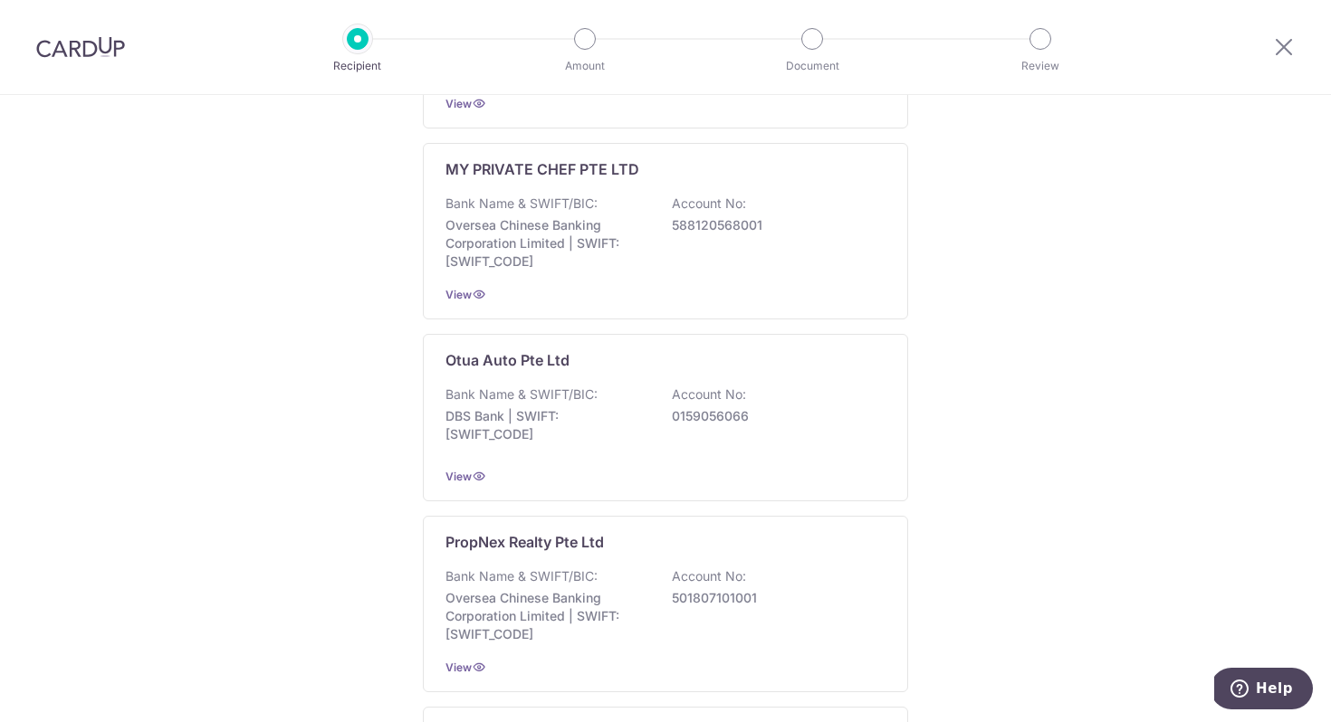
click at [81, 49] on img at bounding box center [80, 47] width 89 height 22
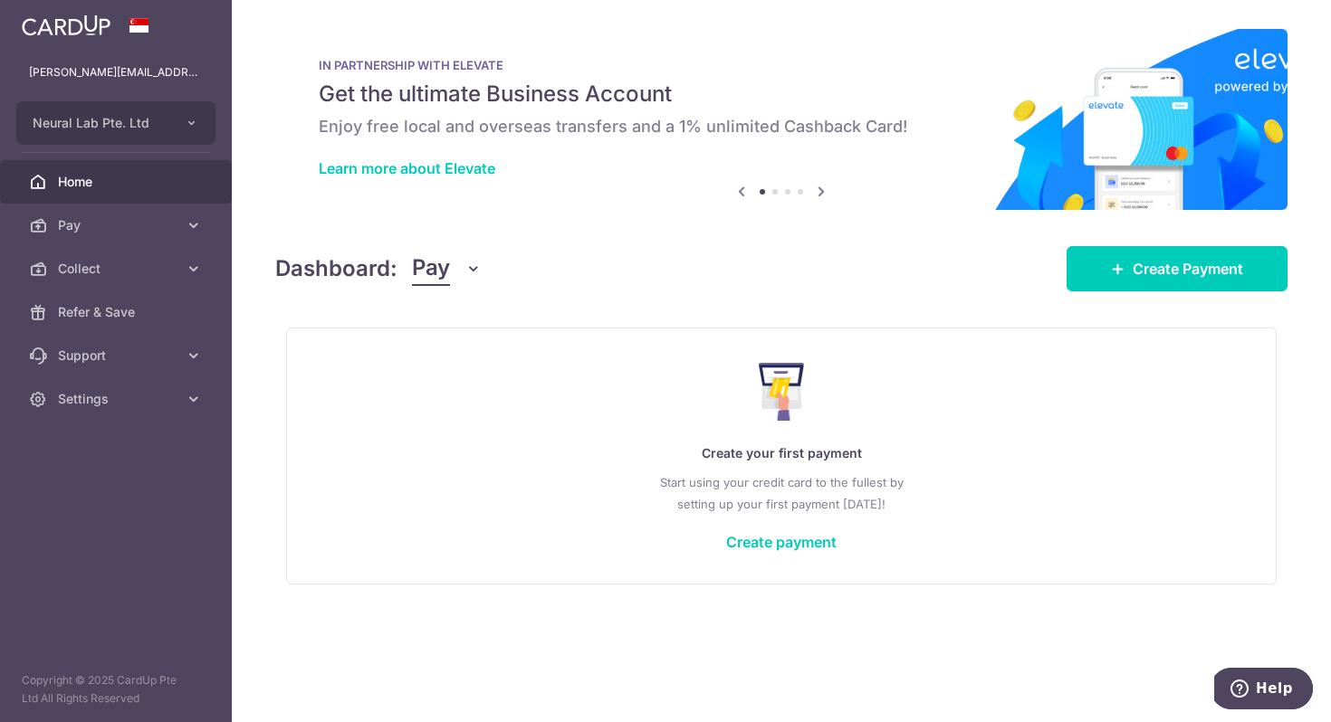
click at [472, 272] on icon "button" at bounding box center [473, 269] width 18 height 18
click at [446, 310] on span "Pay" at bounding box center [506, 320] width 159 height 22
click at [194, 224] on icon at bounding box center [194, 225] width 18 height 18
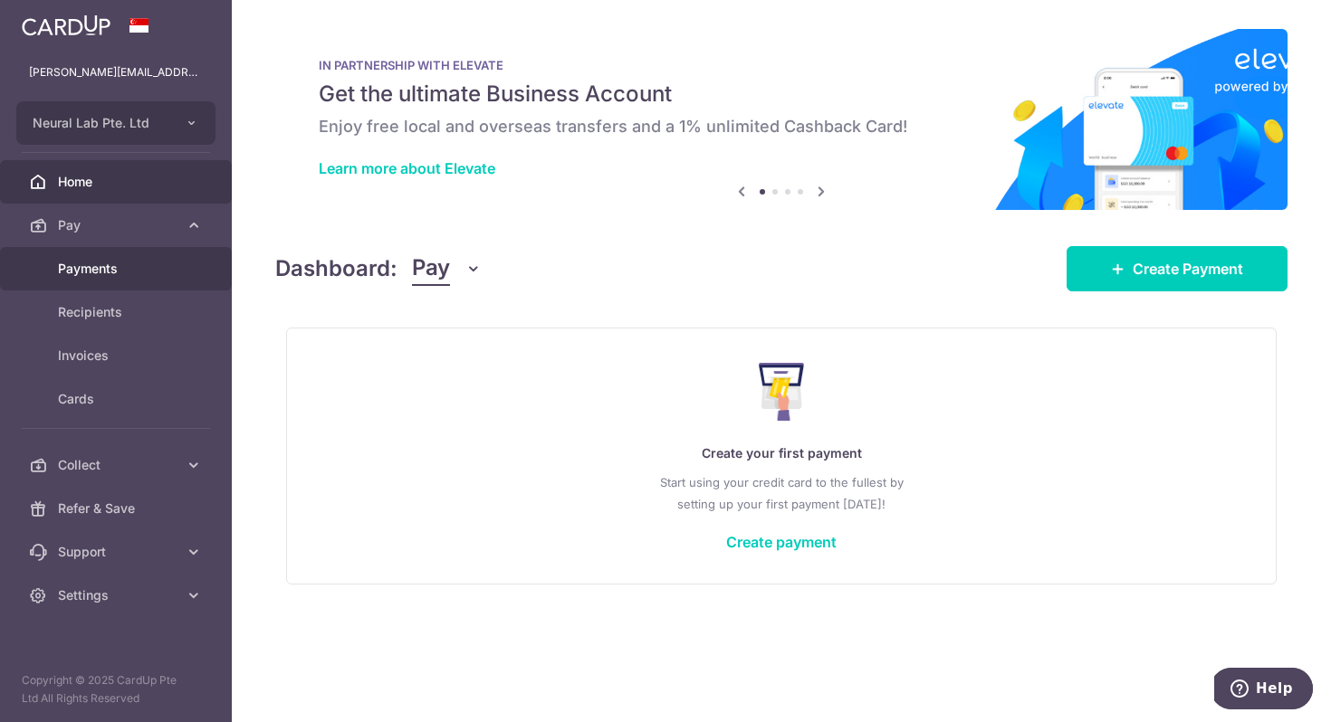
click at [126, 277] on span "Payments" at bounding box center [117, 269] width 119 height 18
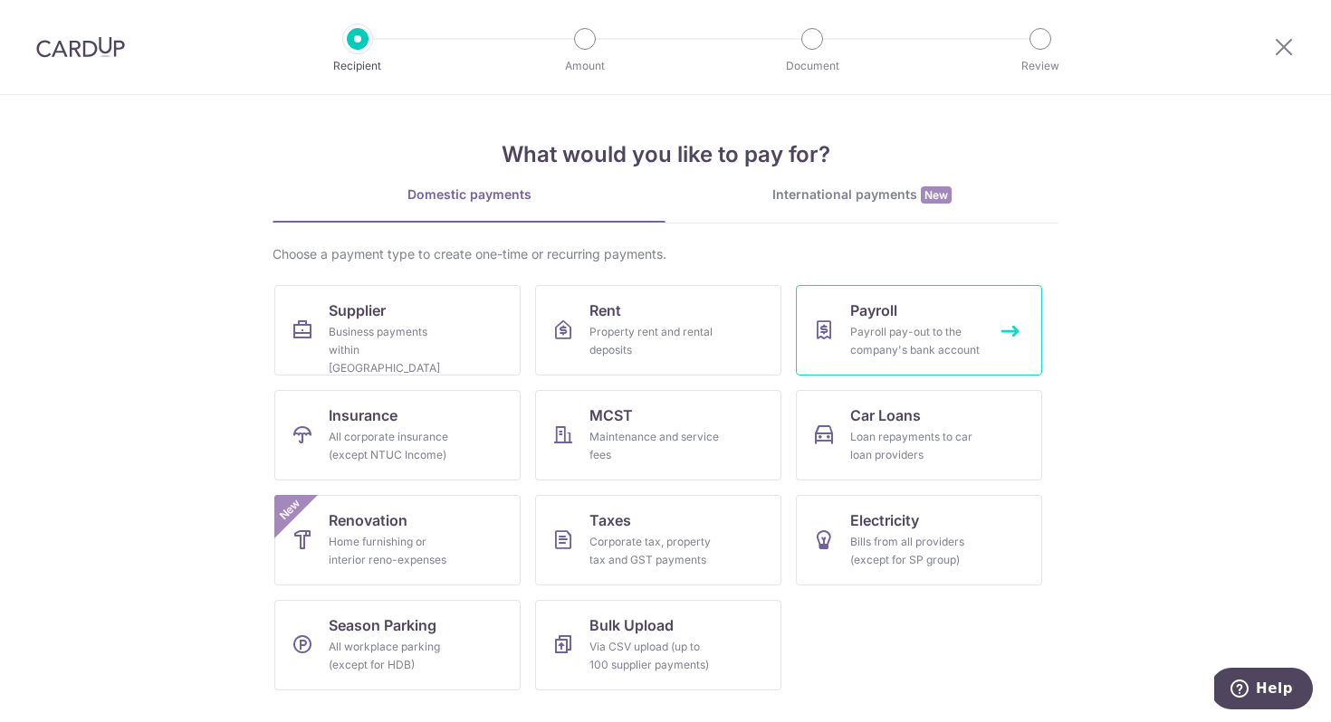
click at [941, 344] on div "Payroll pay-out to the company's bank account" at bounding box center [915, 341] width 130 height 36
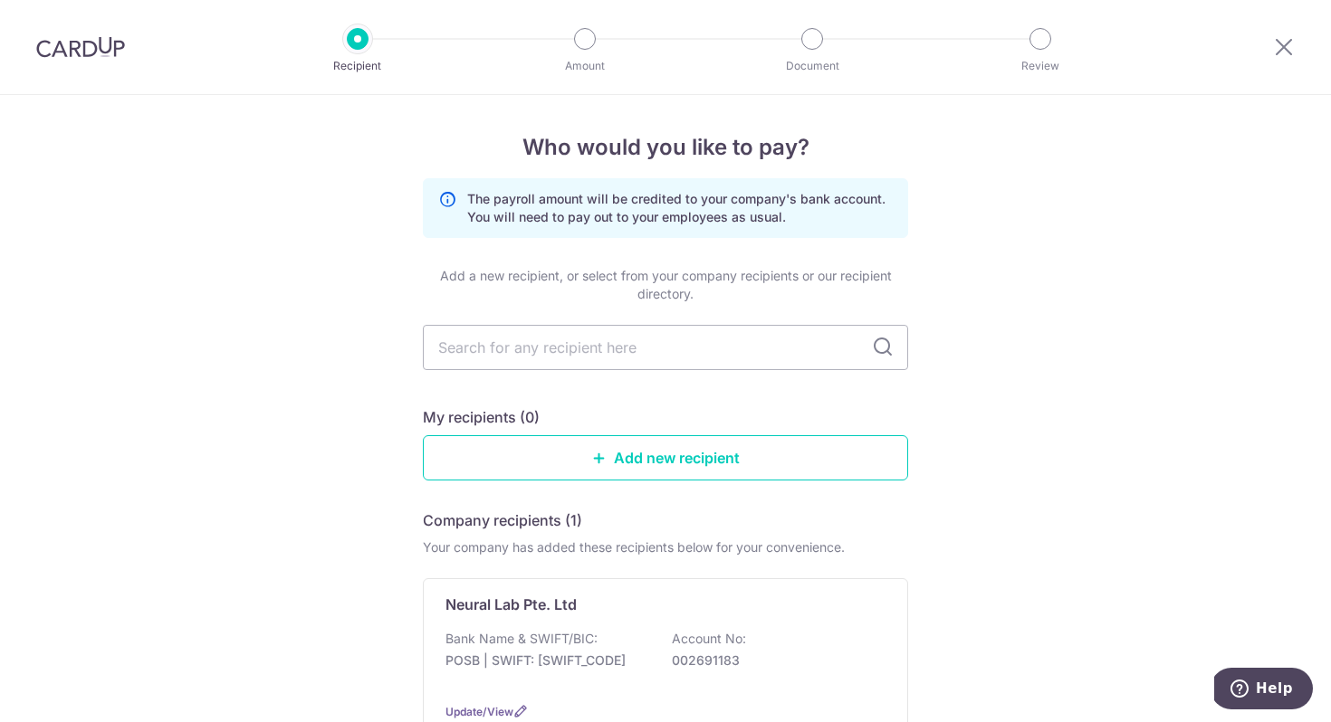
scroll to position [1, 0]
click at [446, 197] on icon at bounding box center [447, 207] width 18 height 36
click at [451, 201] on icon at bounding box center [447, 207] width 18 height 36
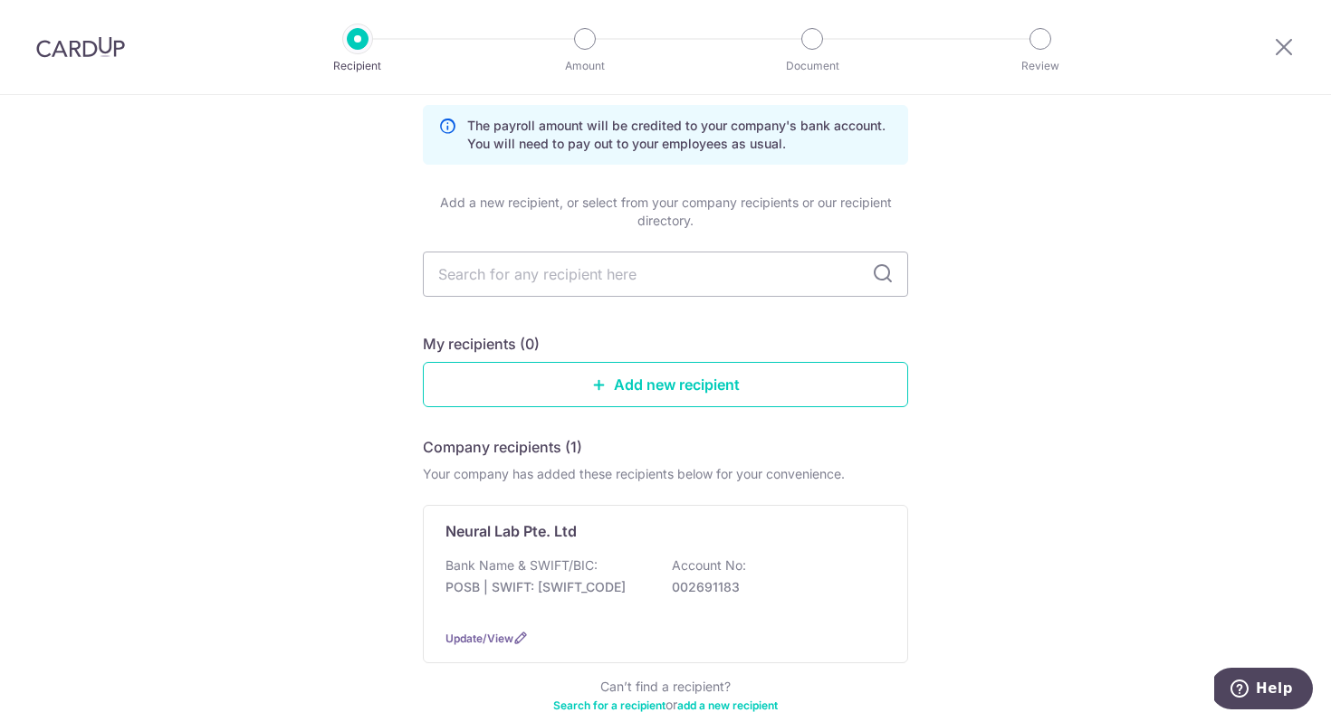
scroll to position [0, 0]
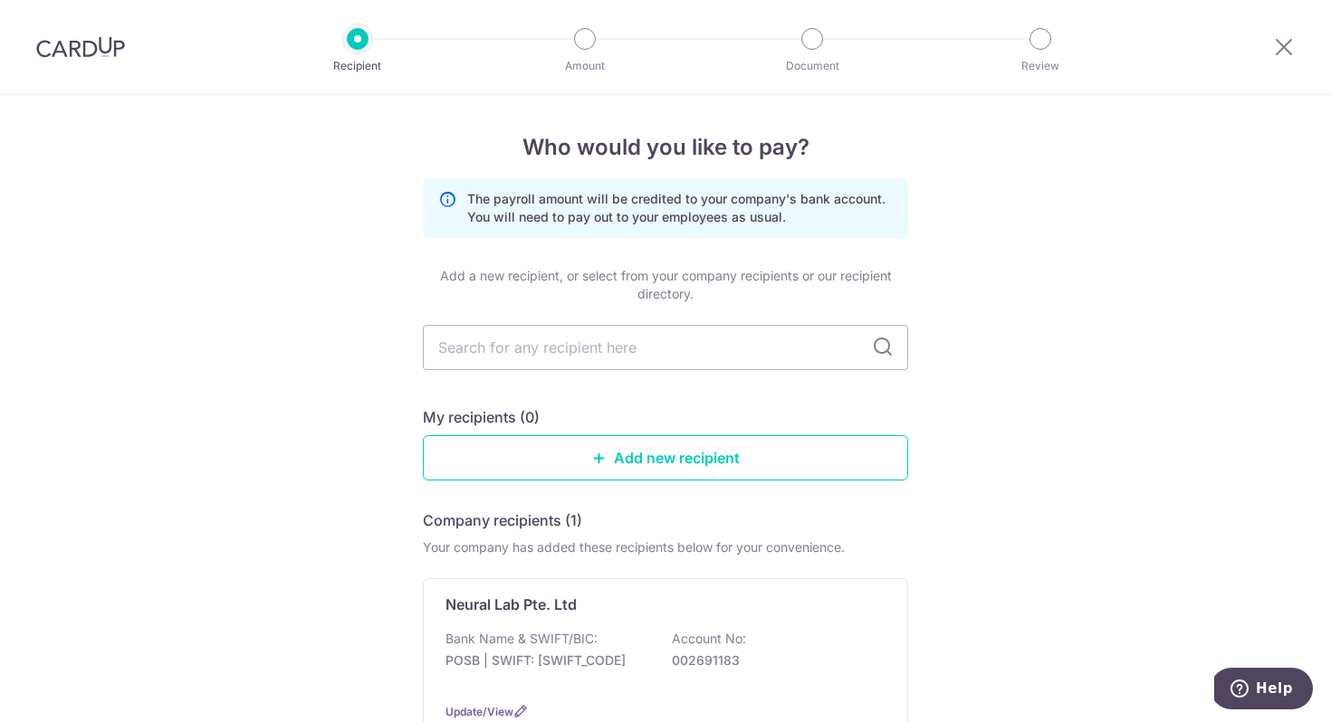
click at [89, 52] on img at bounding box center [80, 47] width 89 height 22
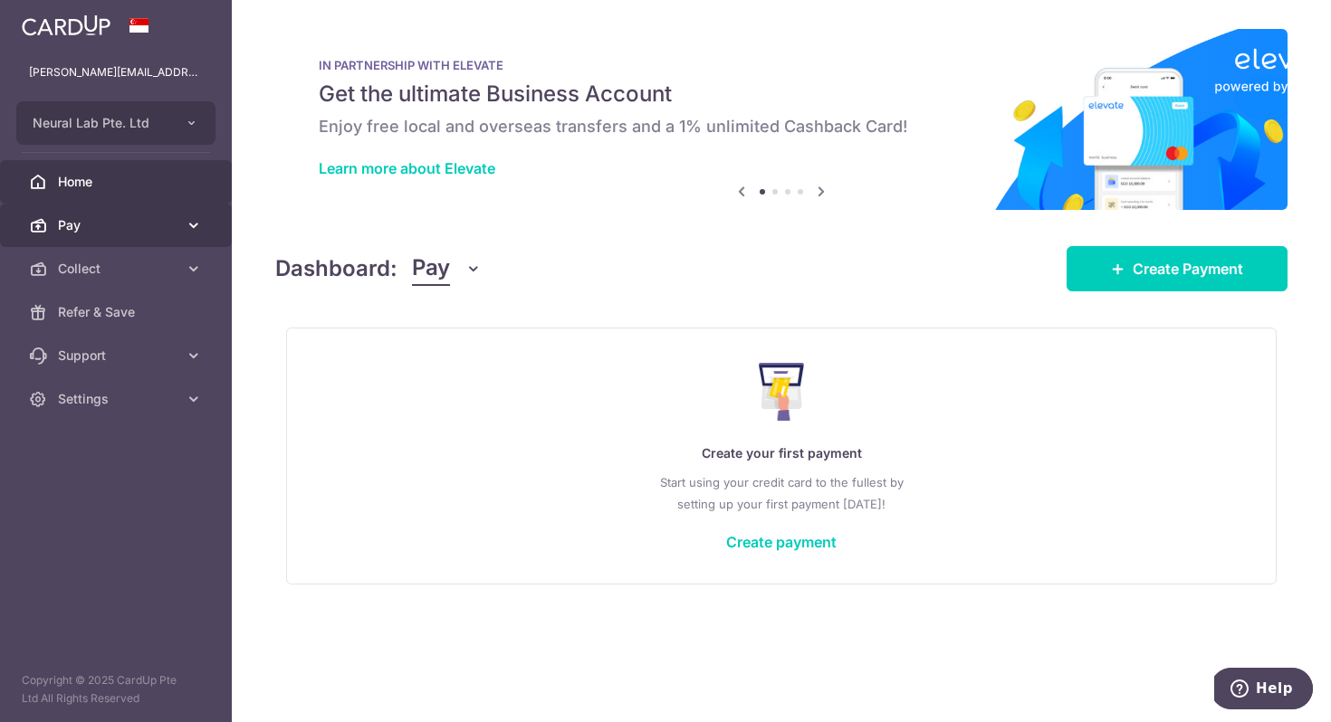
click at [184, 225] on link "Pay" at bounding box center [116, 225] width 232 height 43
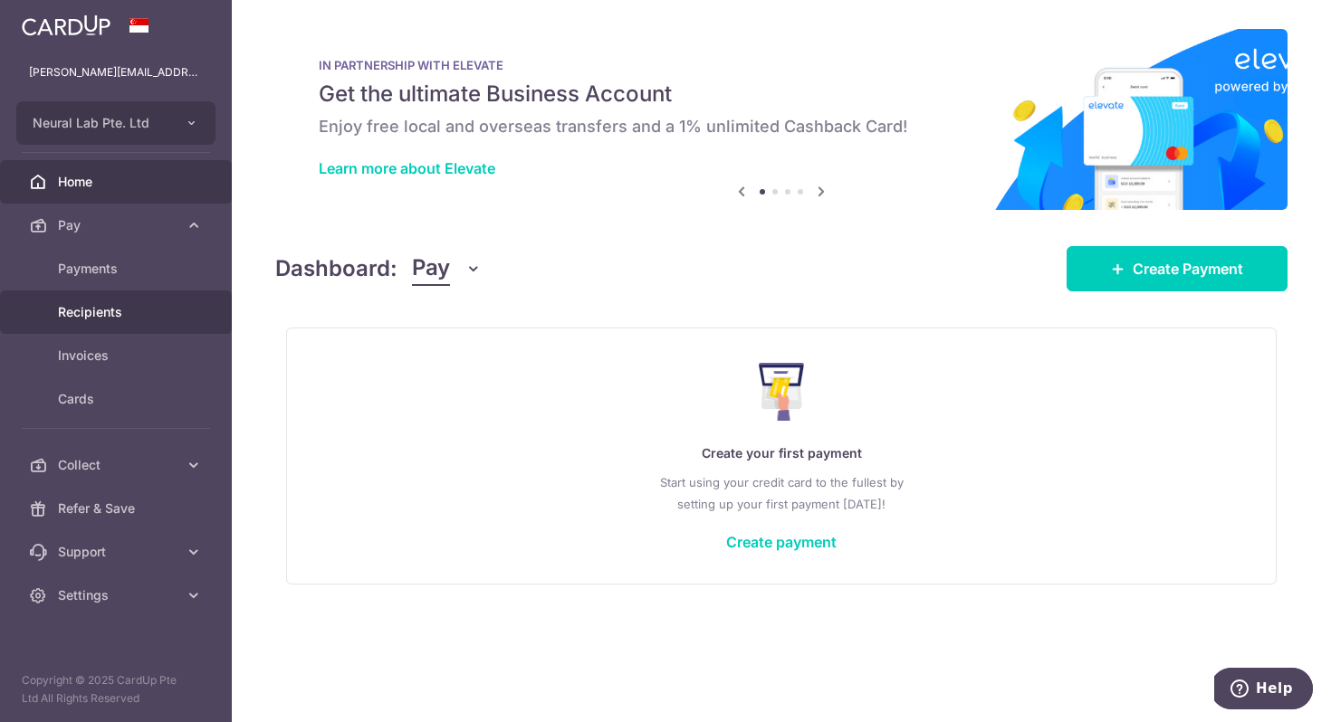
click at [118, 320] on span "Recipients" at bounding box center [117, 312] width 119 height 18
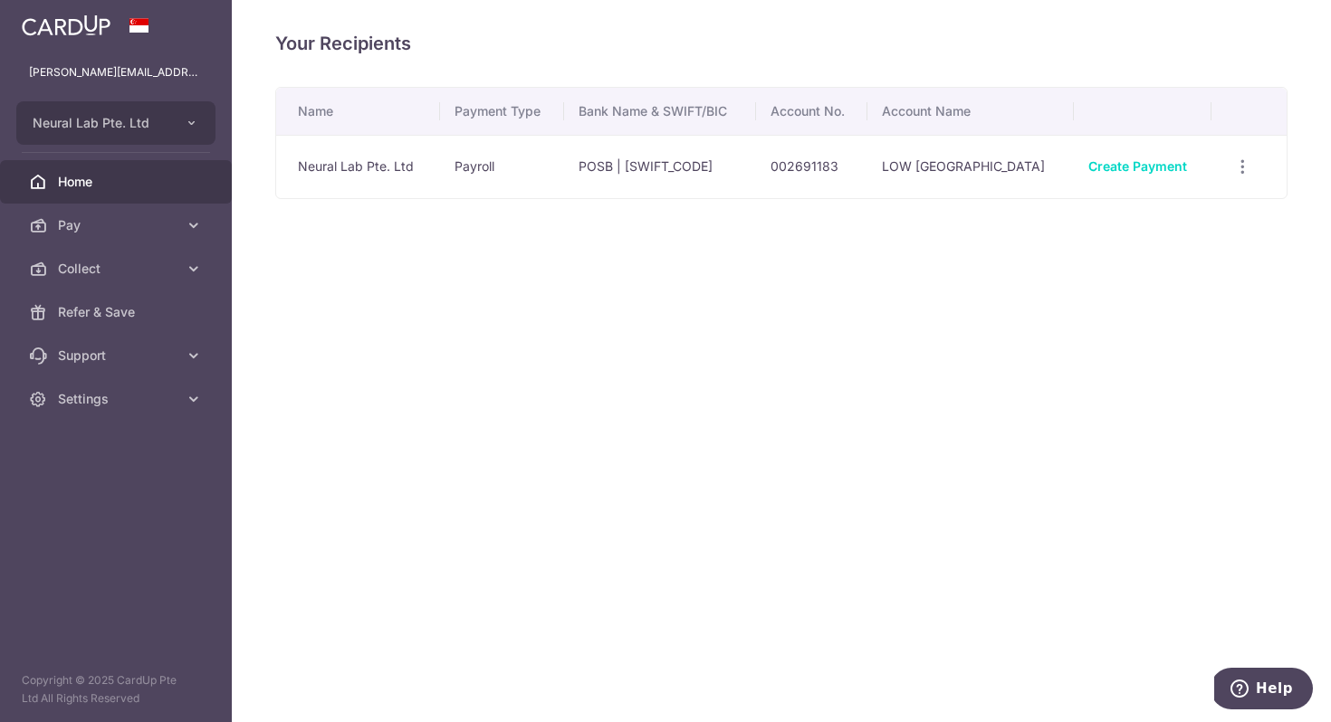
click at [72, 177] on span "Home" at bounding box center [117, 182] width 119 height 18
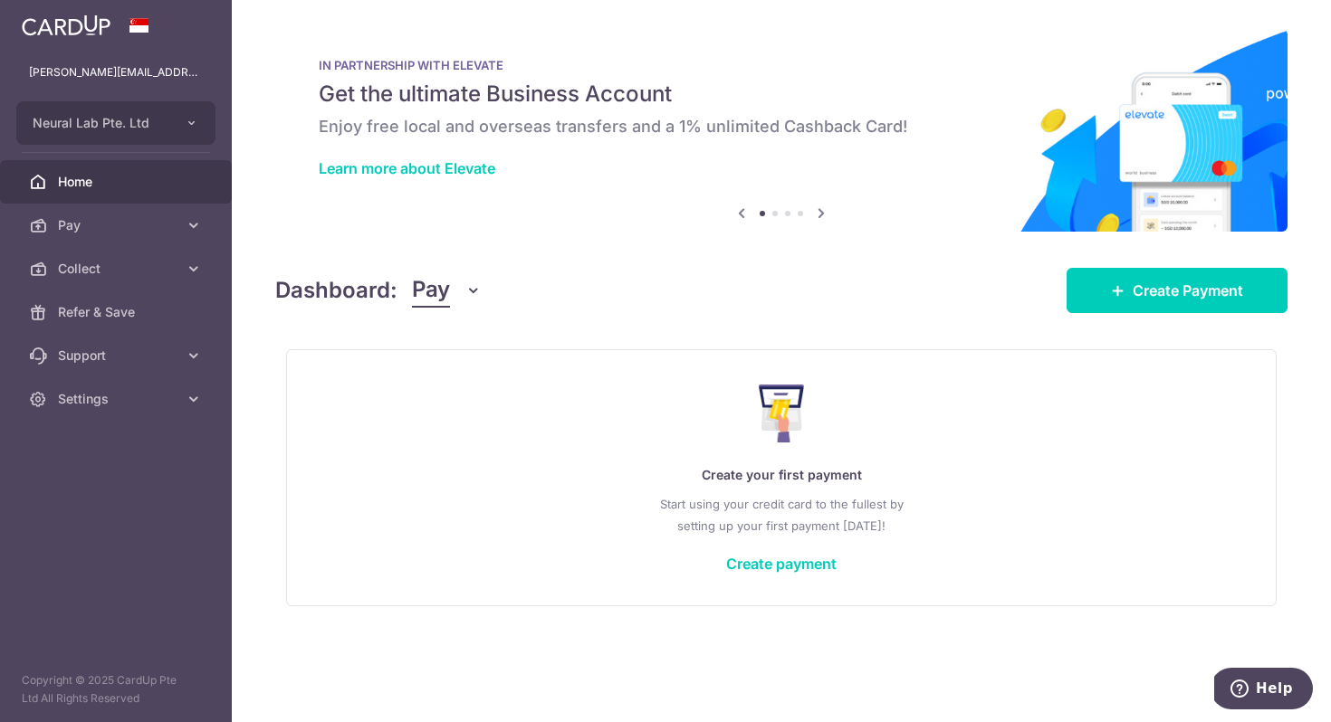
click at [821, 211] on icon at bounding box center [821, 213] width 22 height 23
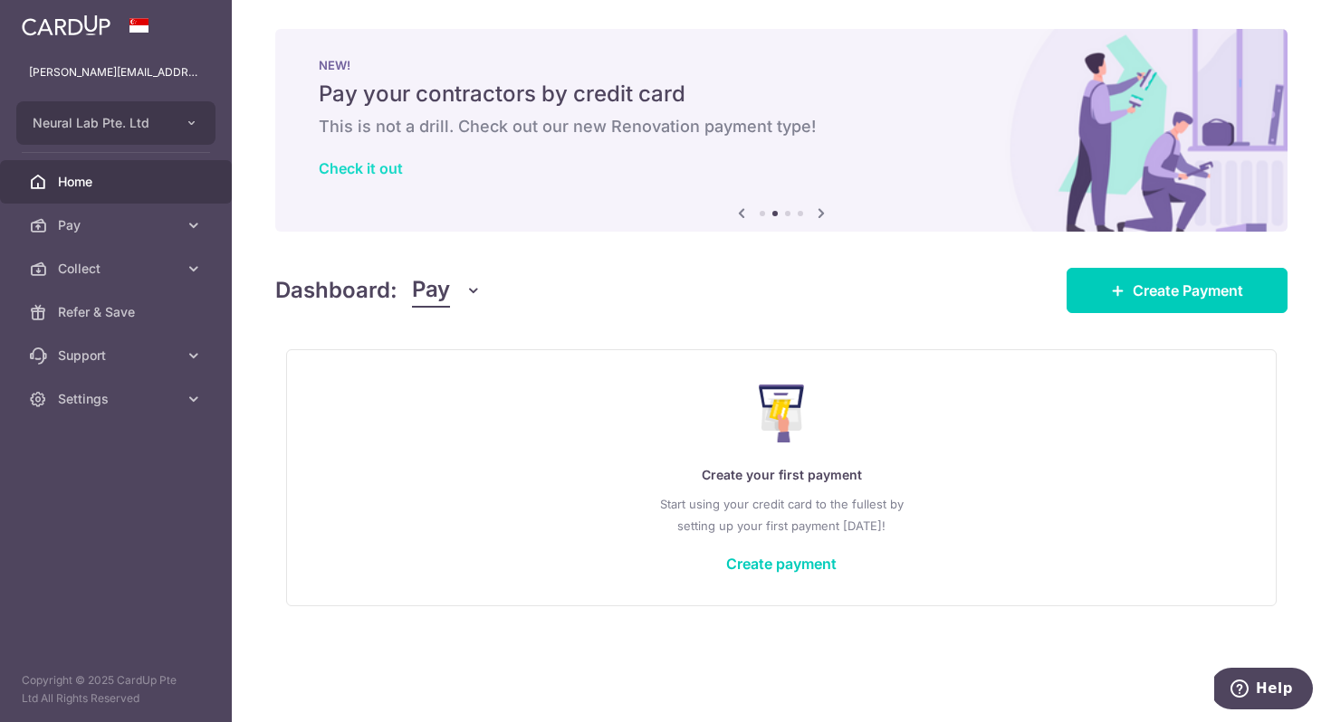
click at [351, 167] on link "Check it out" at bounding box center [361, 168] width 84 height 18
click at [823, 215] on icon at bounding box center [821, 213] width 22 height 23
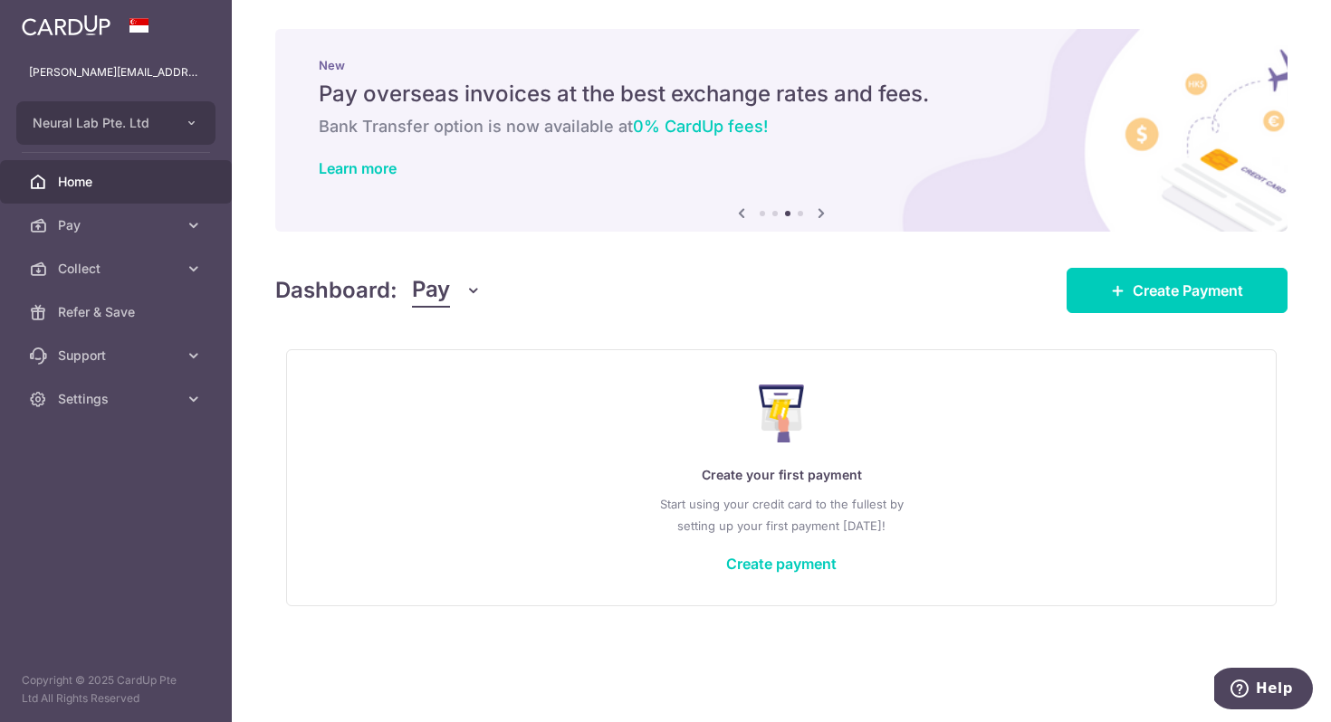
click at [823, 215] on icon at bounding box center [821, 213] width 22 height 23
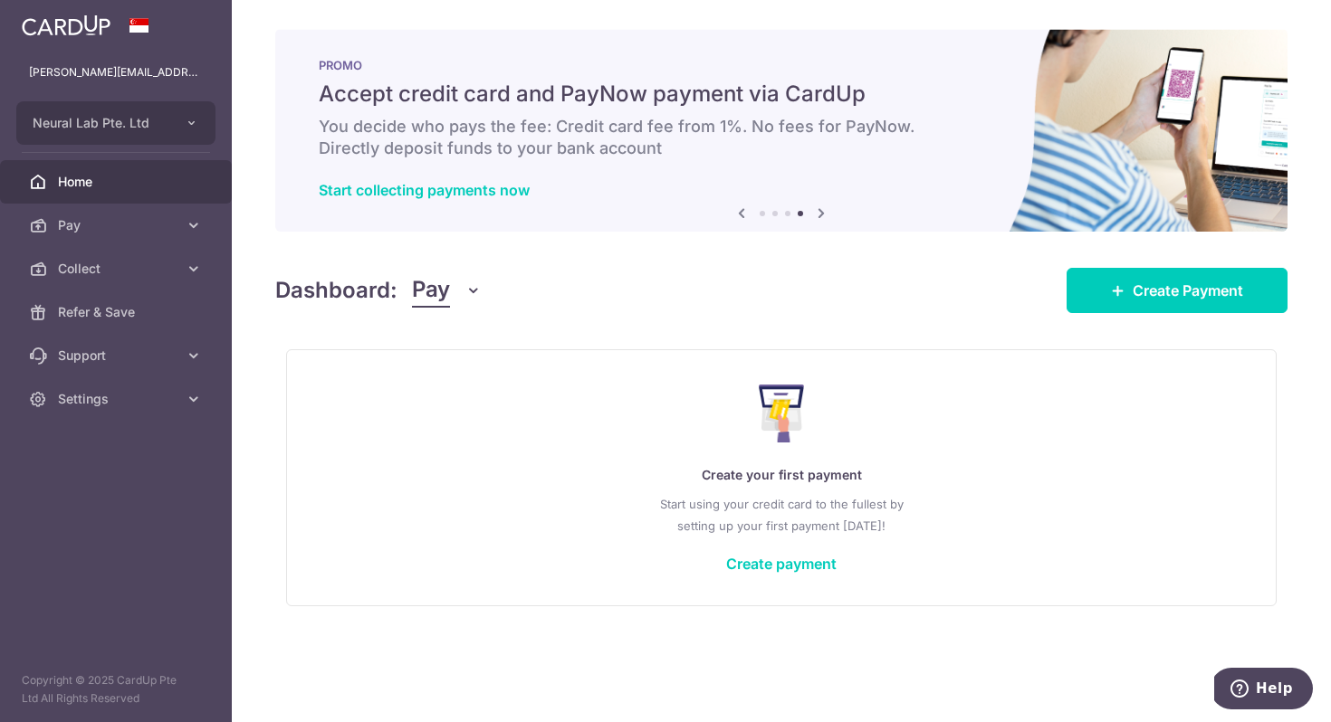
click at [823, 215] on icon at bounding box center [821, 213] width 22 height 23
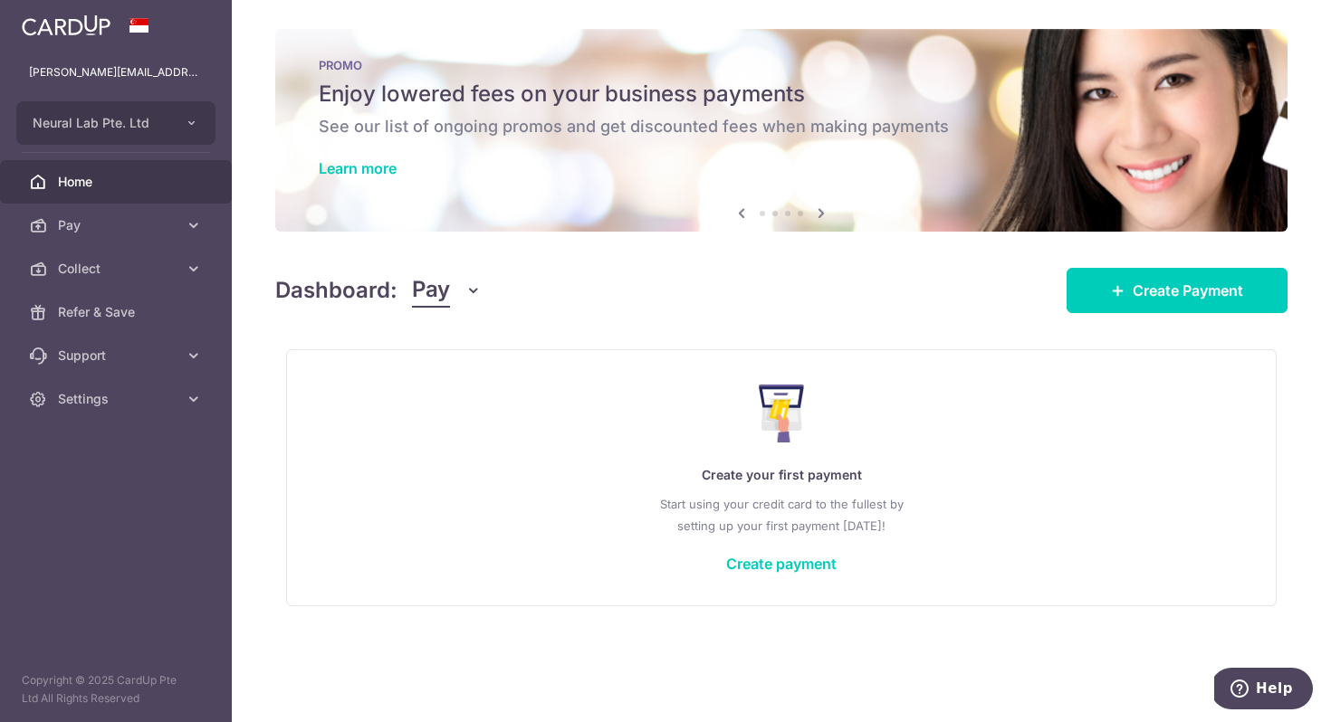
click at [823, 215] on icon at bounding box center [821, 213] width 22 height 23
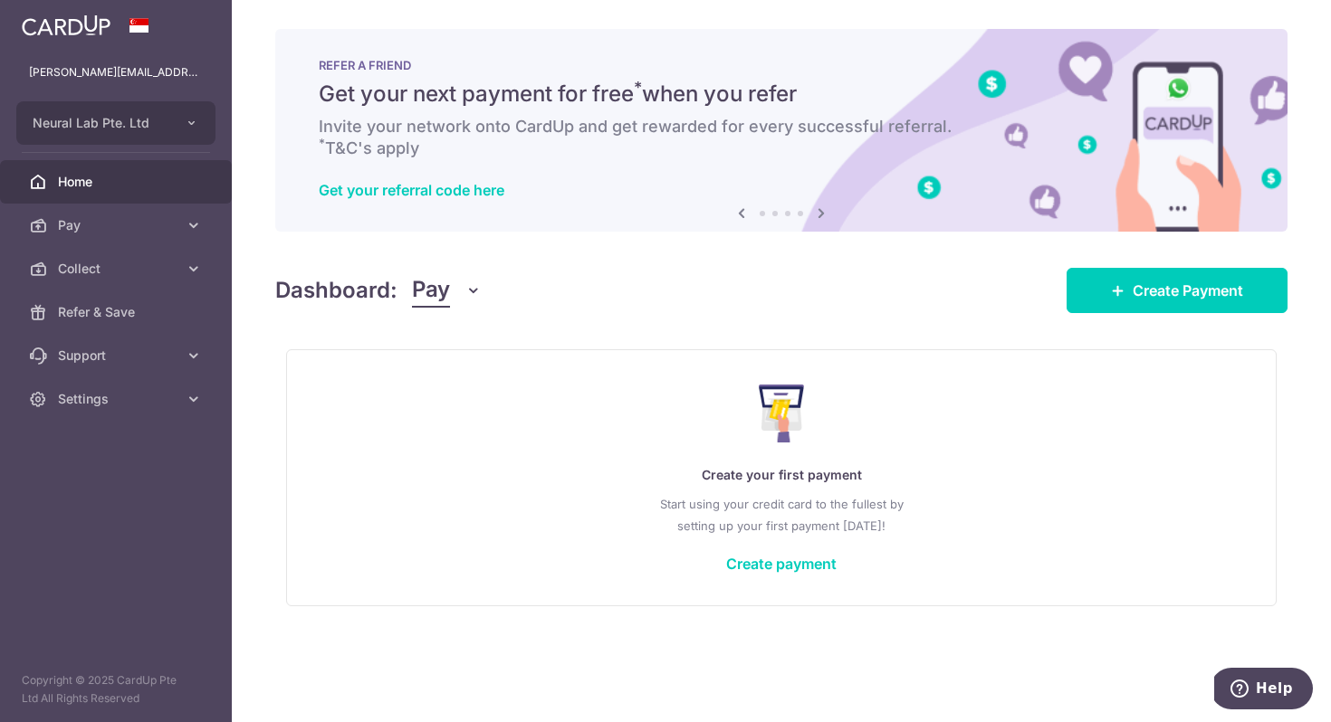
click at [821, 212] on icon at bounding box center [821, 213] width 22 height 23
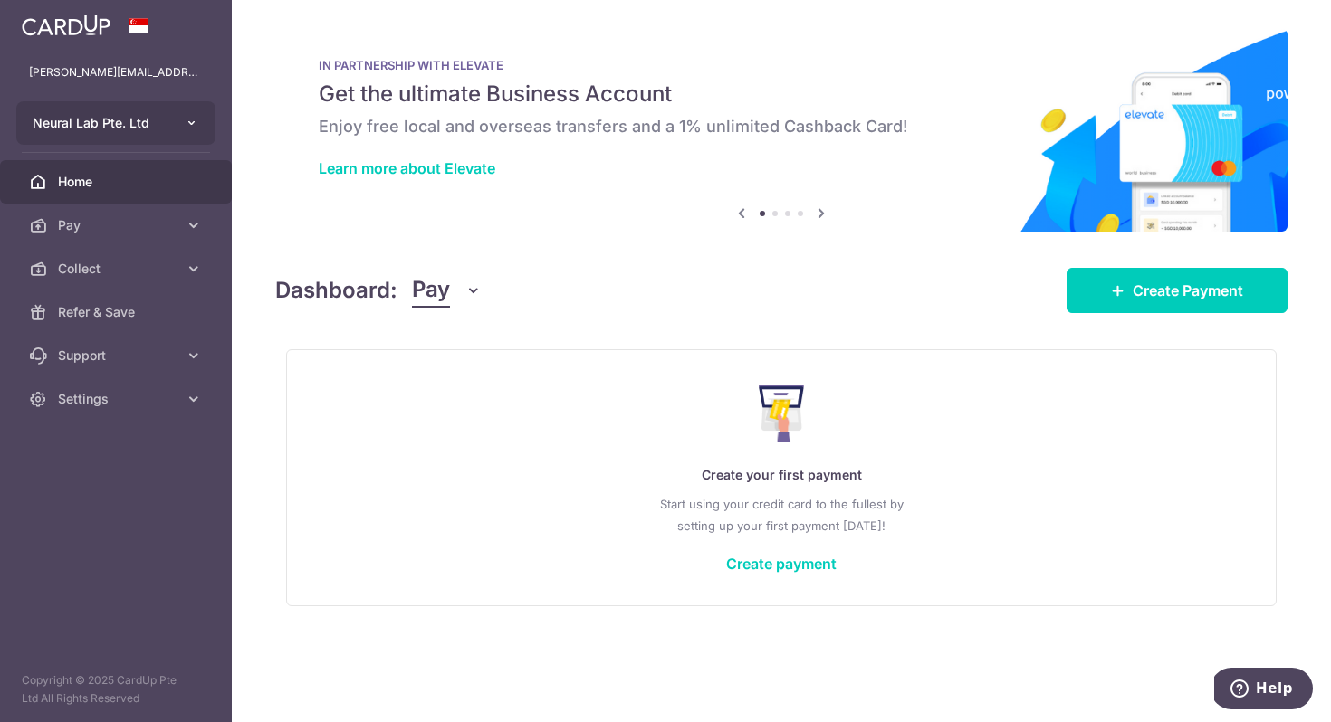
click at [196, 128] on icon "button" at bounding box center [192, 123] width 14 height 14
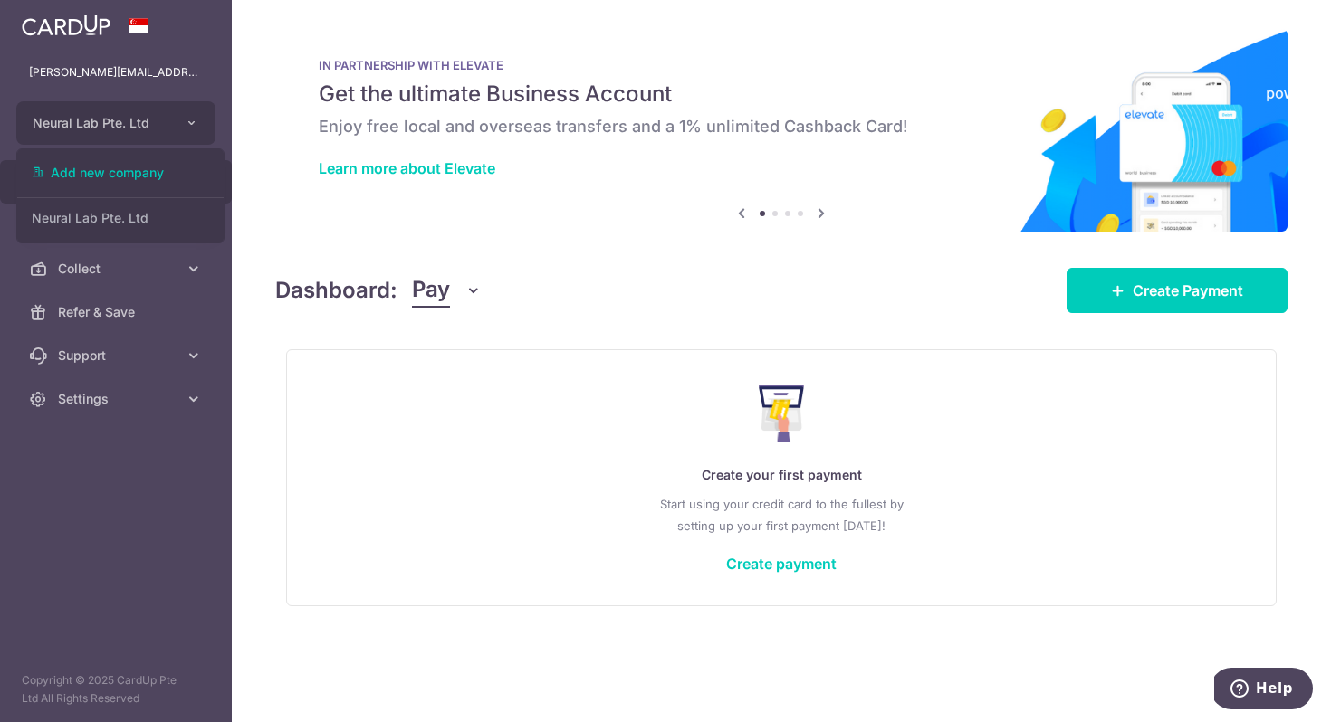
click at [292, 201] on div "IN PARTNERSHIP WITH ELEVATE Get the ultimate Business Account Enjoy free local …" at bounding box center [781, 119] width 1012 height 181
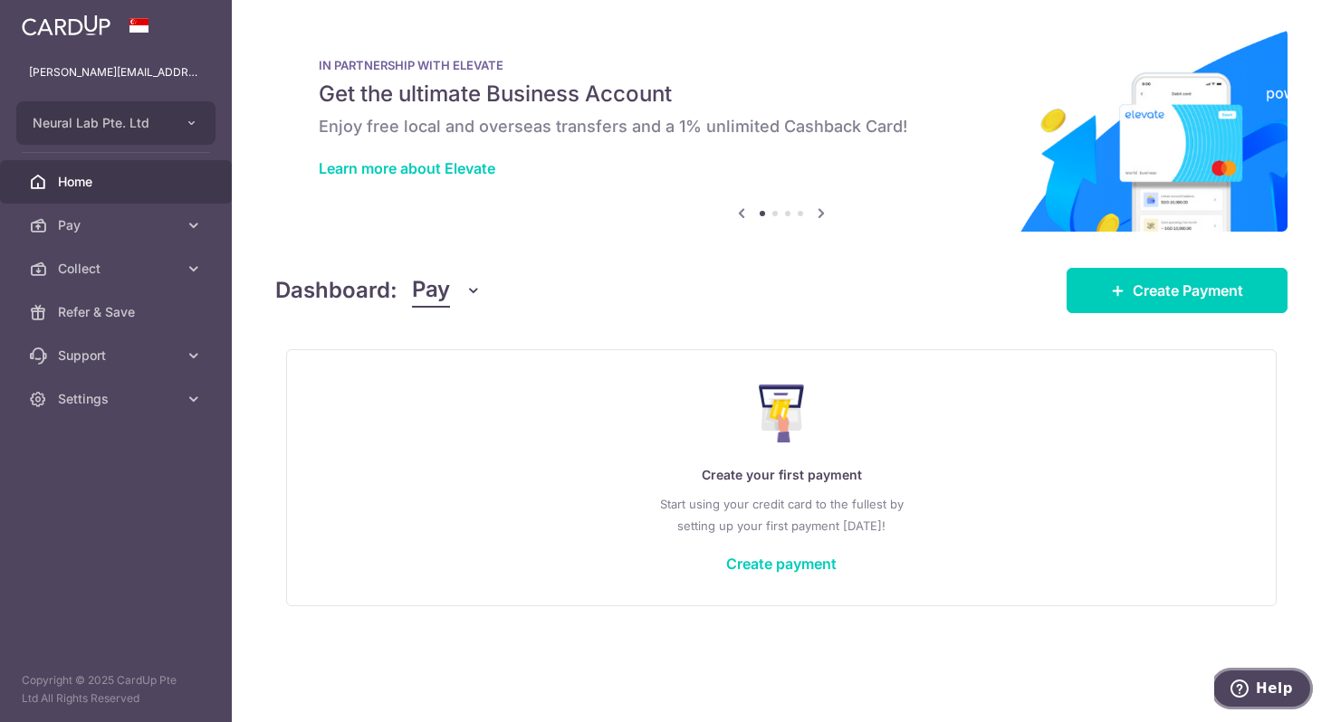
click at [1259, 689] on span "Help" at bounding box center [1274, 689] width 37 height 16
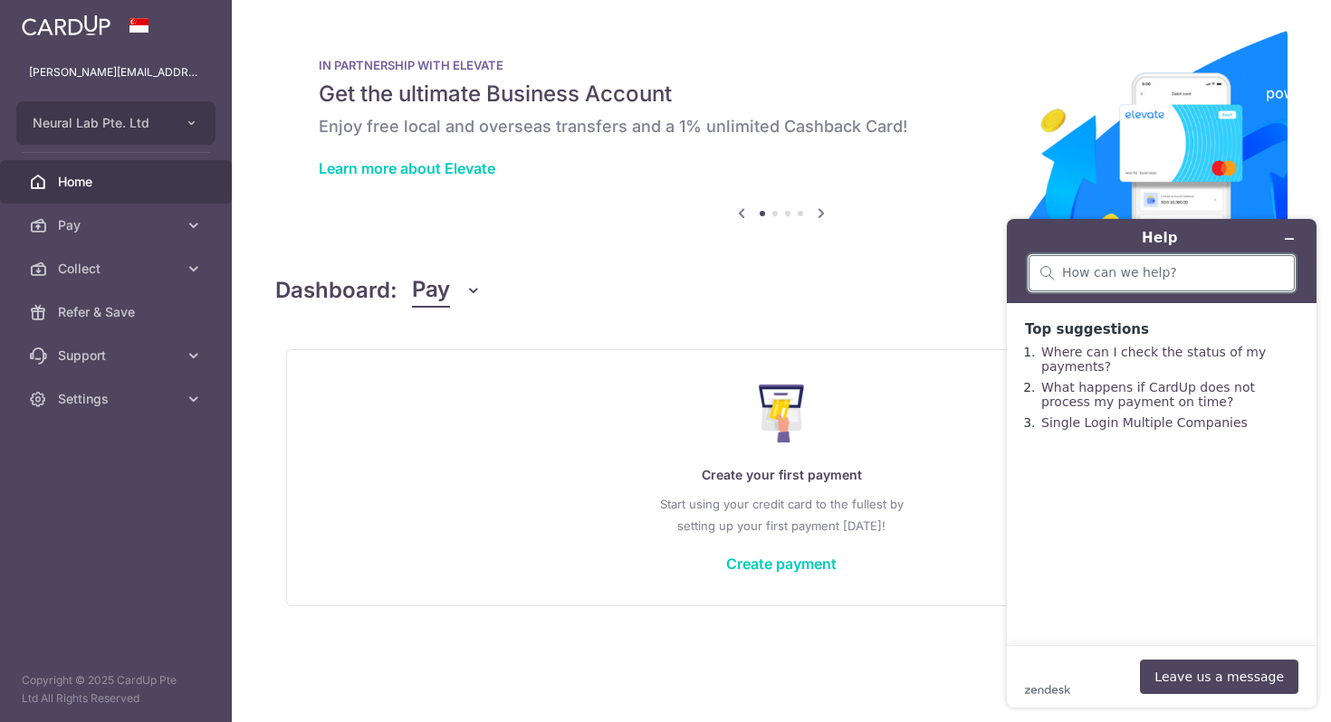
click at [1104, 273] on input "search" at bounding box center [1172, 273] width 221 height 16
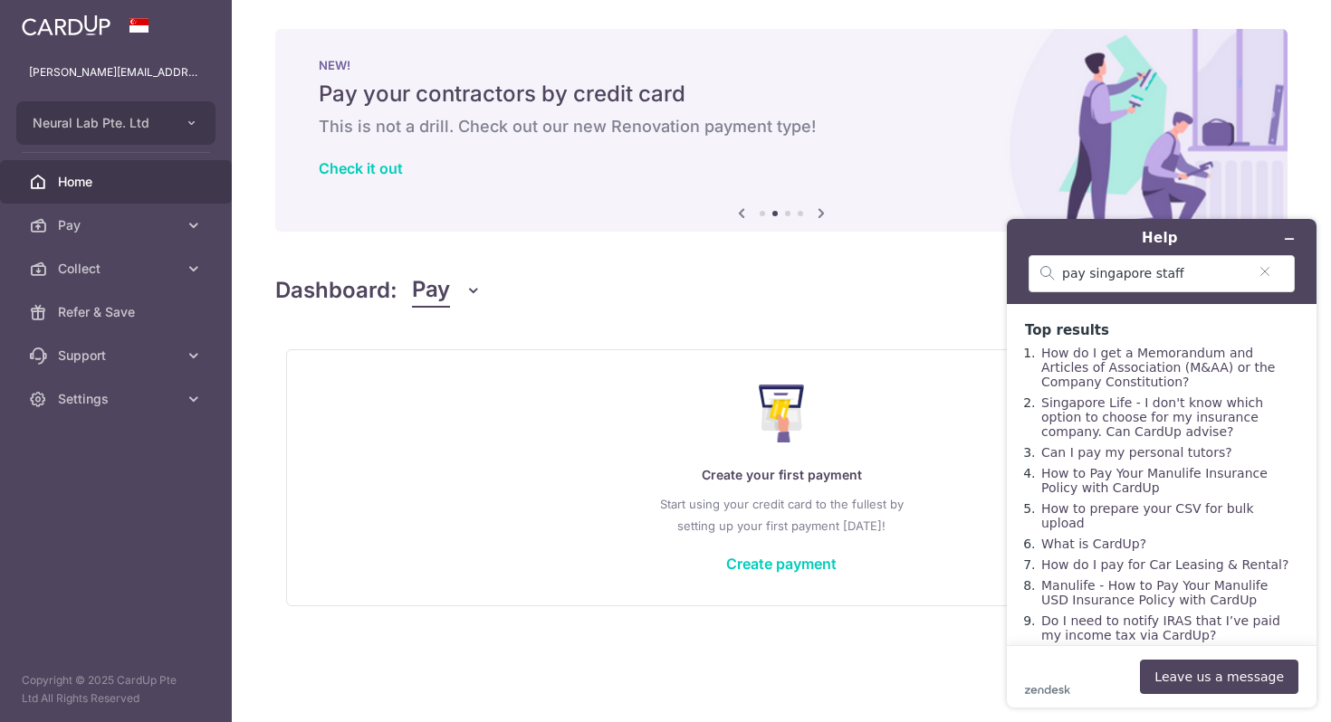
scroll to position [6, 0]
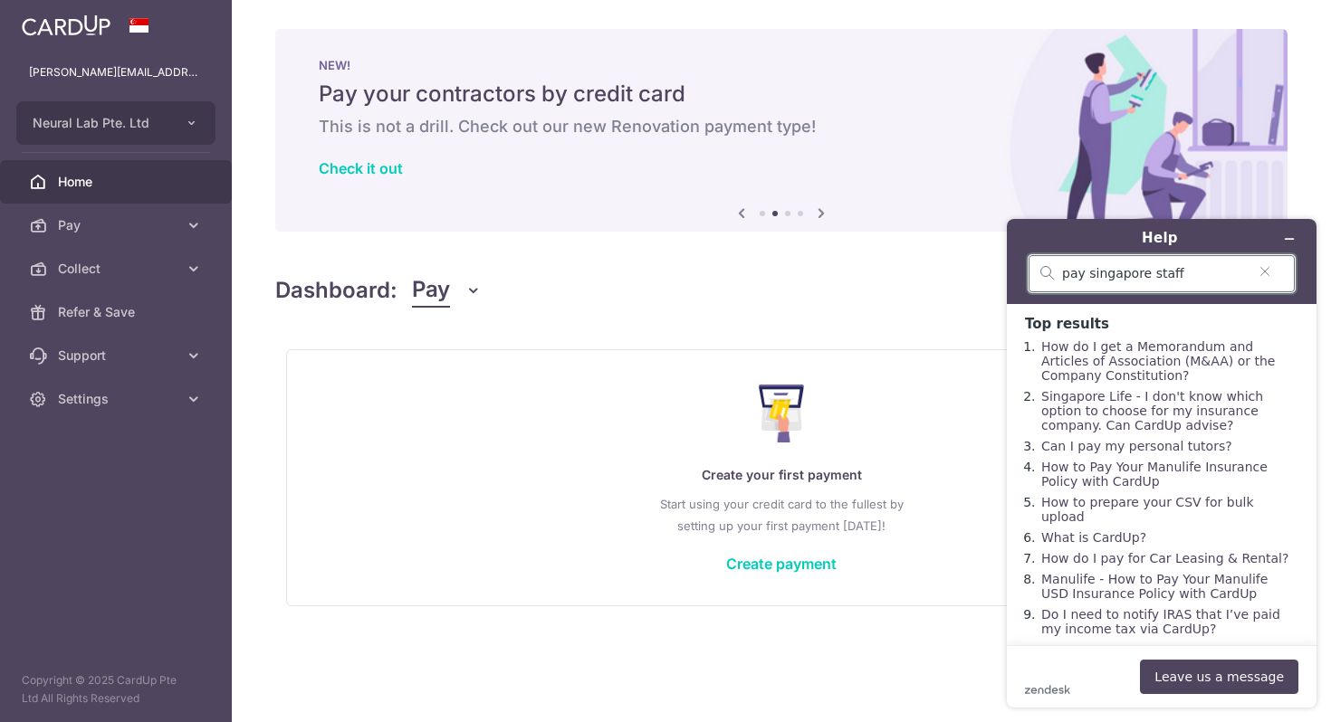
drag, startPoint x: 1197, startPoint y: 272, endPoint x: 1012, endPoint y: 279, distance: 184.8
click at [1012, 279] on header "Help pay singapore staff" at bounding box center [1162, 261] width 310 height 85
type input "payroll"
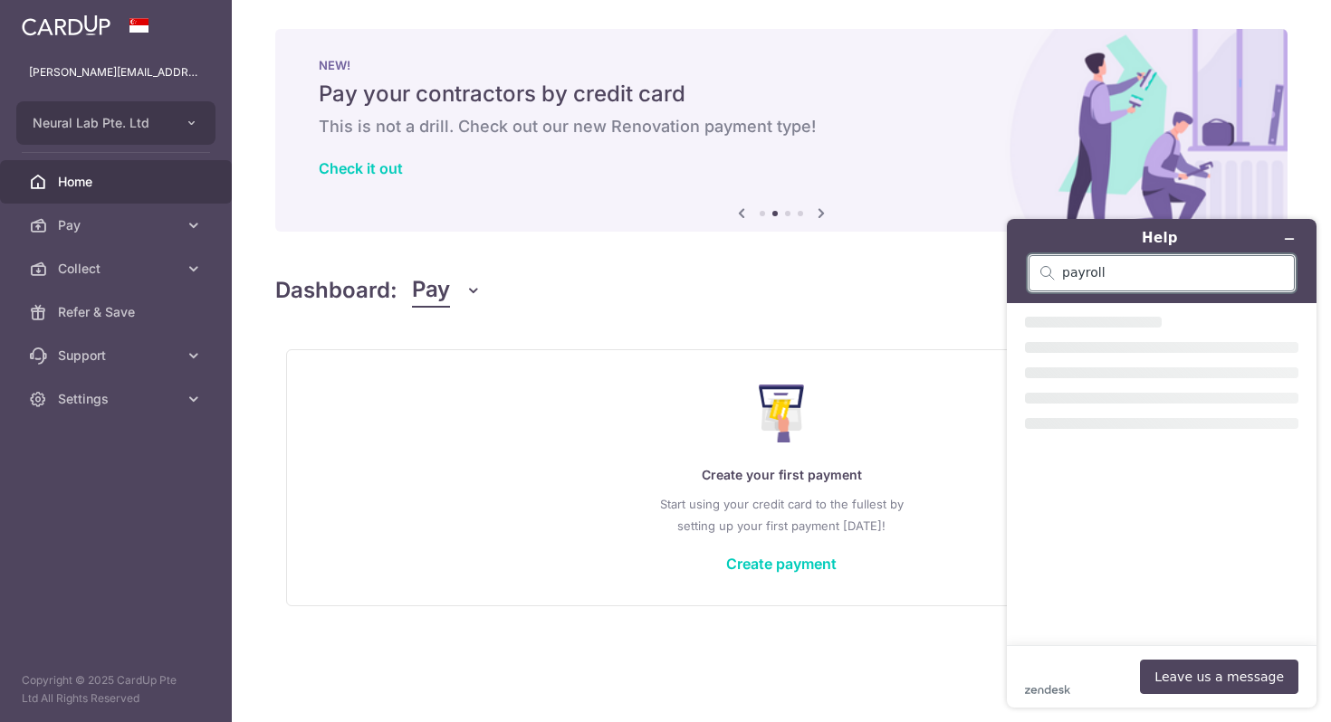
scroll to position [0, 0]
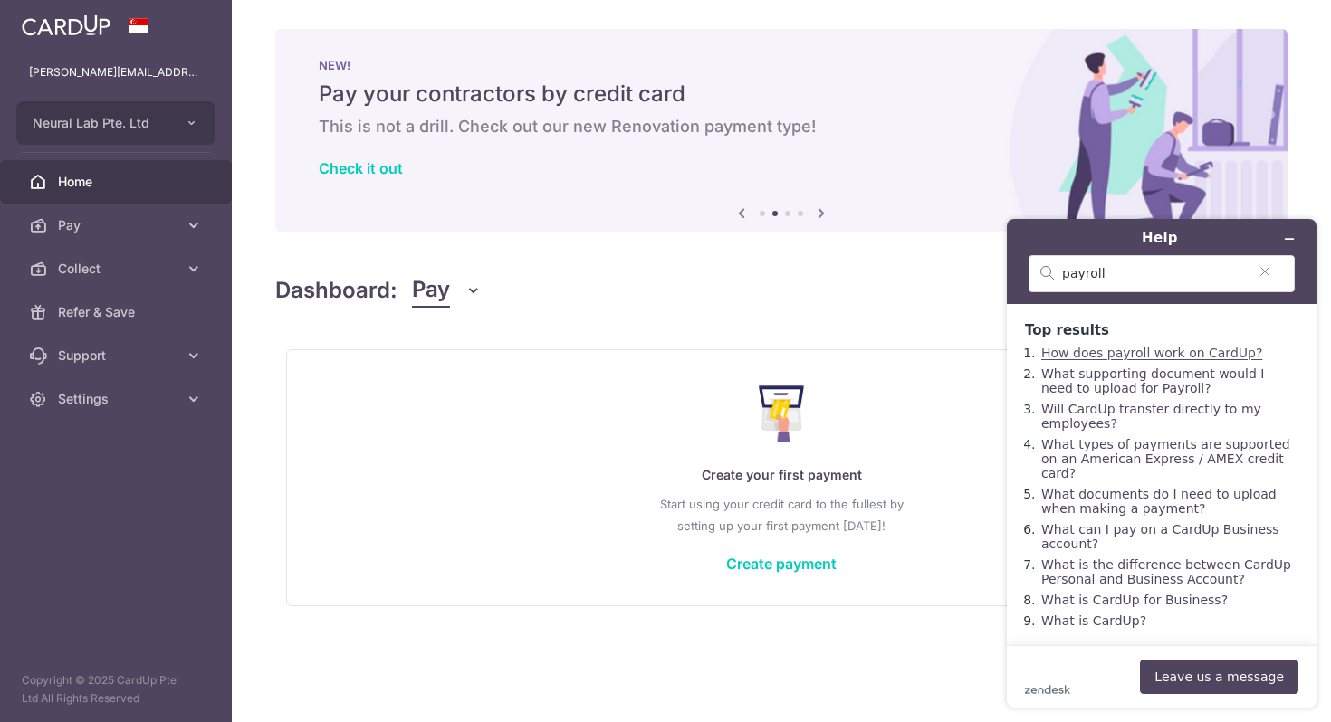
click at [1222, 351] on link "How does payroll work on CardUp?" at bounding box center [1151, 353] width 221 height 14
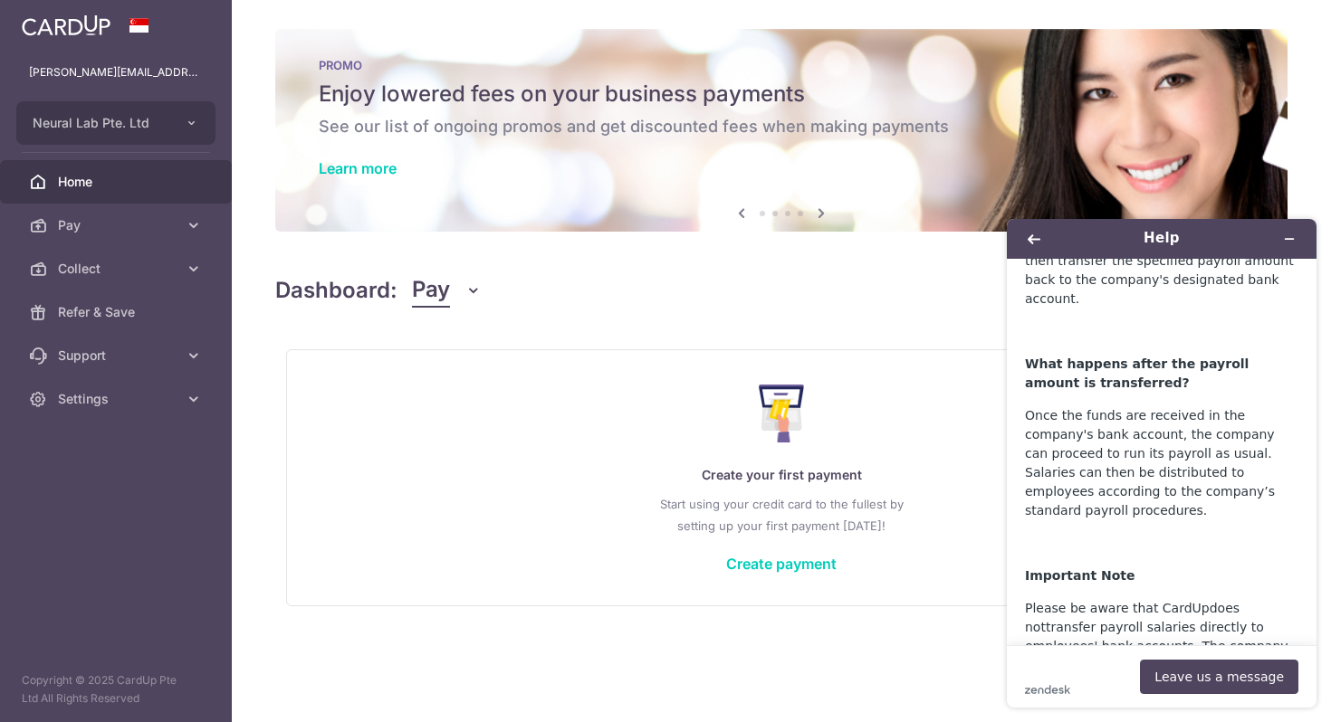
scroll to position [421, 0]
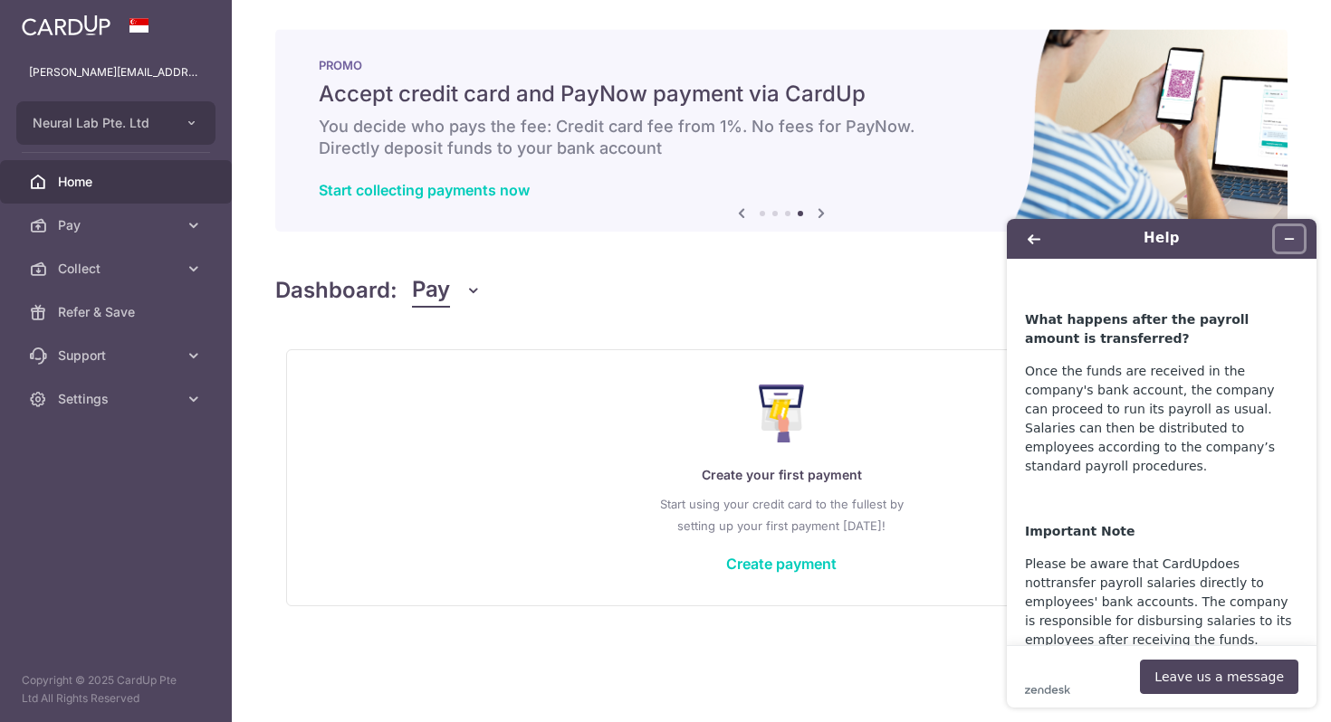
click at [1291, 237] on icon "Minimize widget" at bounding box center [1289, 239] width 13 height 13
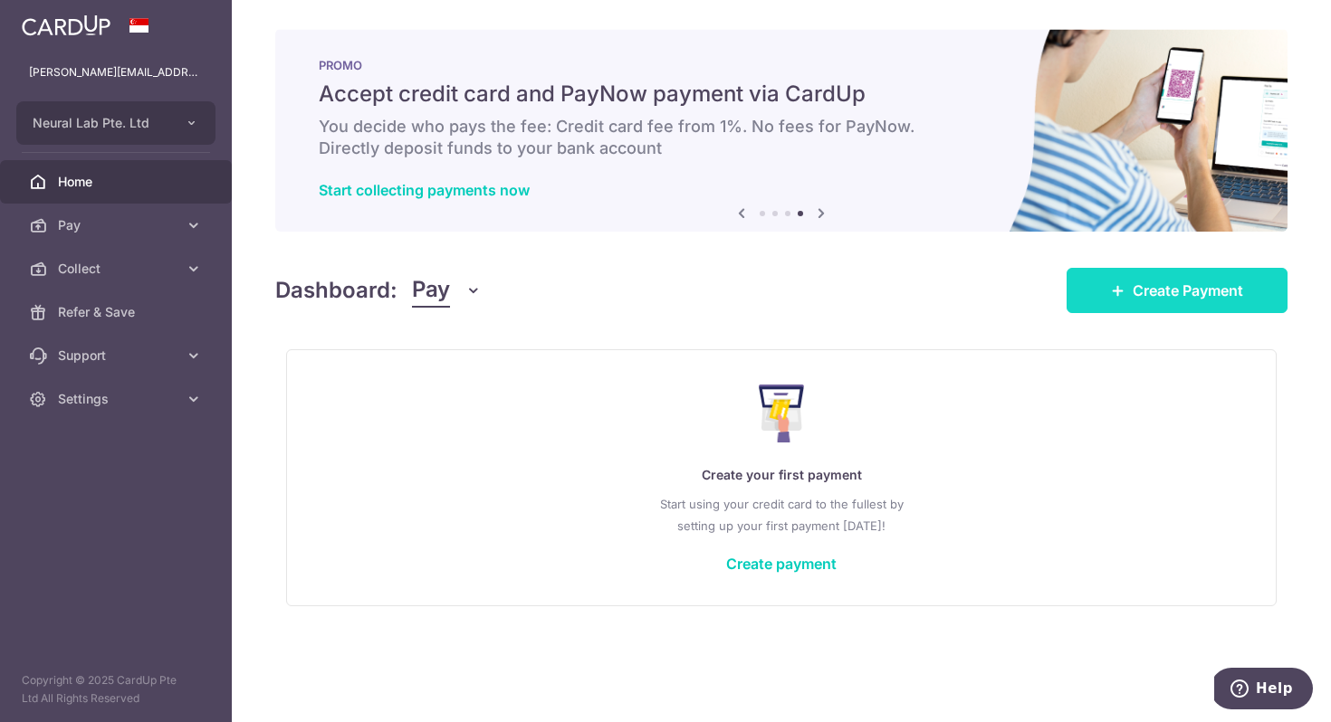
click at [1221, 281] on span "Create Payment" at bounding box center [1187, 291] width 110 height 22
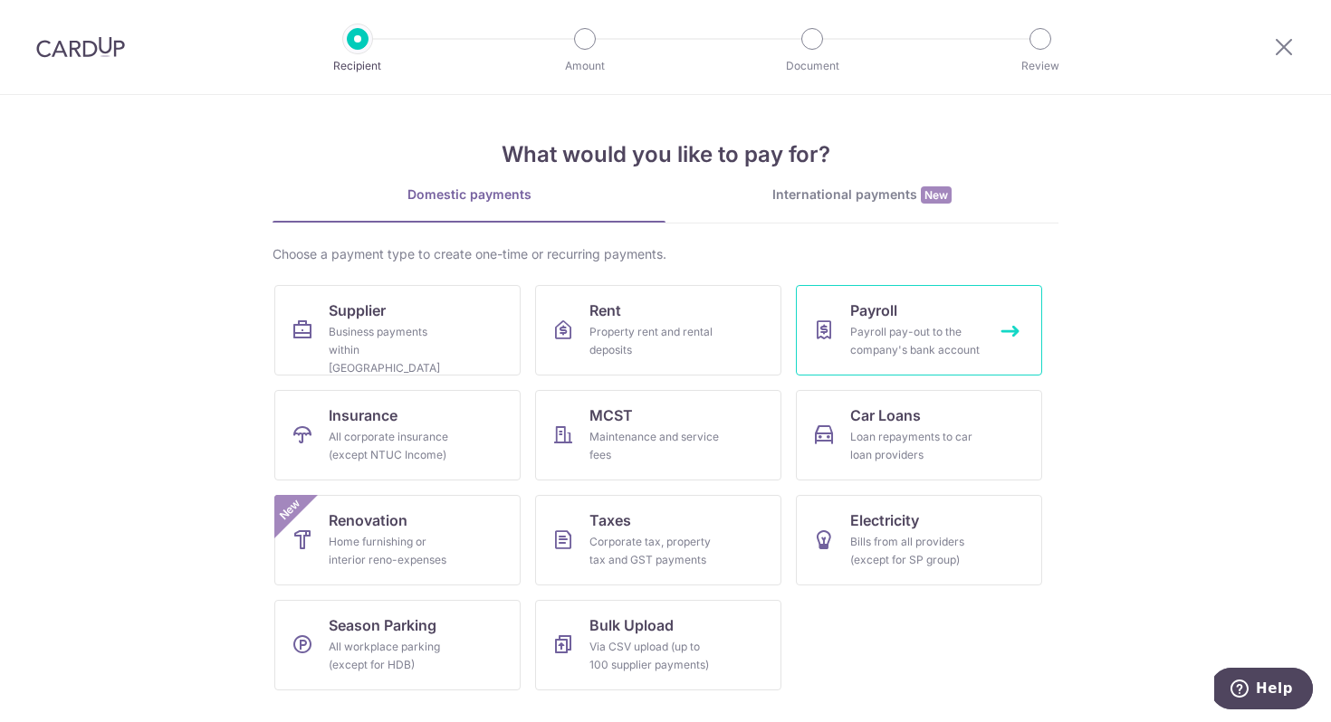
click at [893, 344] on div "Payroll pay-out to the company's bank account" at bounding box center [915, 341] width 130 height 36
click at [1015, 329] on link "Payroll Payroll pay-out to the company's bank account" at bounding box center [919, 330] width 246 height 91
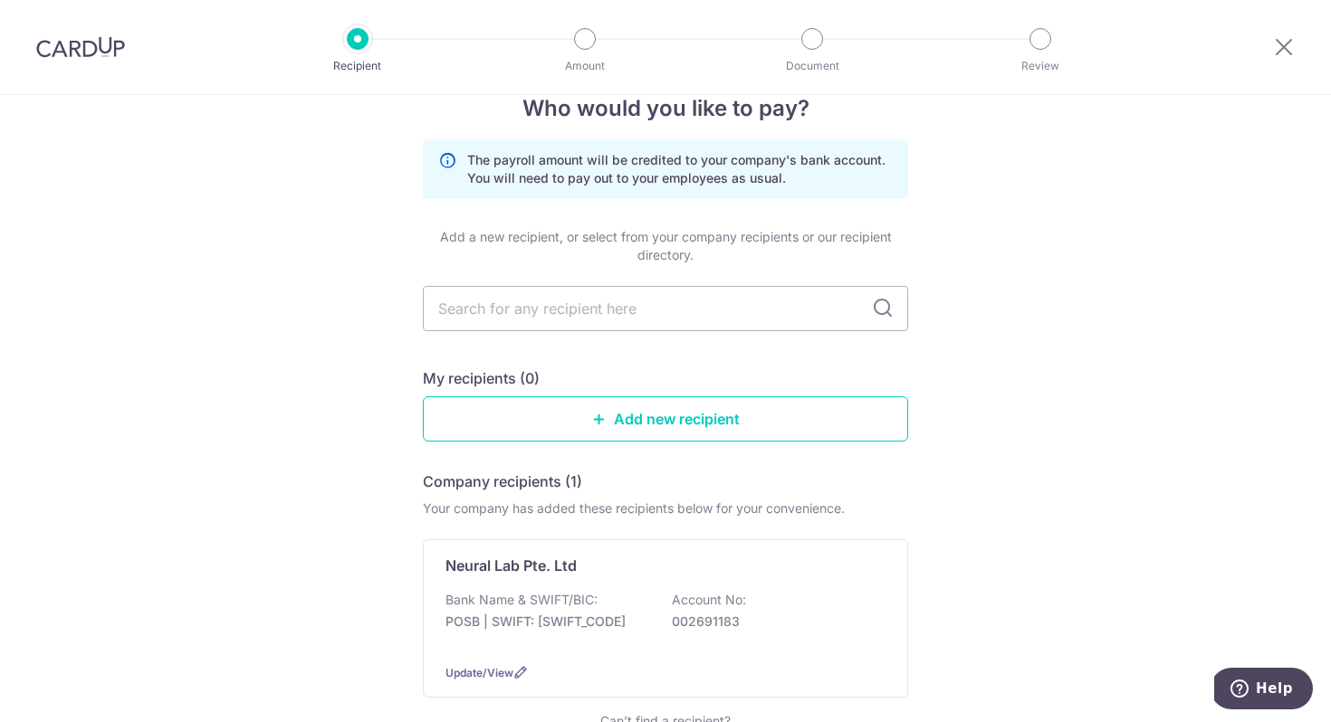
scroll to position [43, 0]
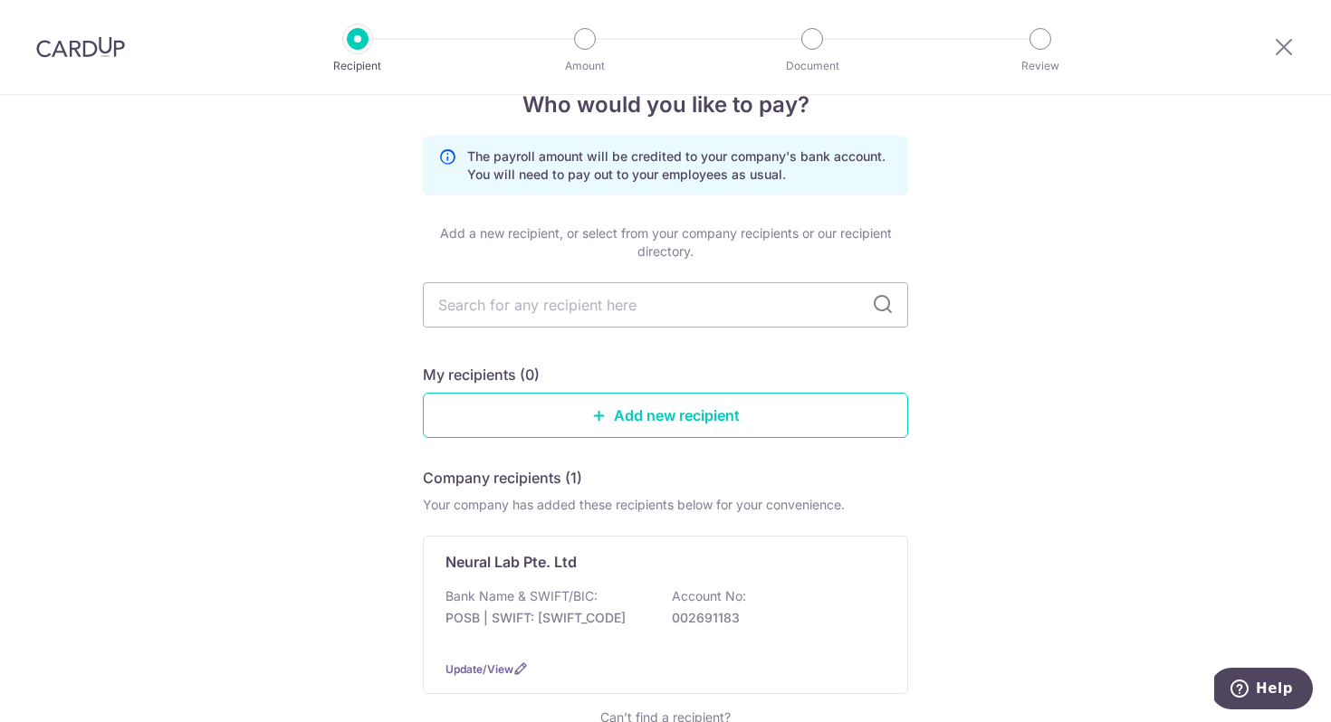
click at [113, 40] on img at bounding box center [80, 47] width 89 height 22
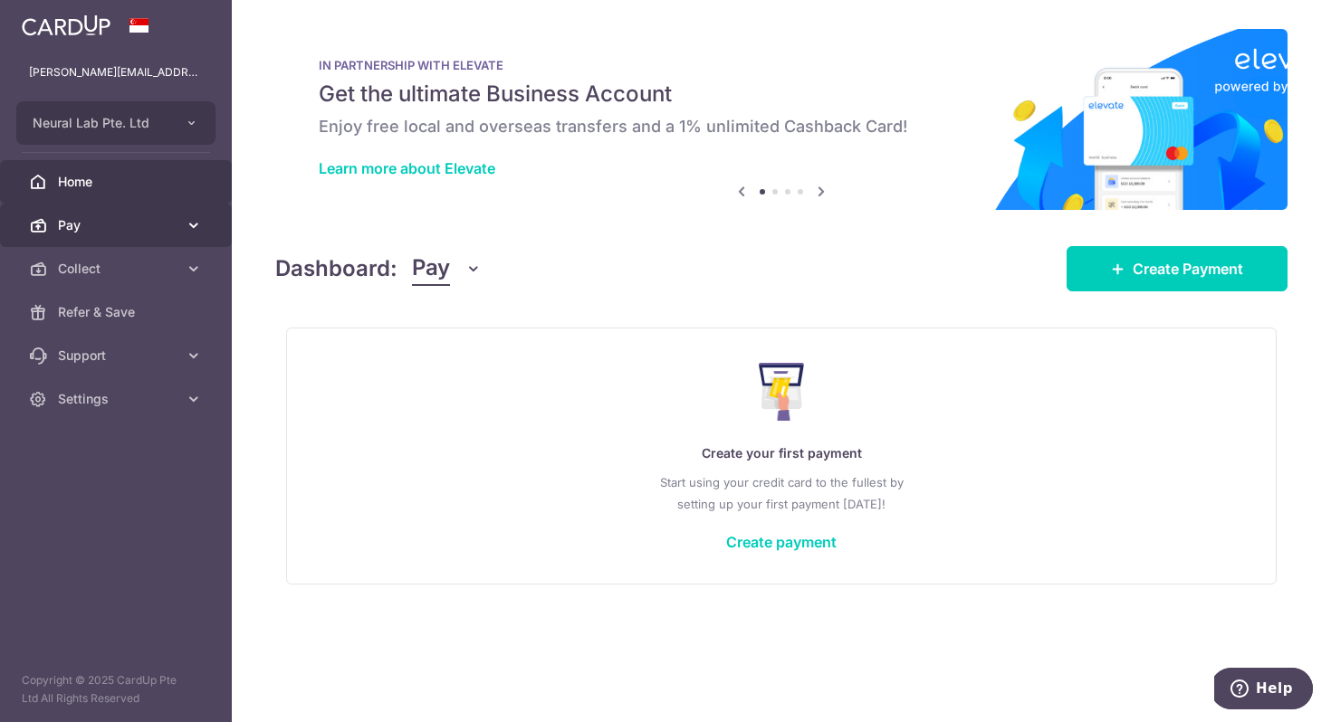
click at [195, 230] on icon at bounding box center [194, 225] width 18 height 18
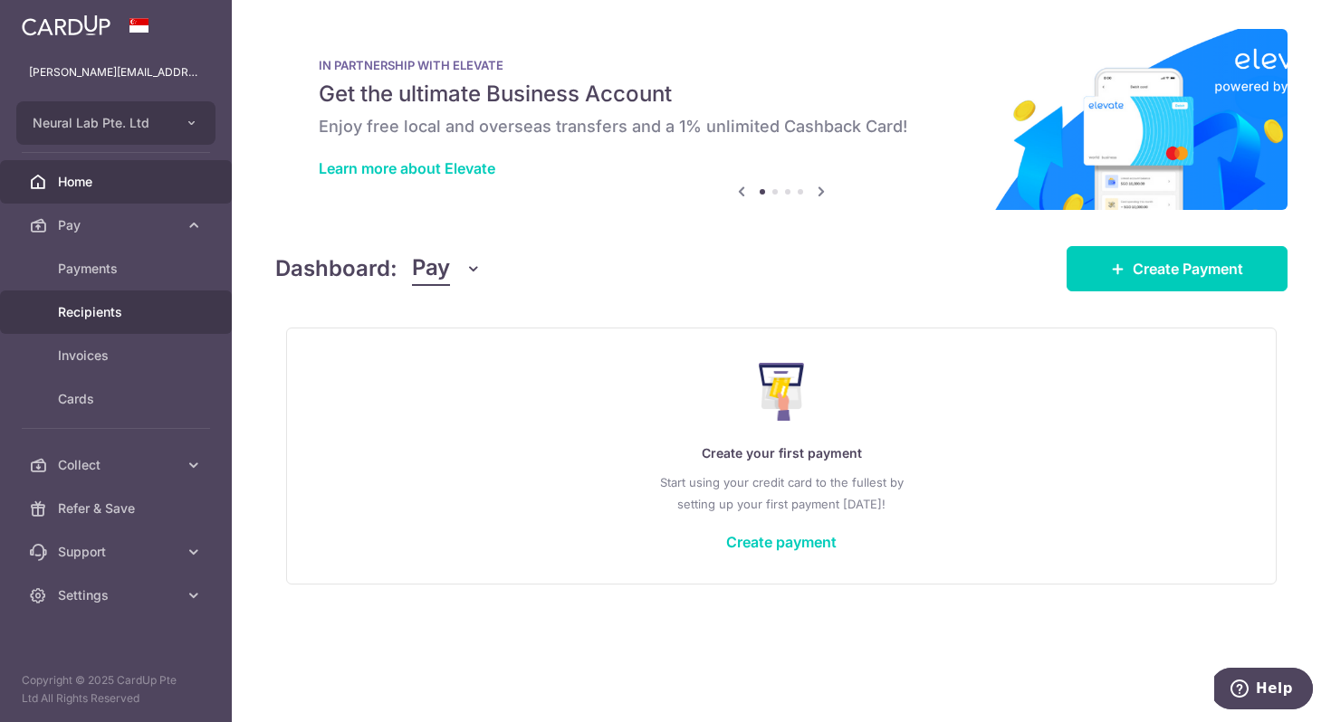
click at [127, 310] on span "Recipients" at bounding box center [117, 312] width 119 height 18
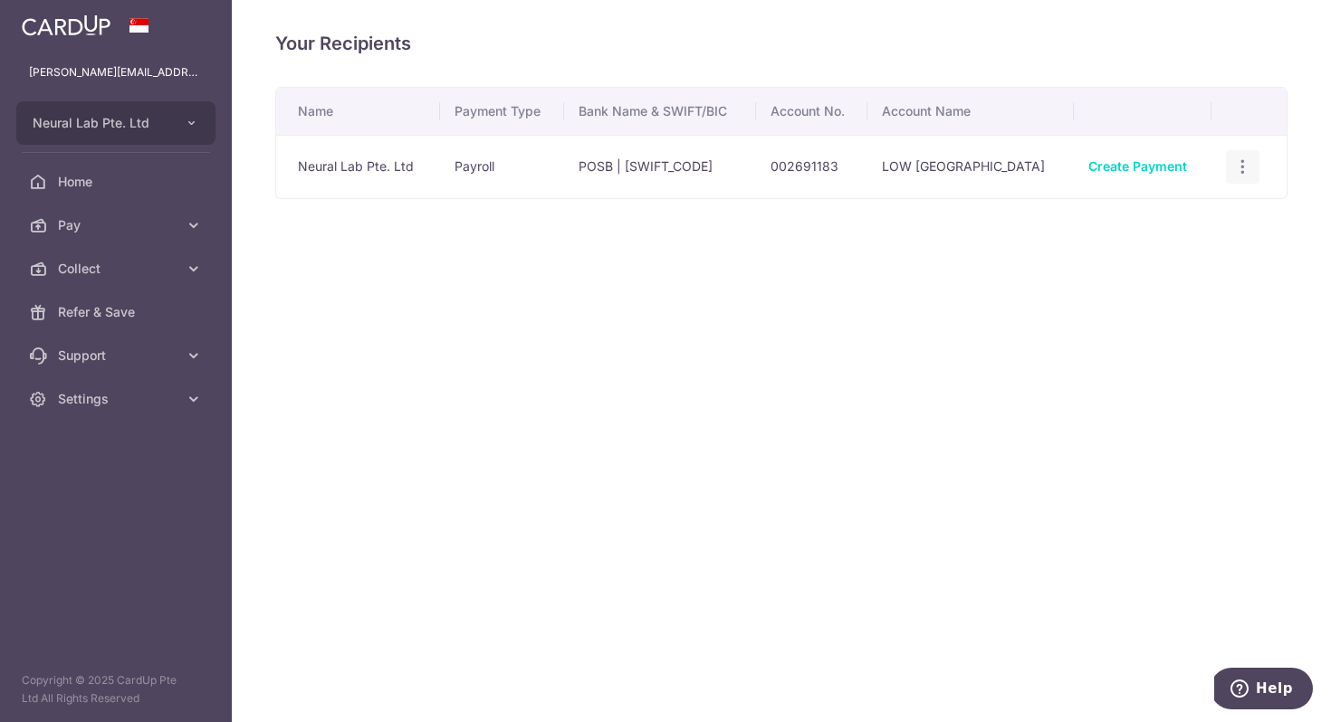
click at [1237, 166] on icon "button" at bounding box center [1242, 167] width 19 height 19
click at [1136, 224] on span "View/Edit" at bounding box center [1182, 217] width 123 height 22
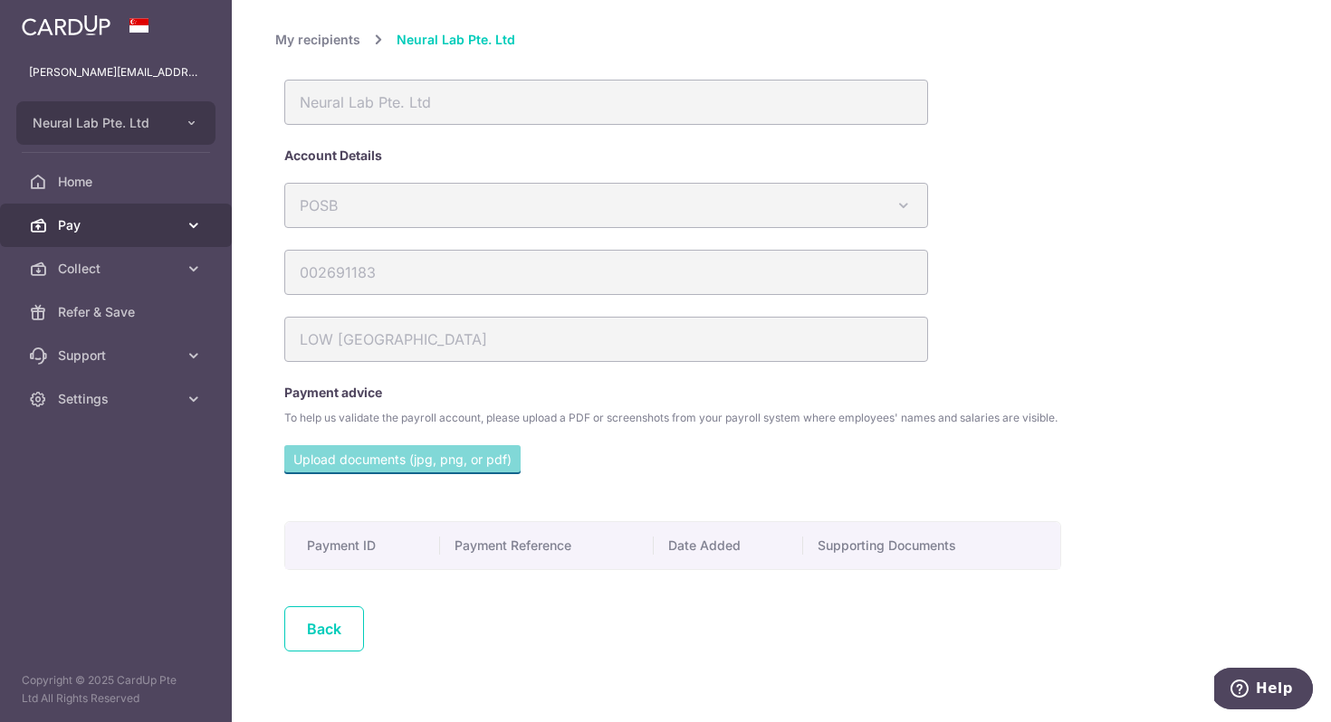
click at [184, 230] on link "Pay" at bounding box center [116, 225] width 232 height 43
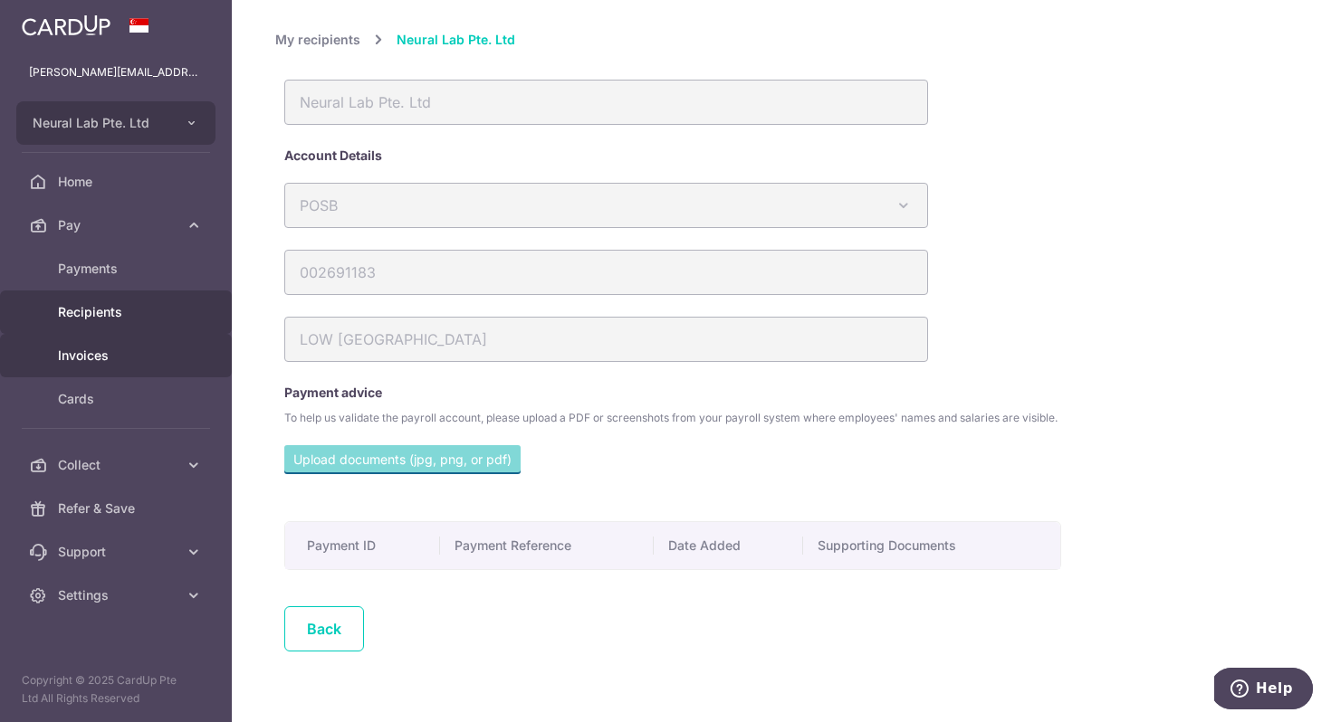
click at [122, 358] on span "Invoices" at bounding box center [117, 356] width 119 height 18
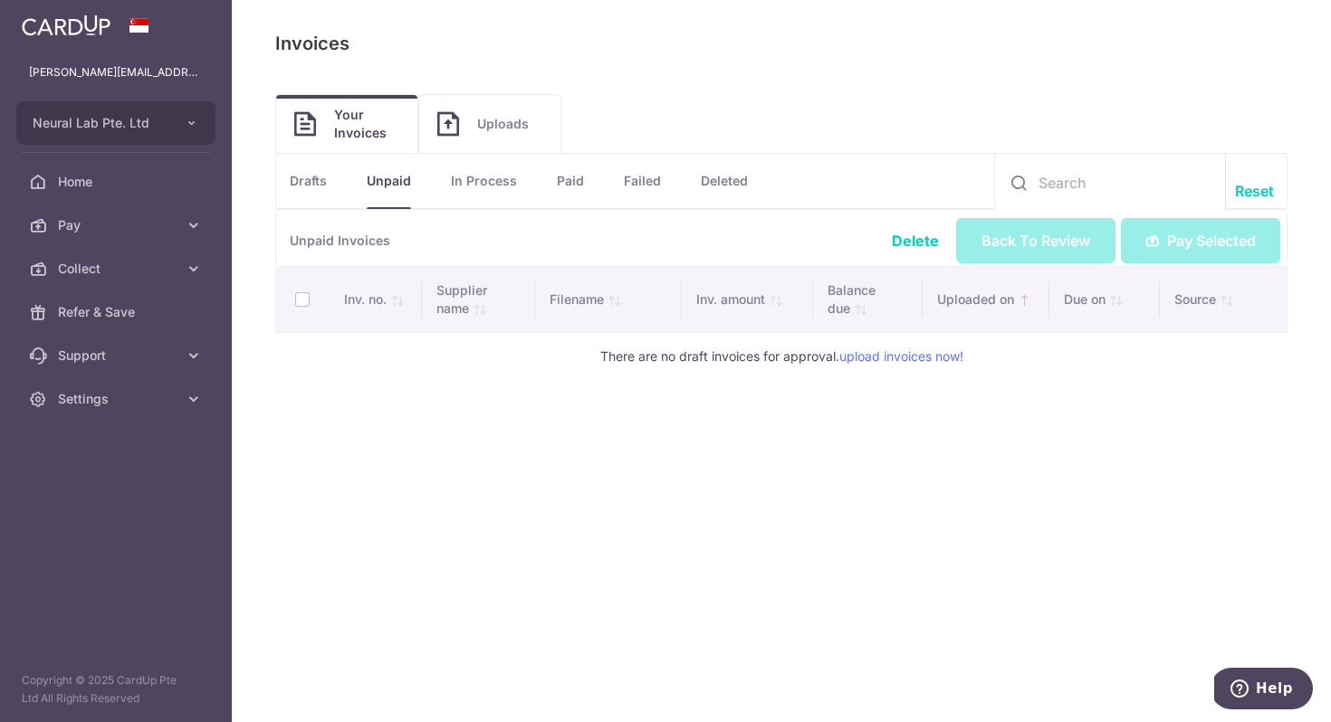
click at [325, 184] on link "Drafts" at bounding box center [308, 181] width 37 height 54
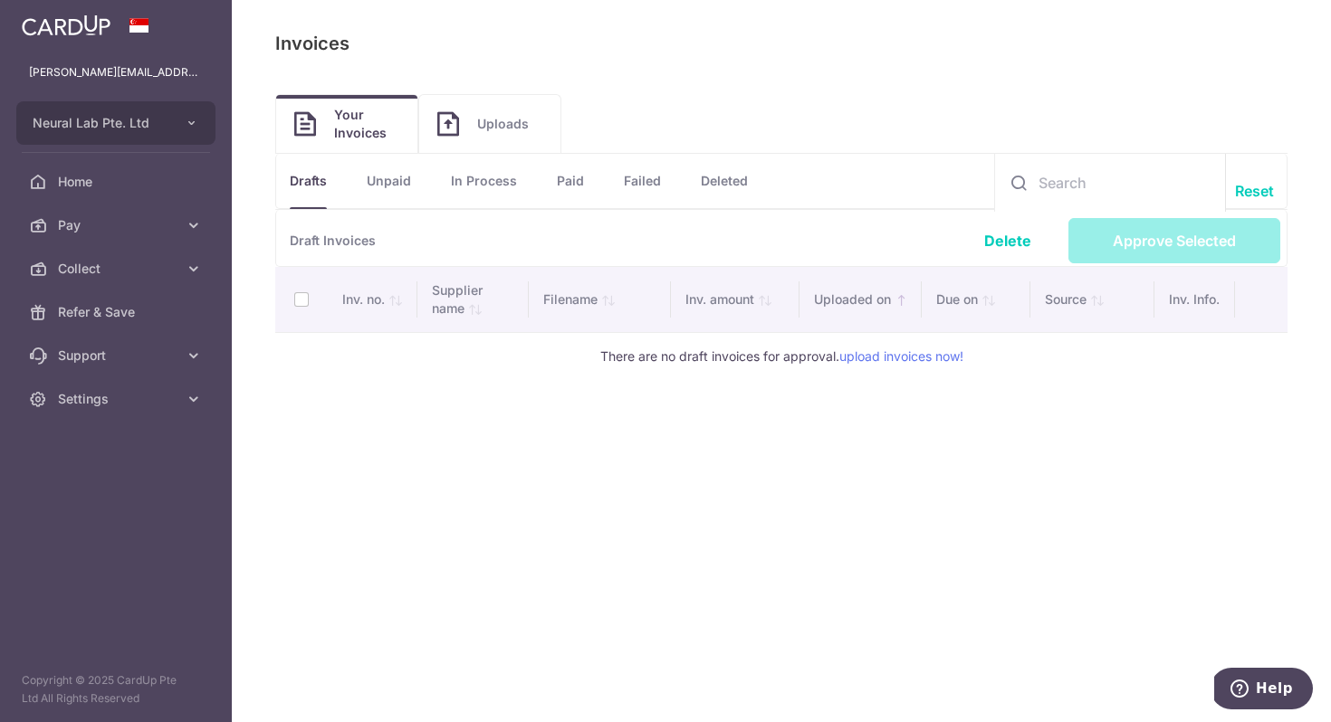
click at [484, 185] on link "In Process" at bounding box center [484, 181] width 66 height 54
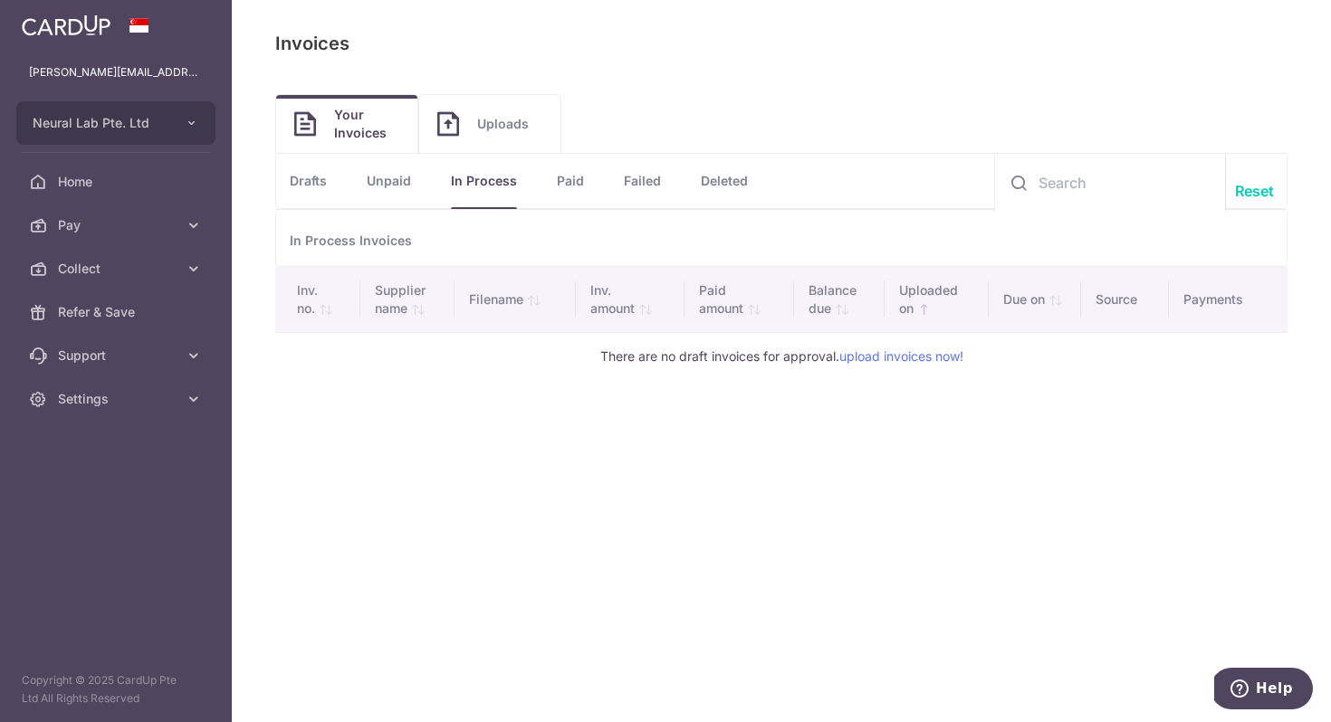
click at [598, 183] on li "Failed" at bounding box center [622, 181] width 77 height 54
click at [579, 179] on link "Paid" at bounding box center [570, 181] width 27 height 54
click at [385, 128] on span "Your Invoices" at bounding box center [366, 124] width 65 height 36
click at [306, 176] on link "Drafts" at bounding box center [308, 181] width 37 height 54
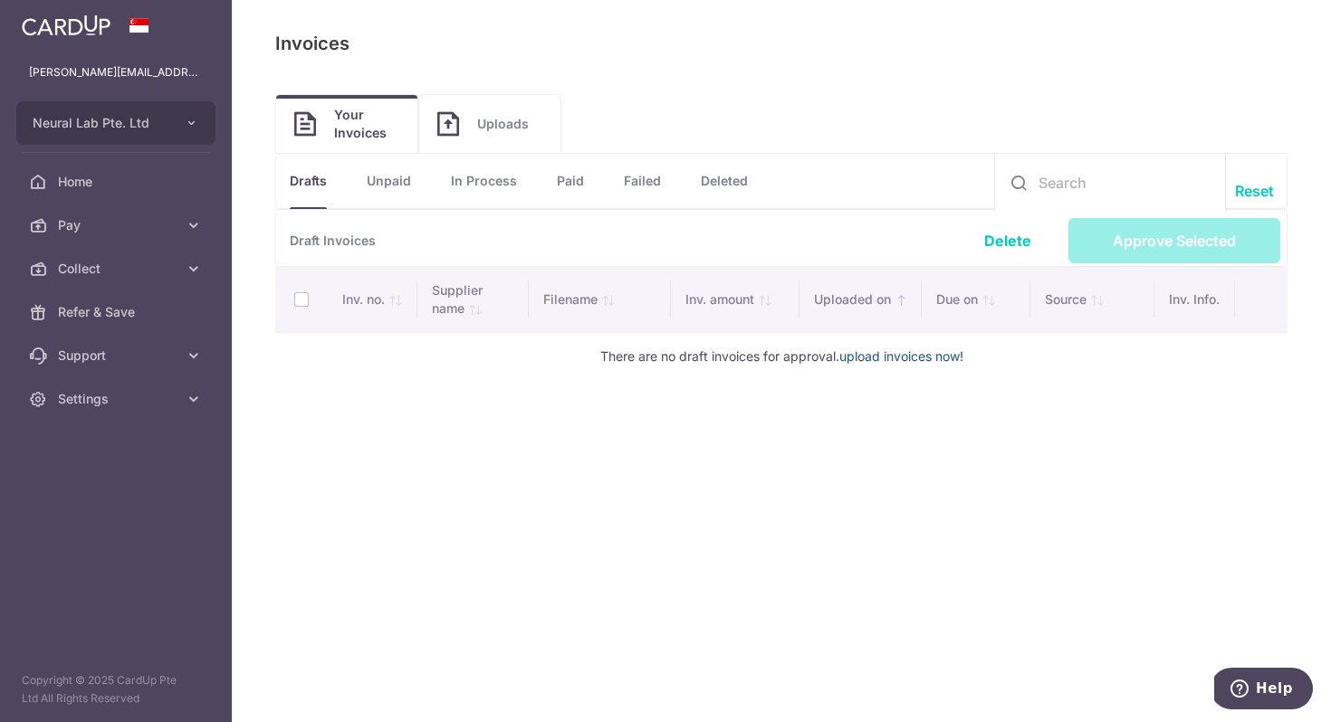
click at [926, 356] on link "upload invoices now!" at bounding box center [901, 356] width 124 height 15
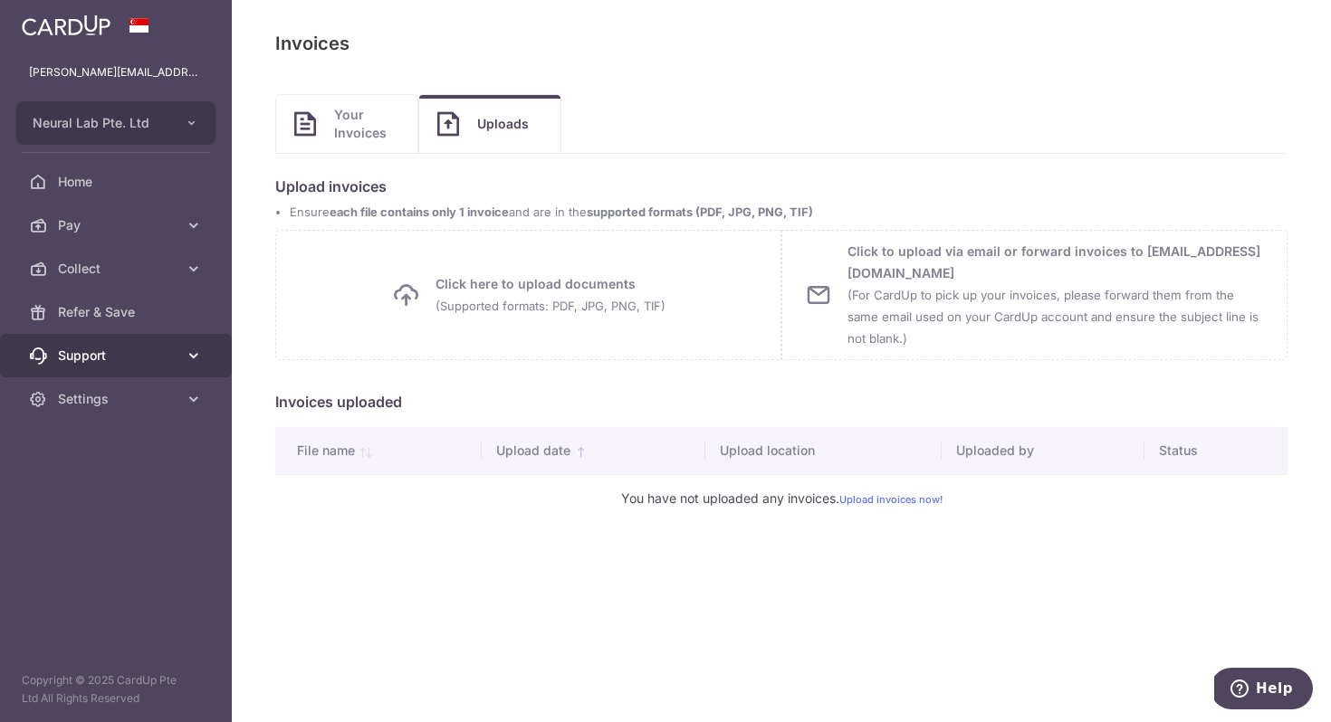
click at [197, 362] on icon at bounding box center [194, 356] width 18 height 18
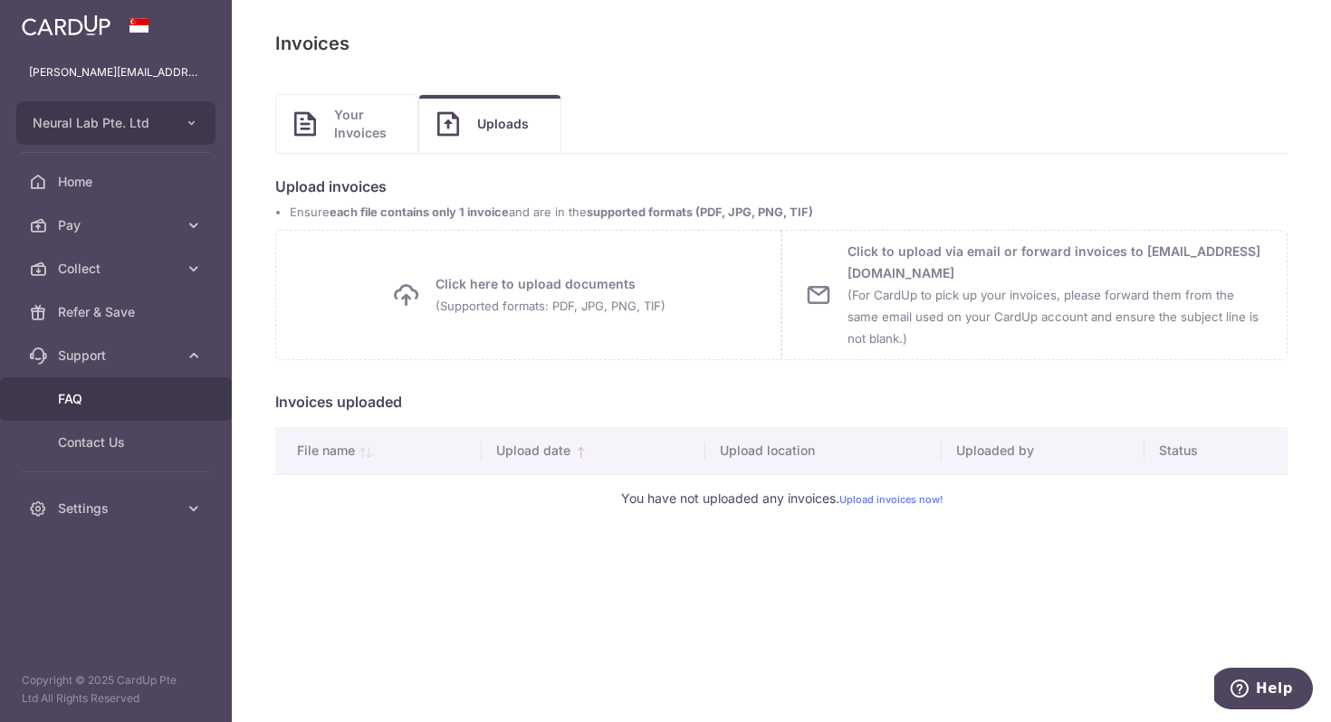
click at [128, 400] on span "FAQ" at bounding box center [117, 399] width 119 height 18
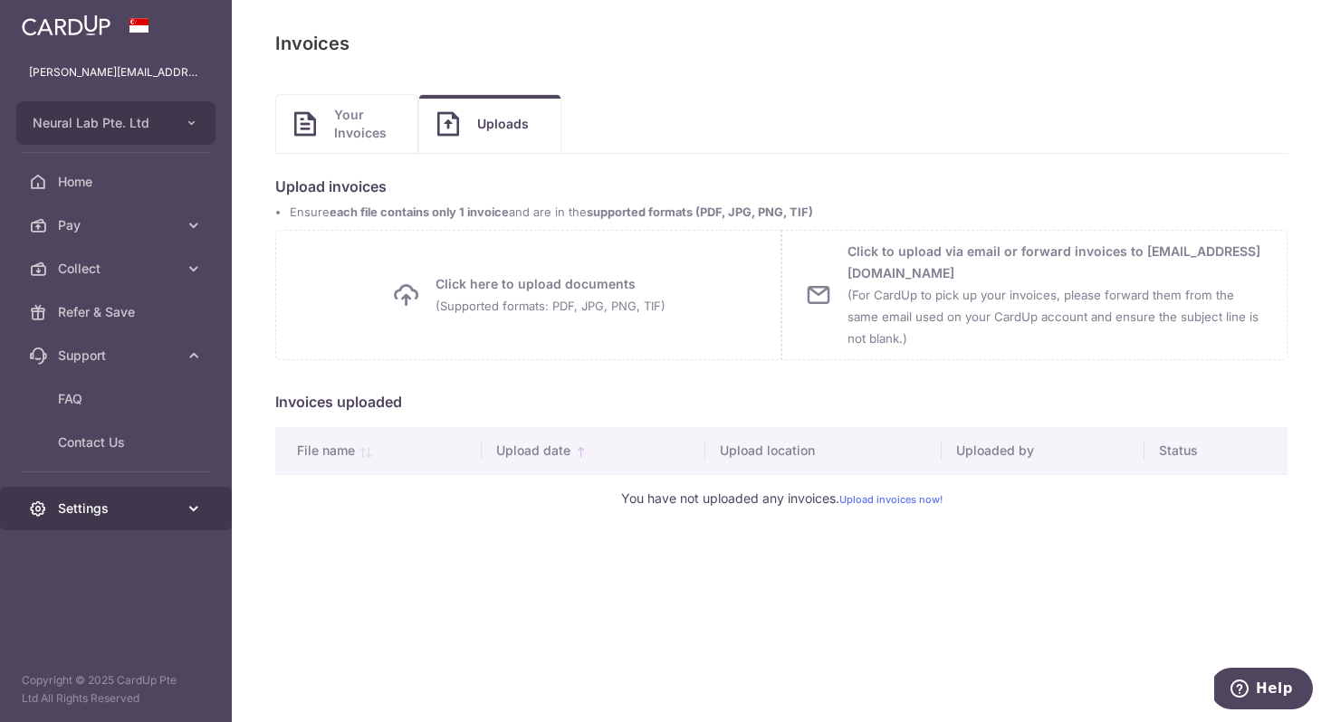
click at [135, 516] on span "Settings" at bounding box center [117, 509] width 119 height 18
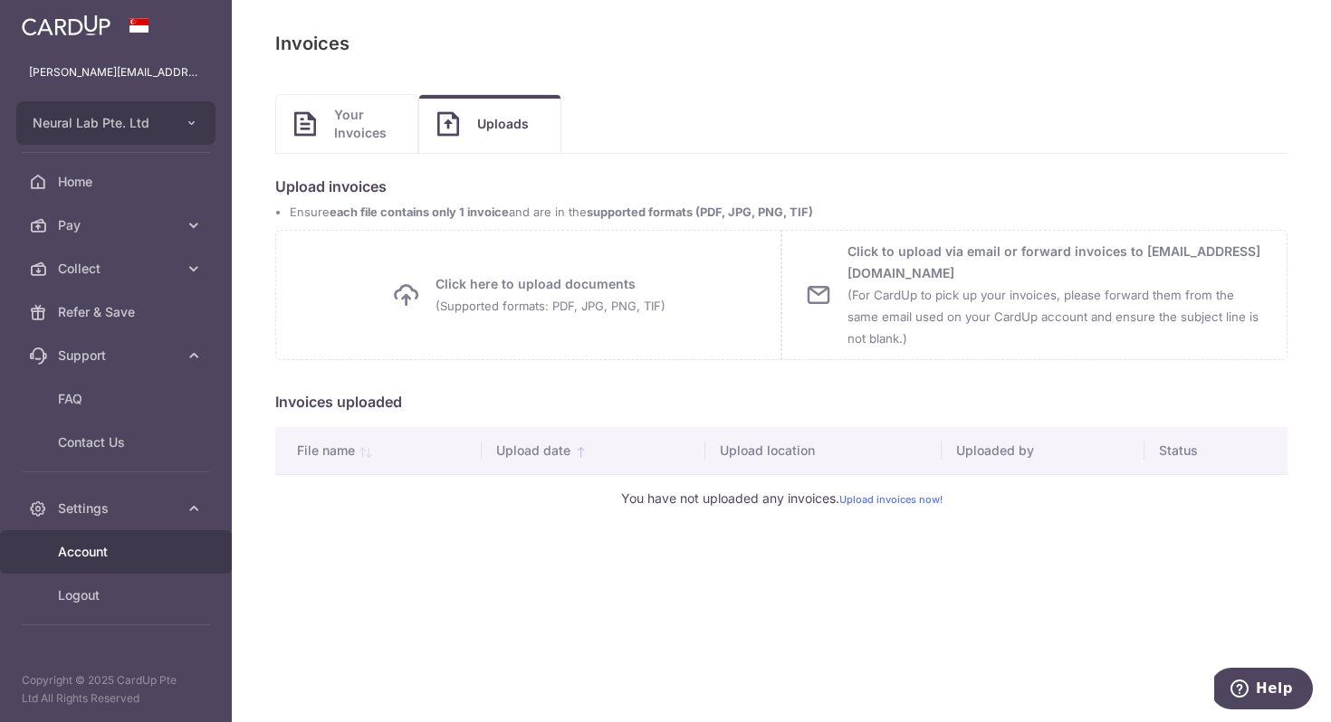
click at [108, 555] on span "Account" at bounding box center [117, 552] width 119 height 18
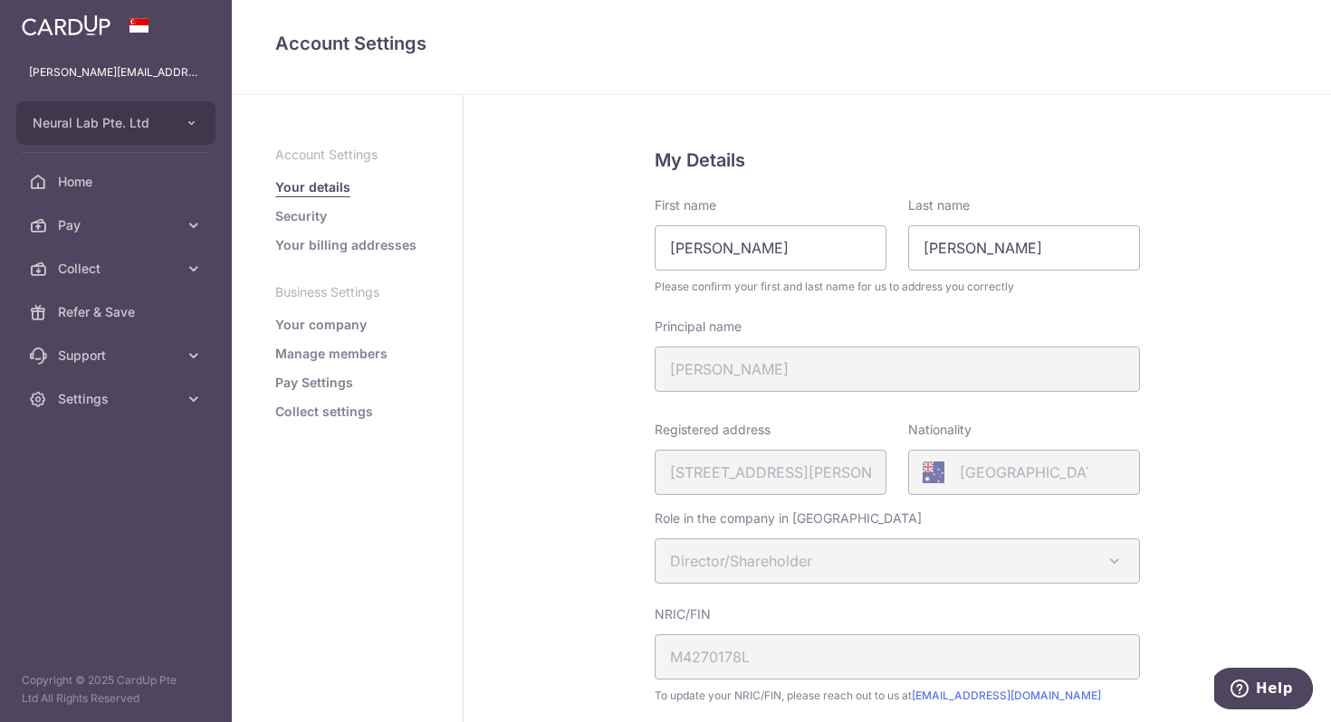
click at [327, 213] on li "Security" at bounding box center [347, 216] width 144 height 18
click at [310, 212] on link "Security" at bounding box center [301, 216] width 52 height 18
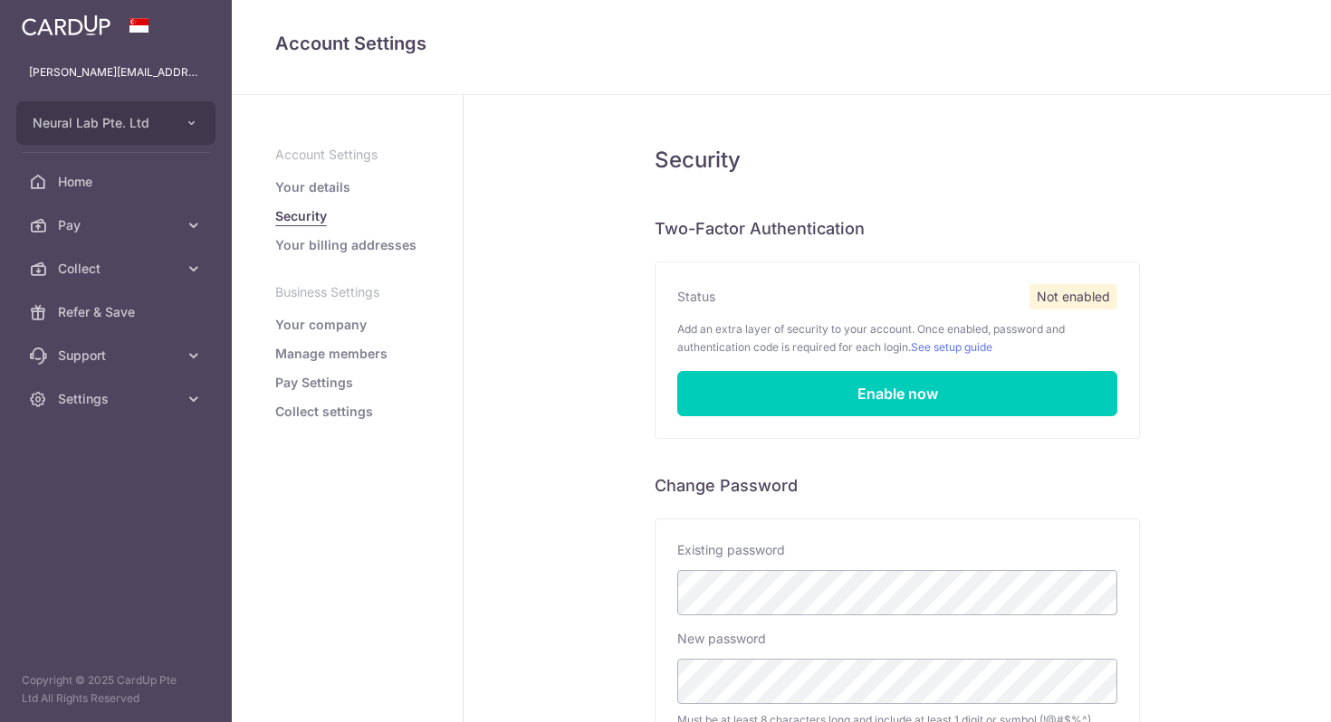
click at [303, 214] on link "Security" at bounding box center [301, 216] width 52 height 18
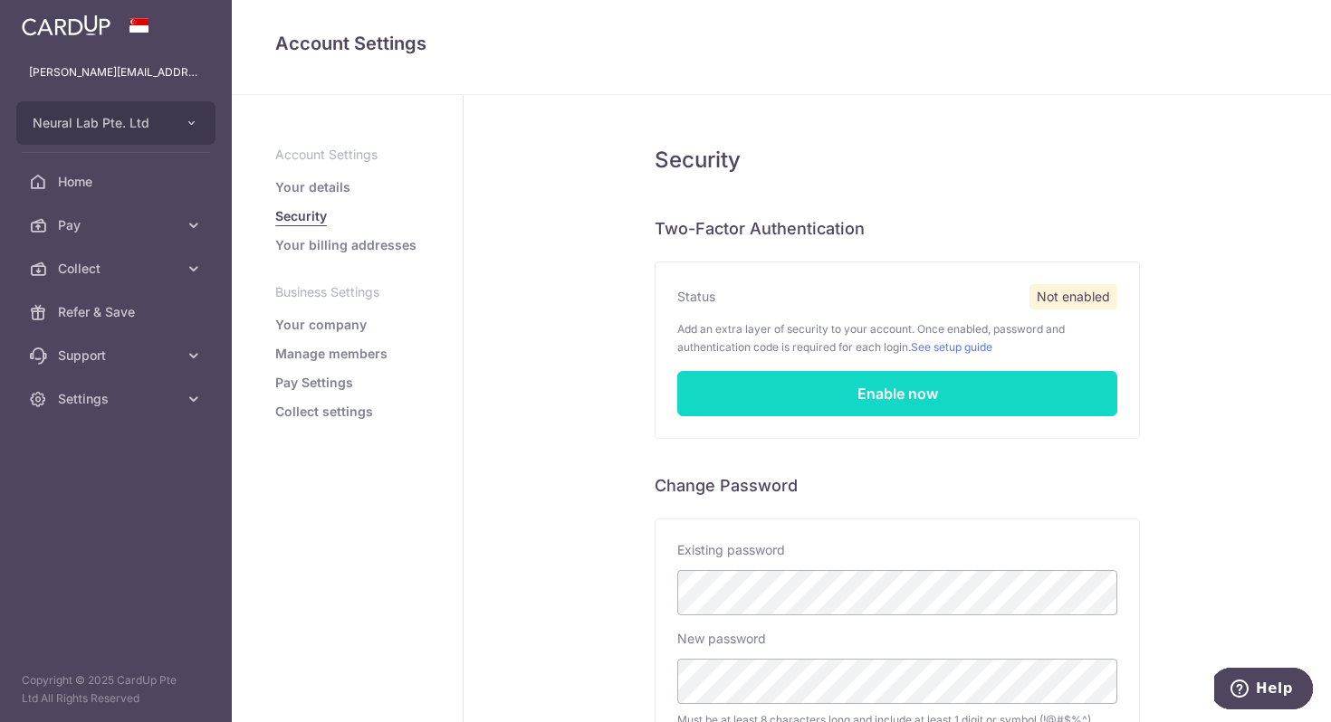
click at [903, 402] on link "Enable now" at bounding box center [897, 393] width 440 height 45
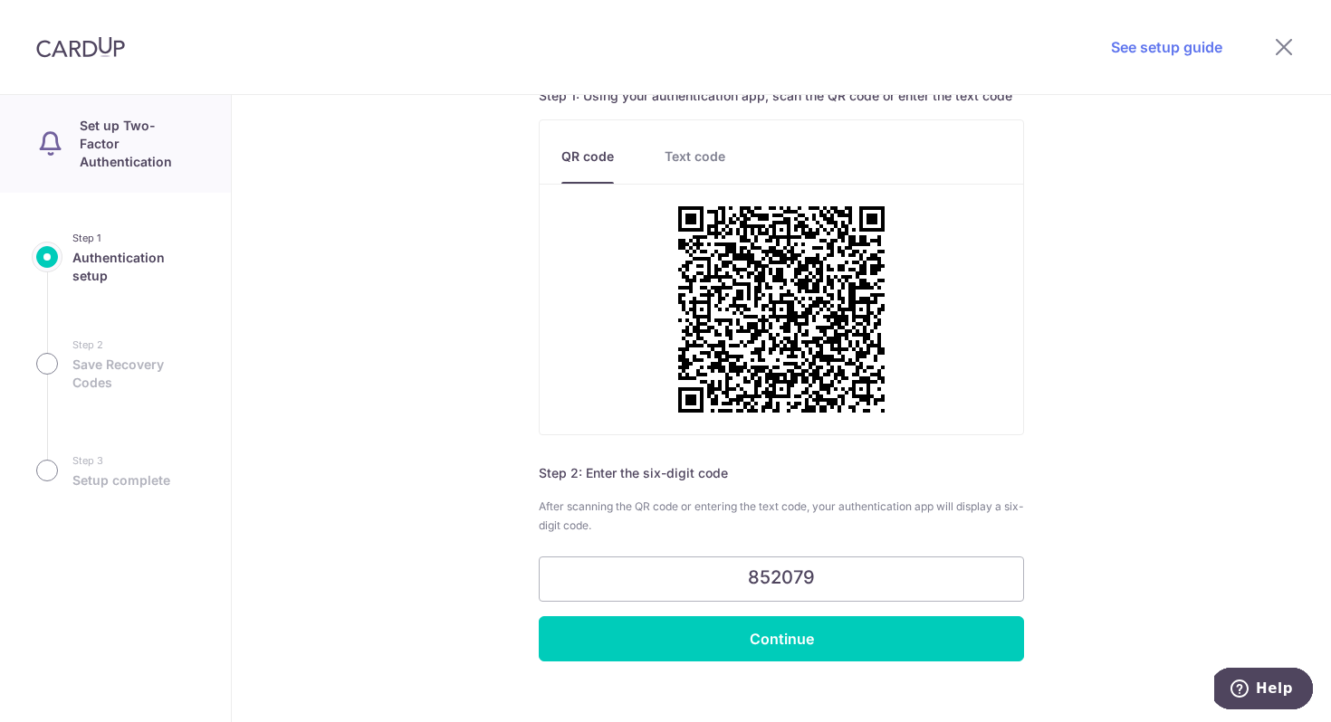
scroll to position [181, 0]
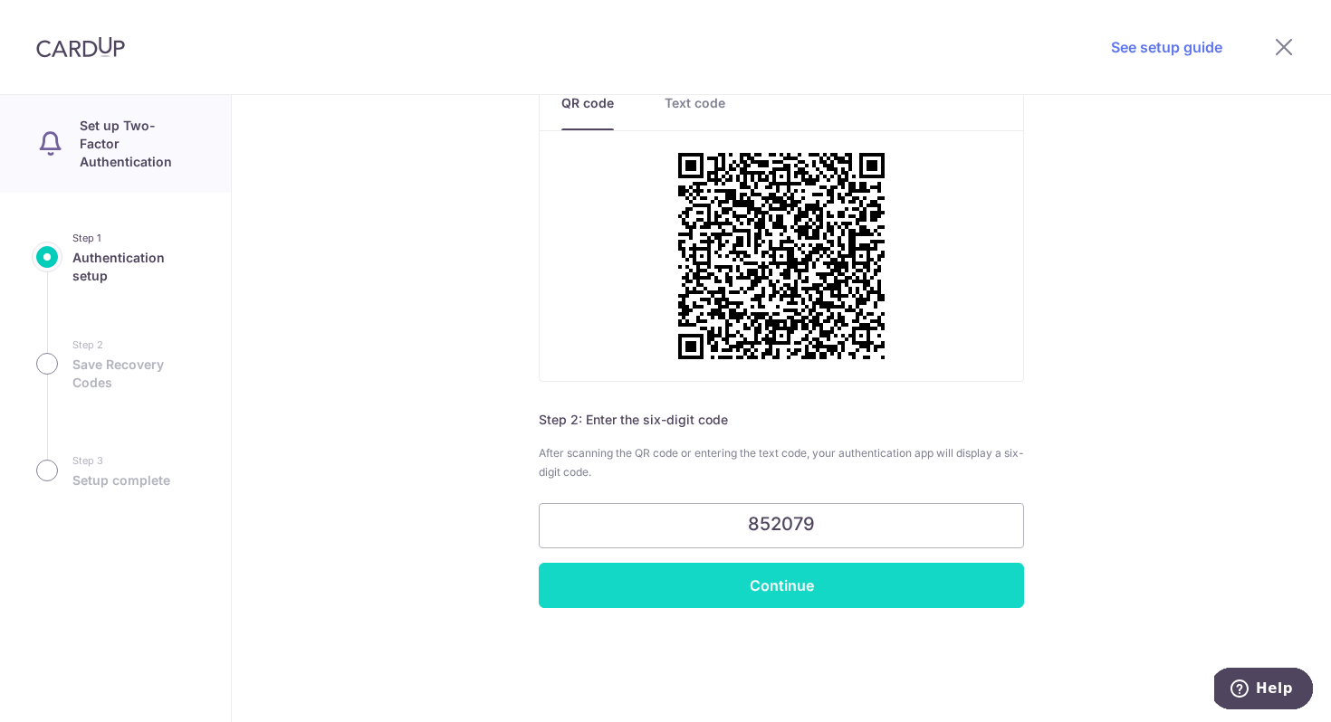
type input "852079"
click at [783, 592] on input "Continue" at bounding box center [781, 585] width 485 height 45
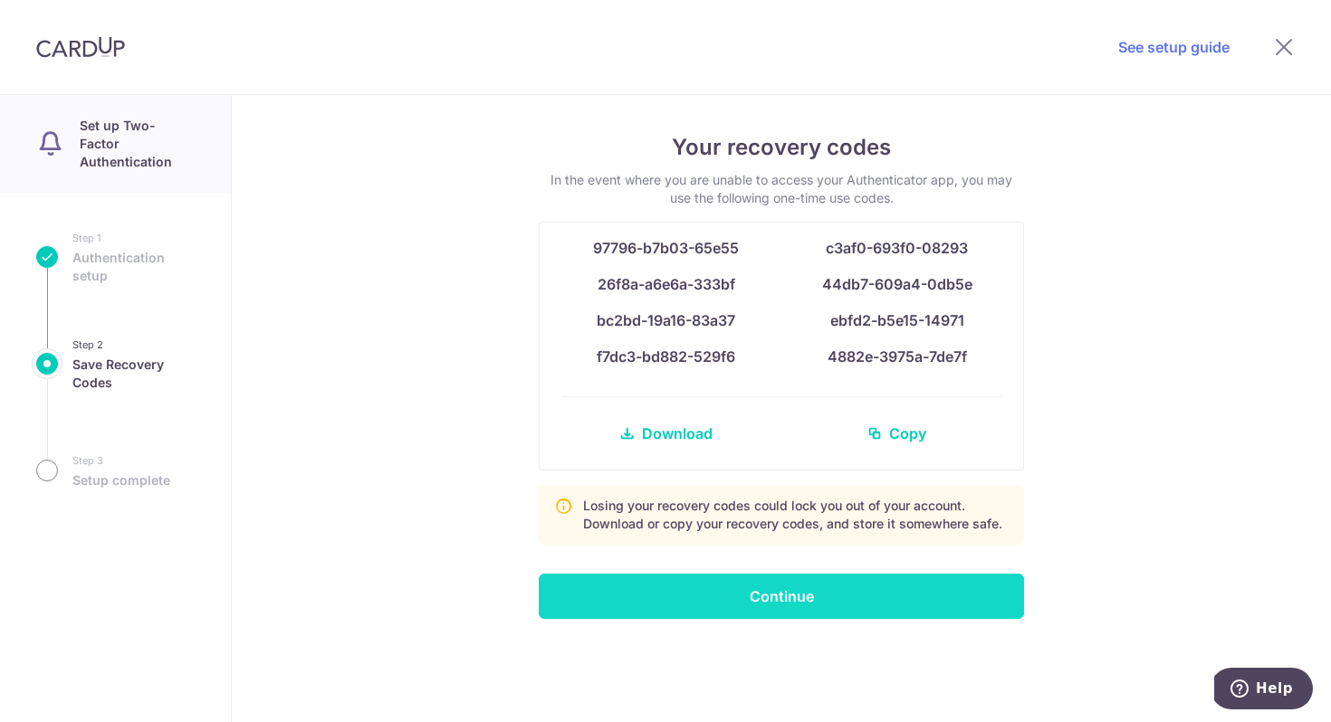
click at [767, 599] on input "Continue" at bounding box center [781, 596] width 485 height 45
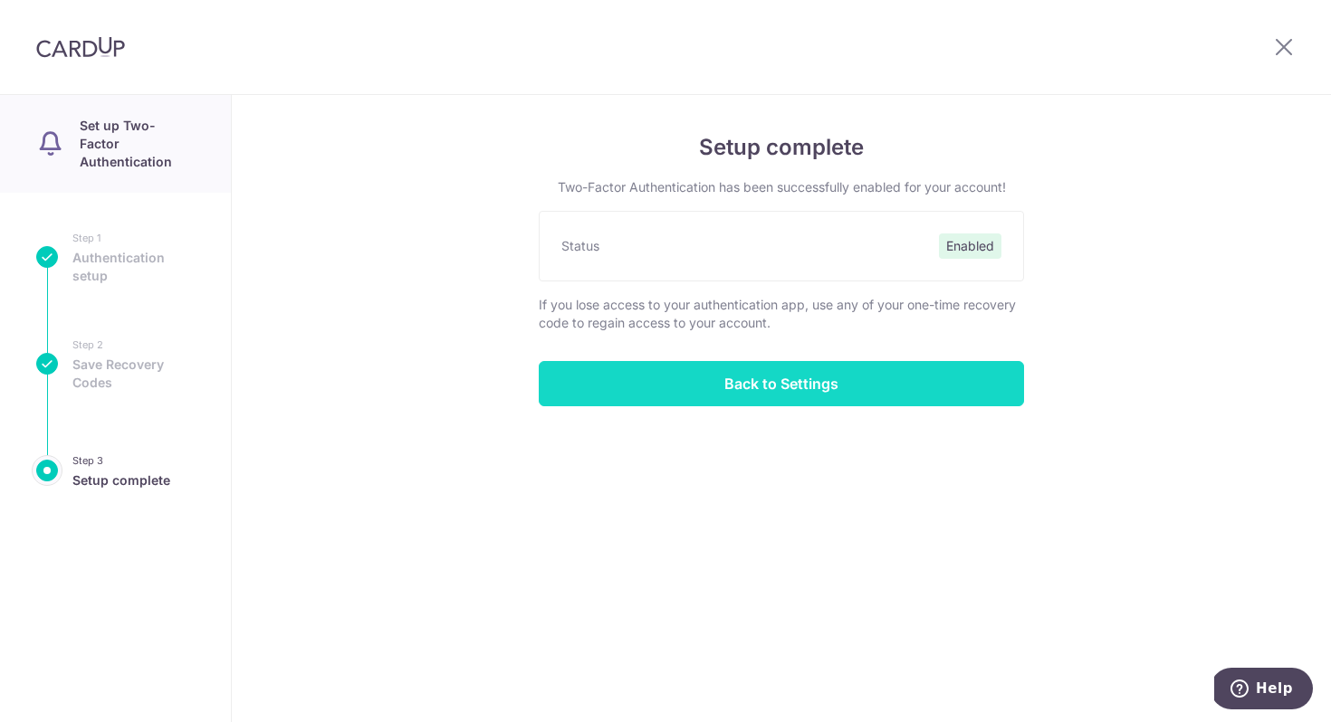
click at [789, 389] on input "Back to Settings" at bounding box center [781, 383] width 485 height 45
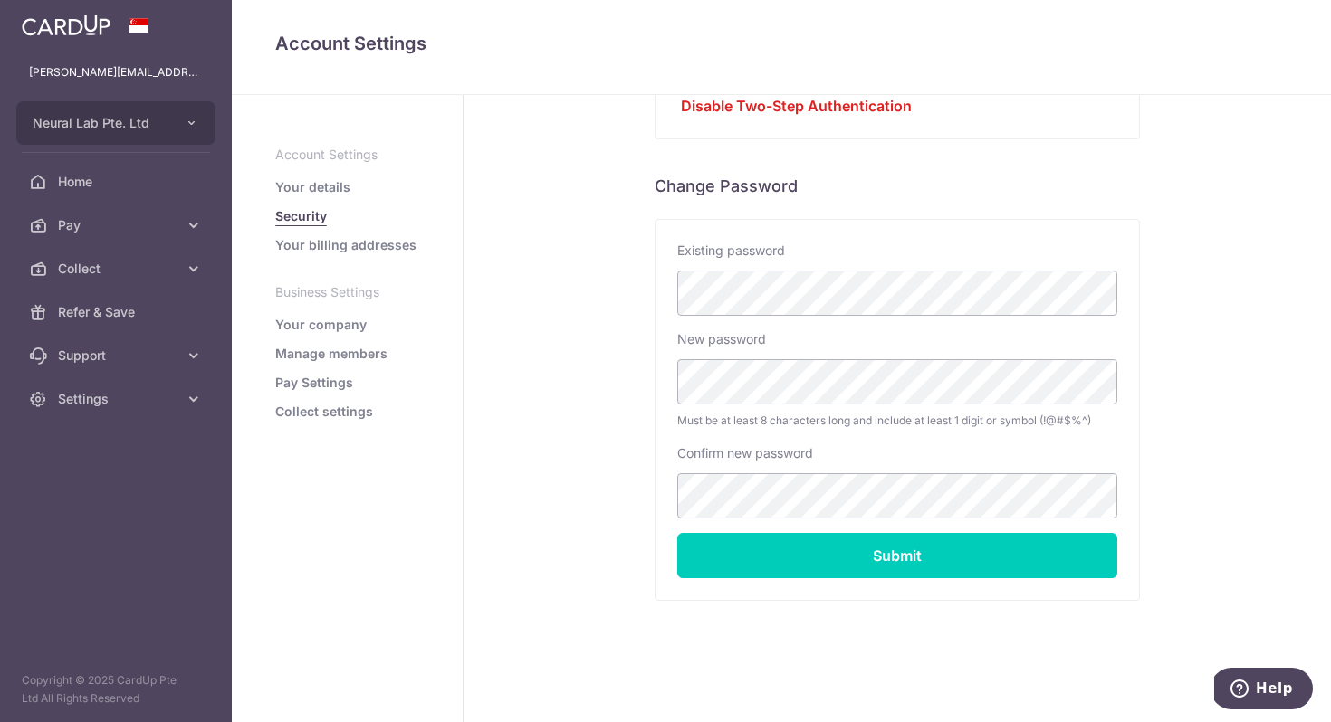
click at [358, 354] on link "Manage members" at bounding box center [331, 354] width 112 height 18
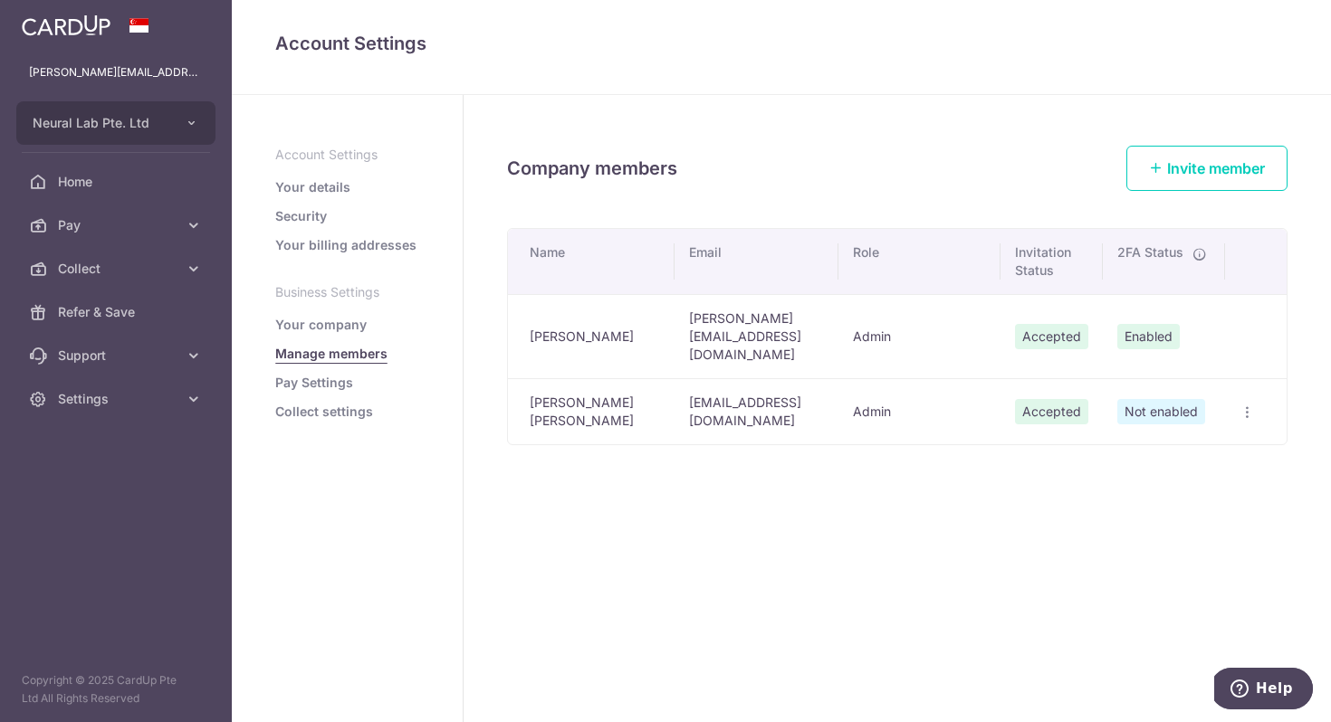
click at [1249, 406] on icon "button" at bounding box center [1246, 413] width 14 height 14
click at [832, 517] on div "Company members Invite member Name Email Role Invitation Status 2FA Status Benn…" at bounding box center [896, 408] width 867 height 627
